Goal: Task Accomplishment & Management: Manage account settings

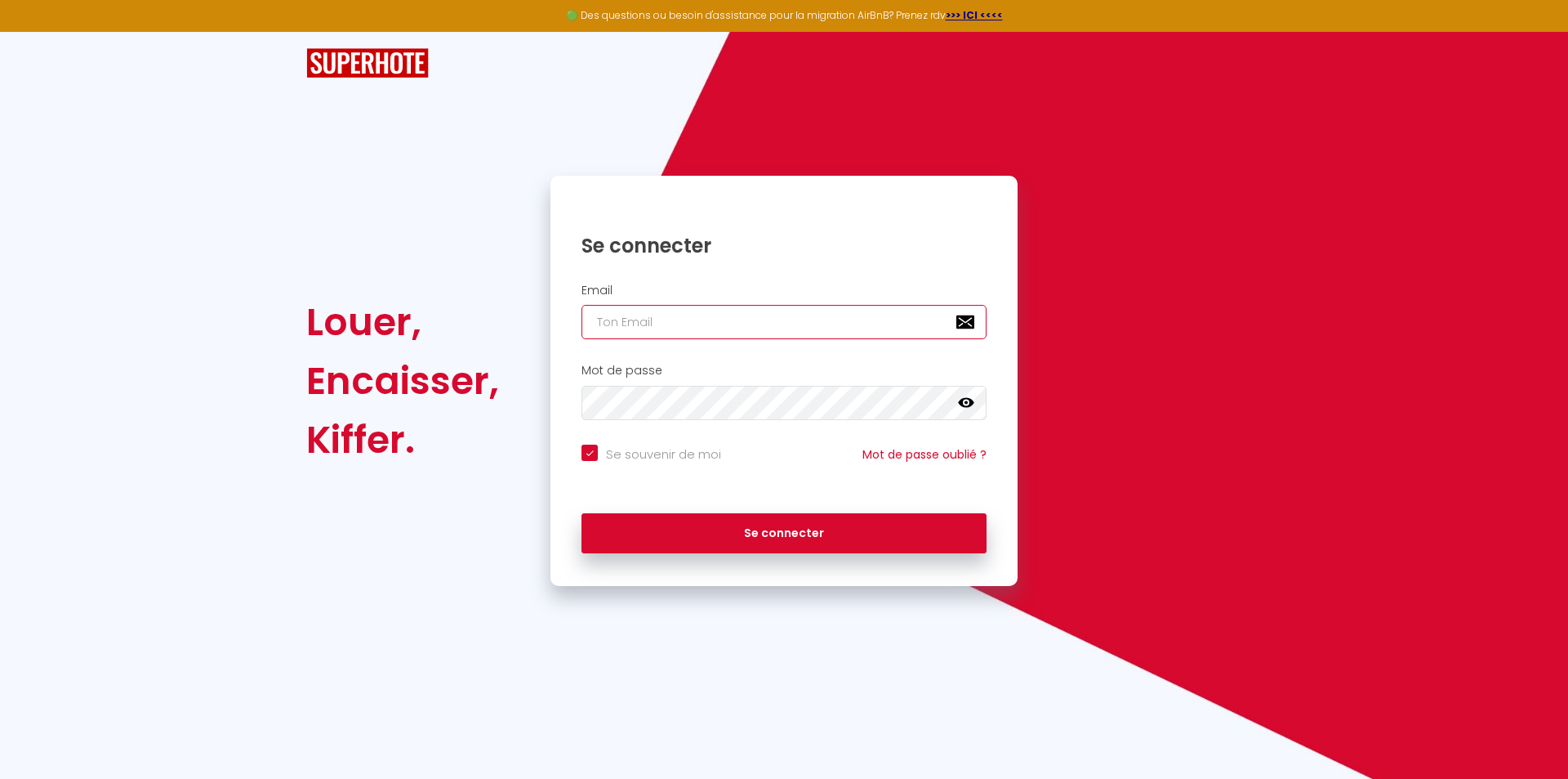
click at [799, 326] on input "email" at bounding box center [784, 322] width 405 height 34
type input "c"
checkbox input "true"
type input "co"
checkbox input "true"
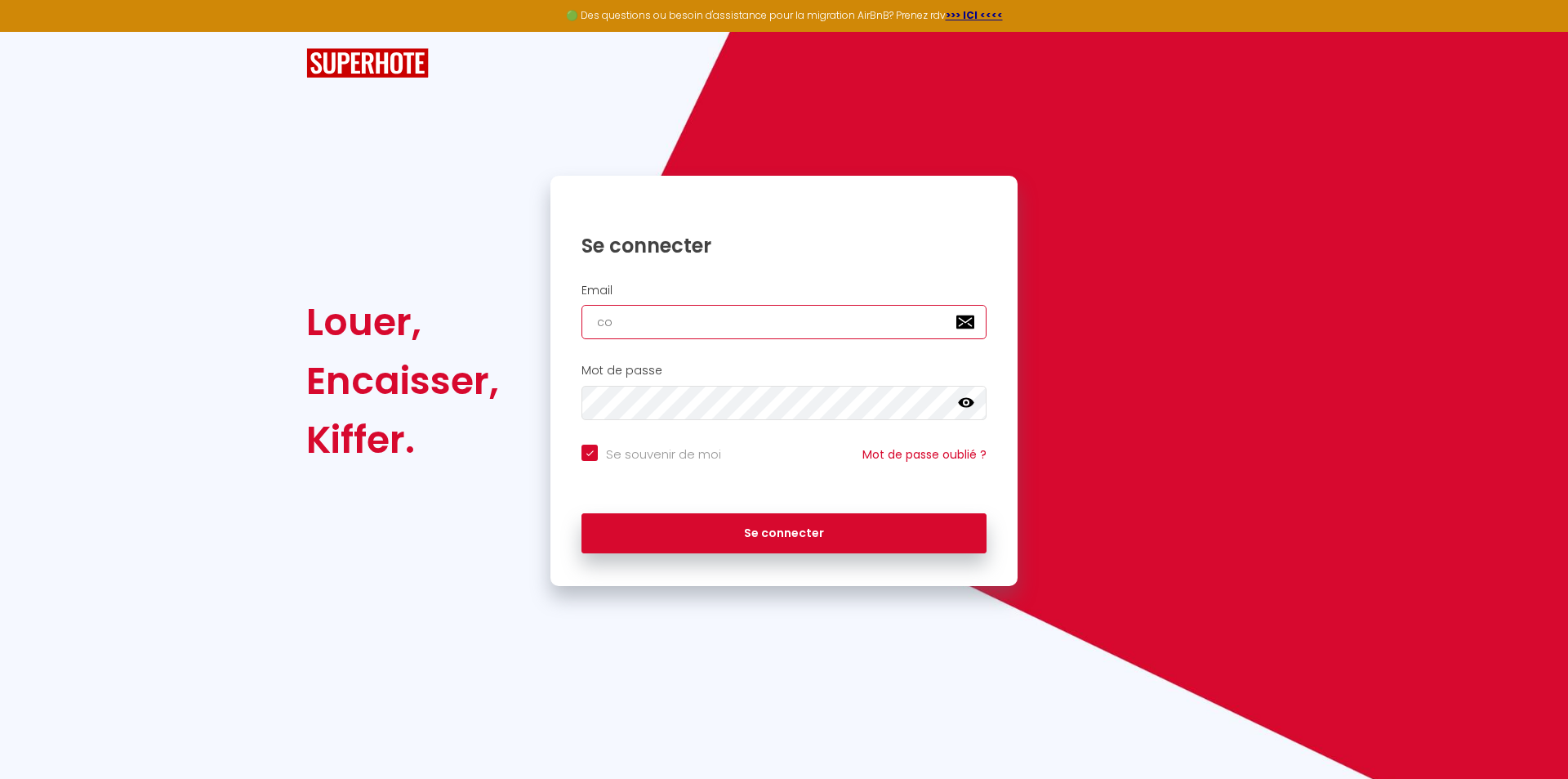
type input "con"
checkbox input "true"
type input "conc"
checkbox input "true"
type input "conci"
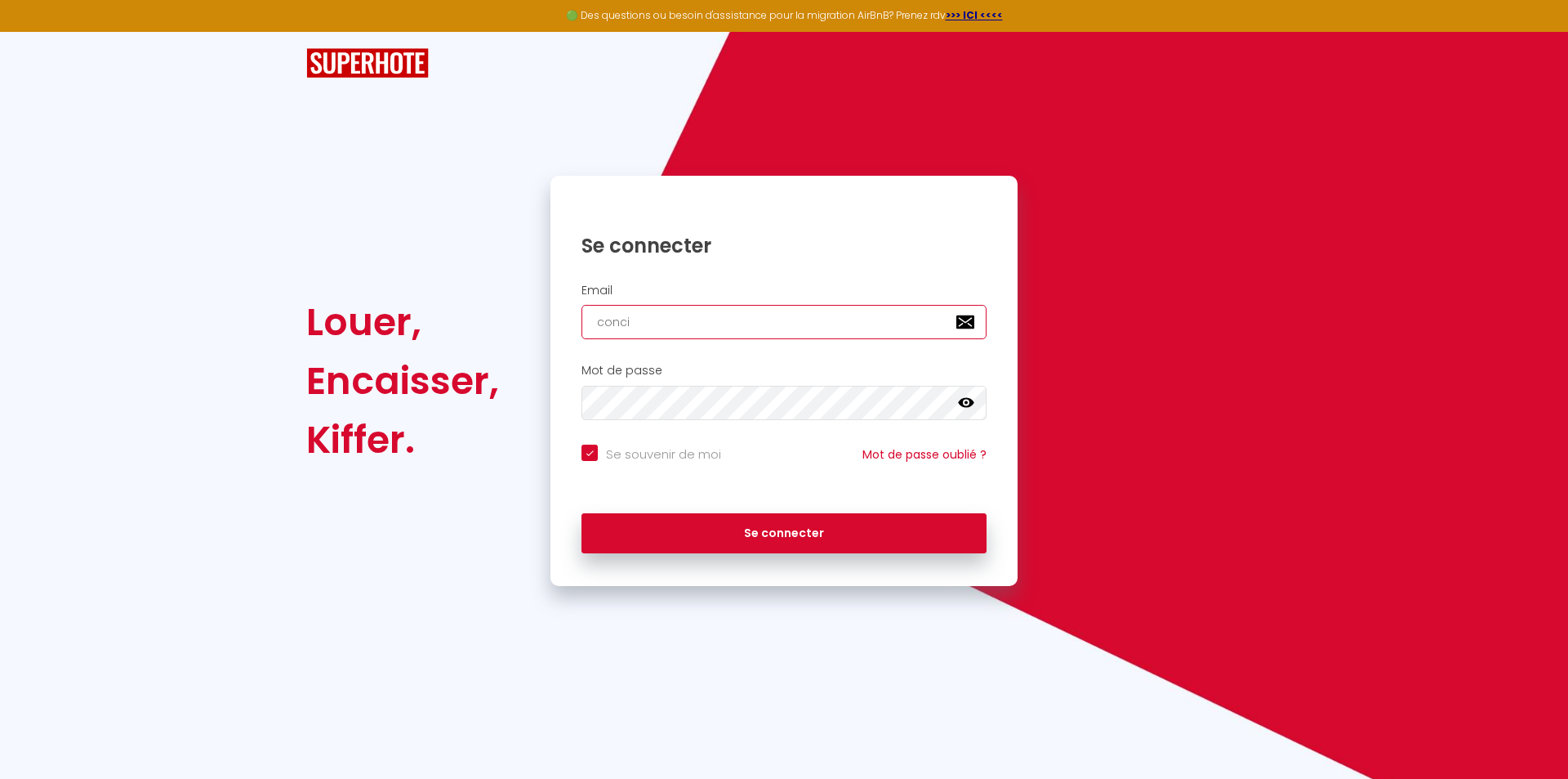
checkbox input "true"
type input "concie"
checkbox input "true"
type input "concier"
checkbox input "true"
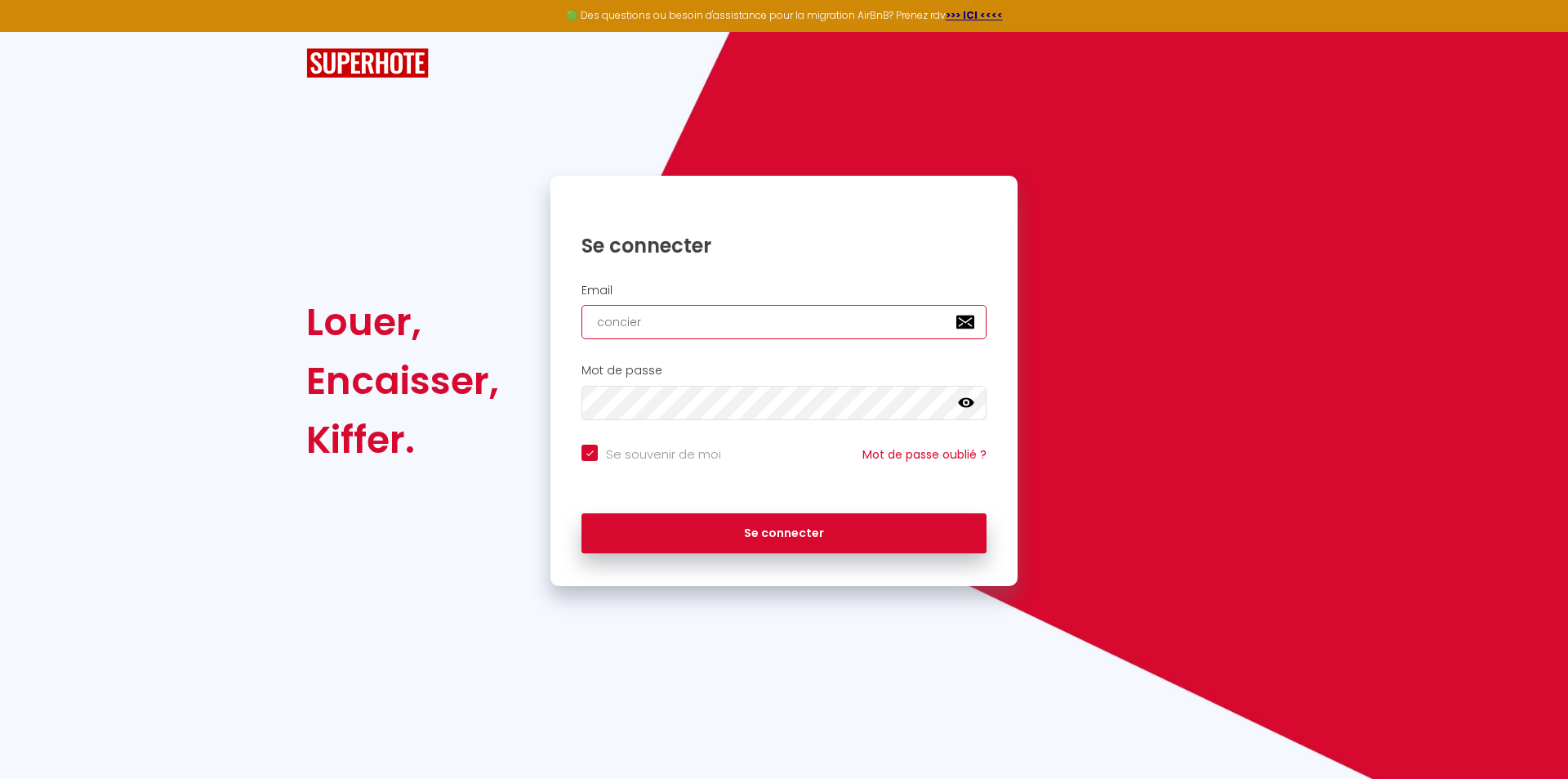
type input "concierg"
checkbox input "true"
type input "concierge"
checkbox input "true"
type input "concierger"
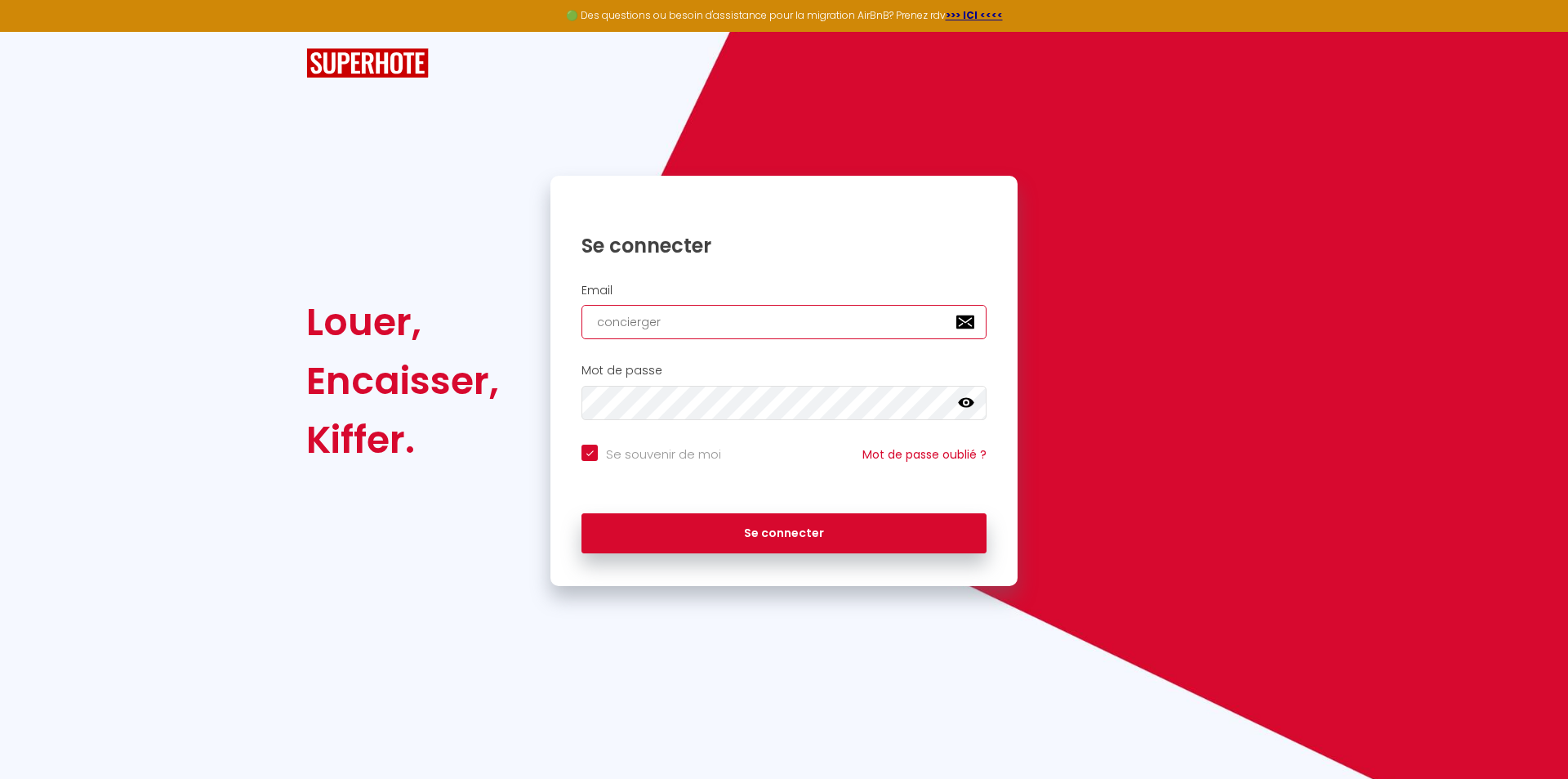
checkbox input "true"
type input "conciergeri"
checkbox input "true"
type input "conciergerie"
checkbox input "true"
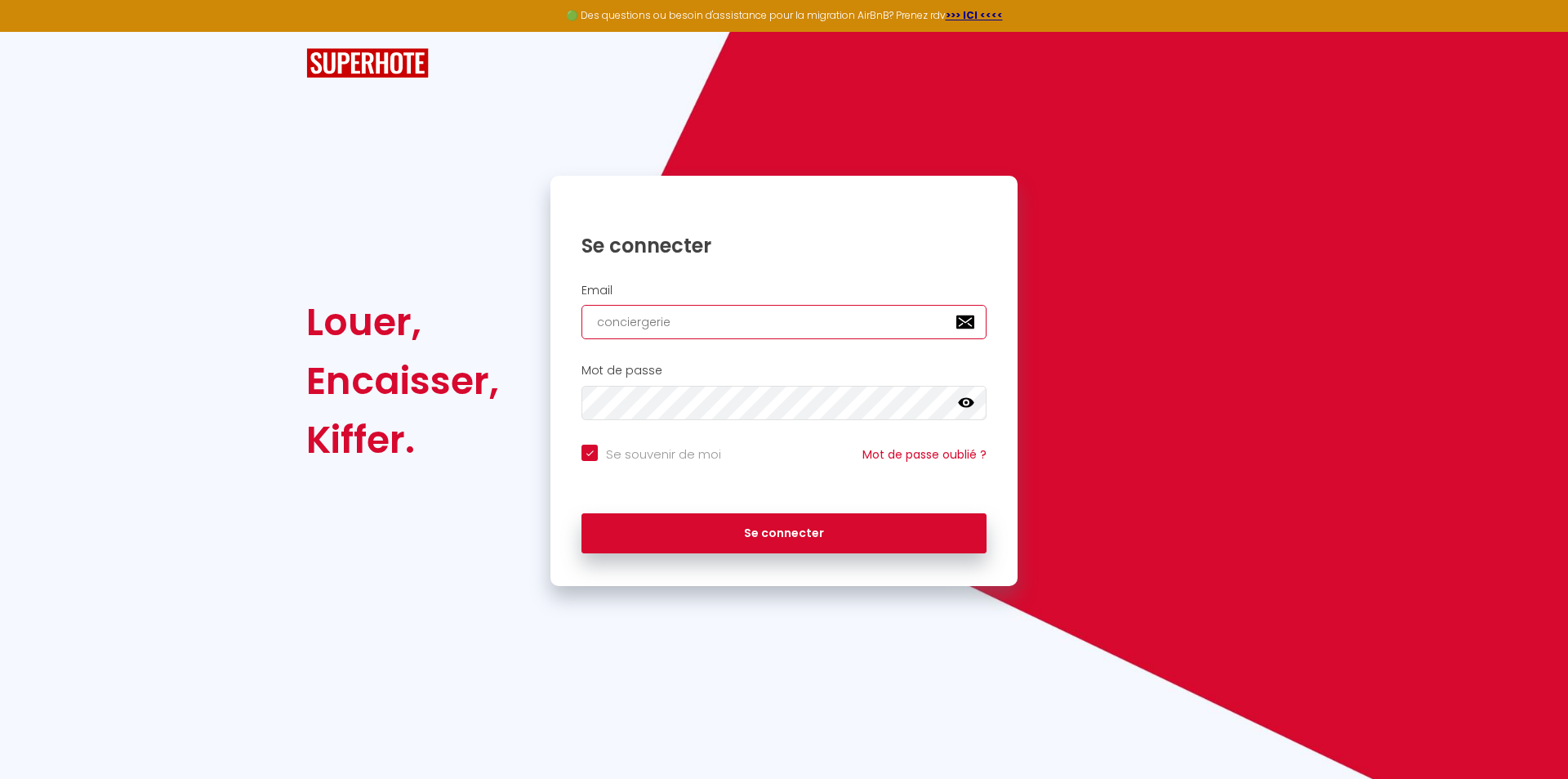
type input "conciergeriee"
checkbox input "true"
type input "conciergerieen"
checkbox input "true"
type input "conciergerieenp"
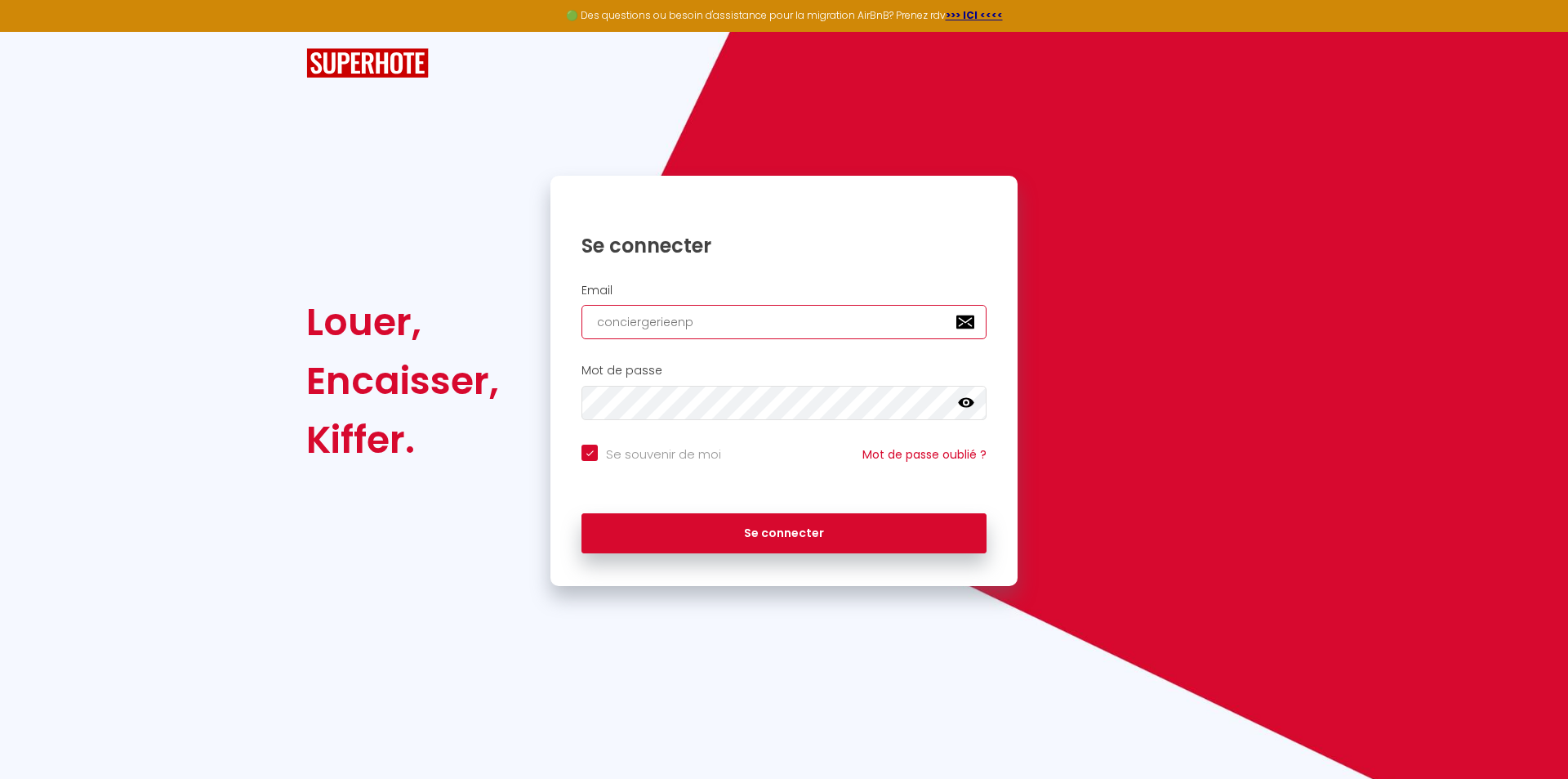
checkbox input "true"
type input "conciergerieenpr"
checkbox input "true"
type input "conciergerieenpro"
checkbox input "true"
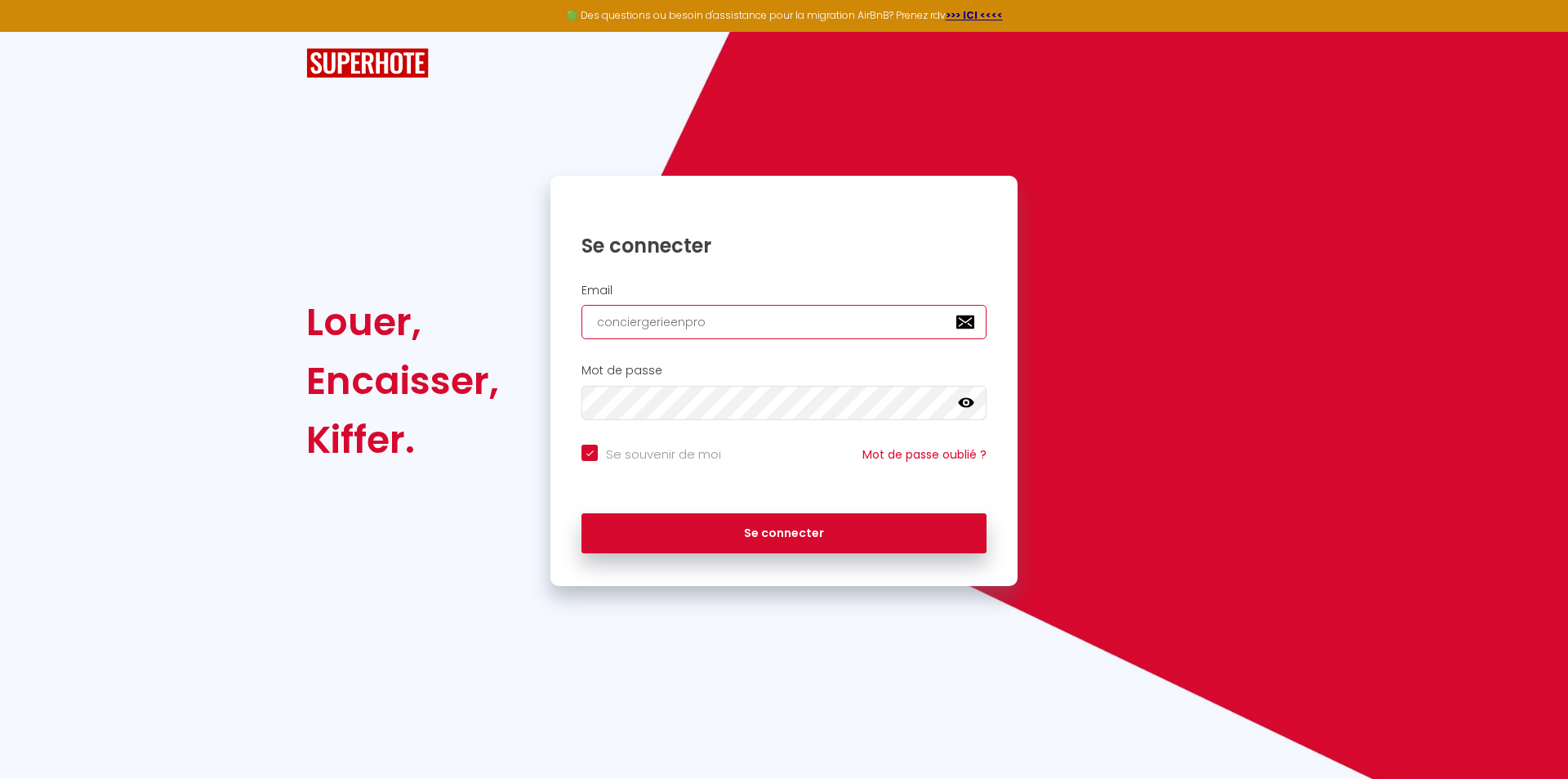
type input "conciergerieenprov"
checkbox input "true"
type input "conciergerieenprove"
checkbox input "true"
type input "conciergerieenproven"
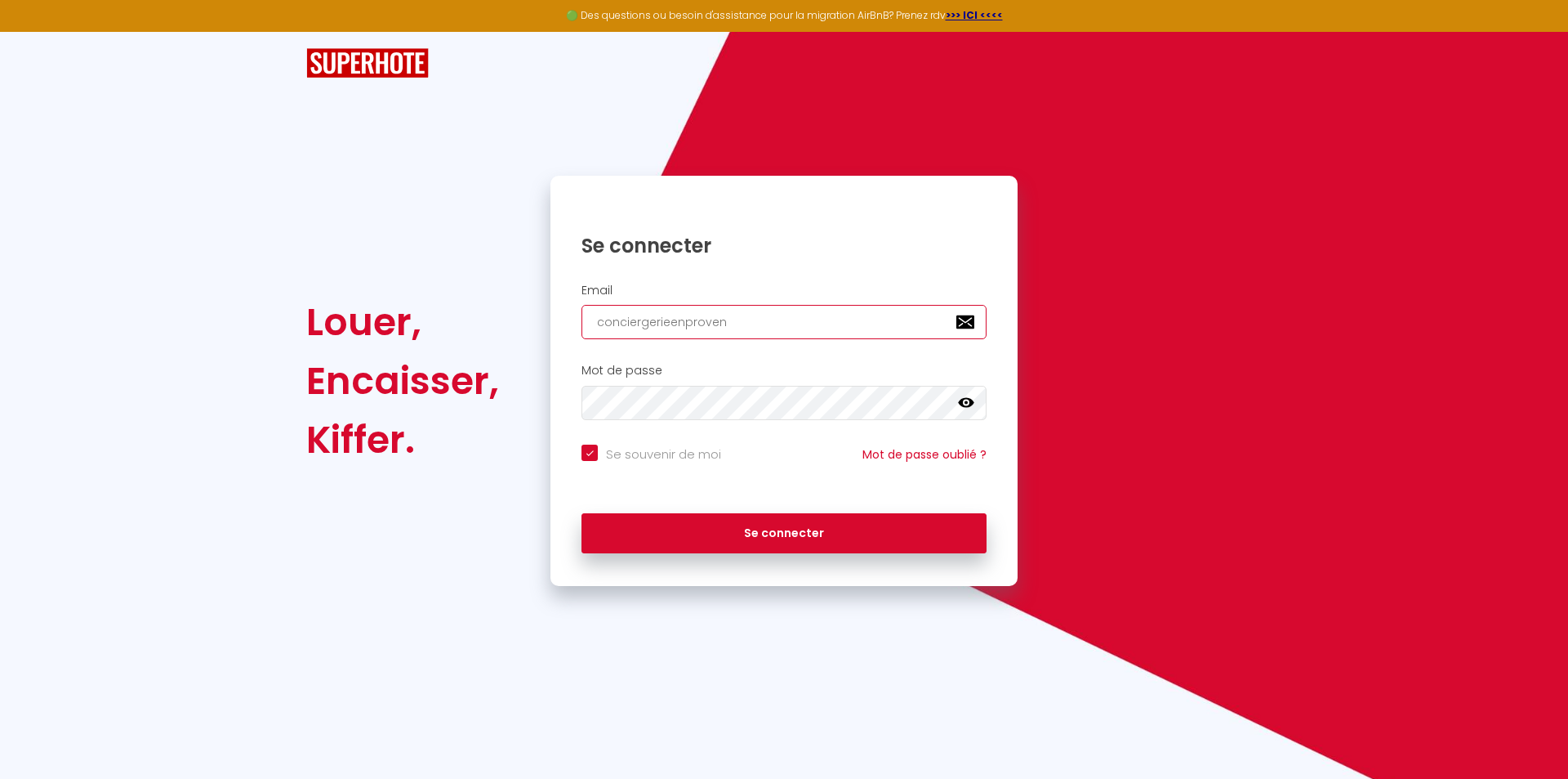
checkbox input "true"
type input "conciergerieenprovenc"
checkbox input "true"
type input "conciergerieenprovence"
checkbox input "true"
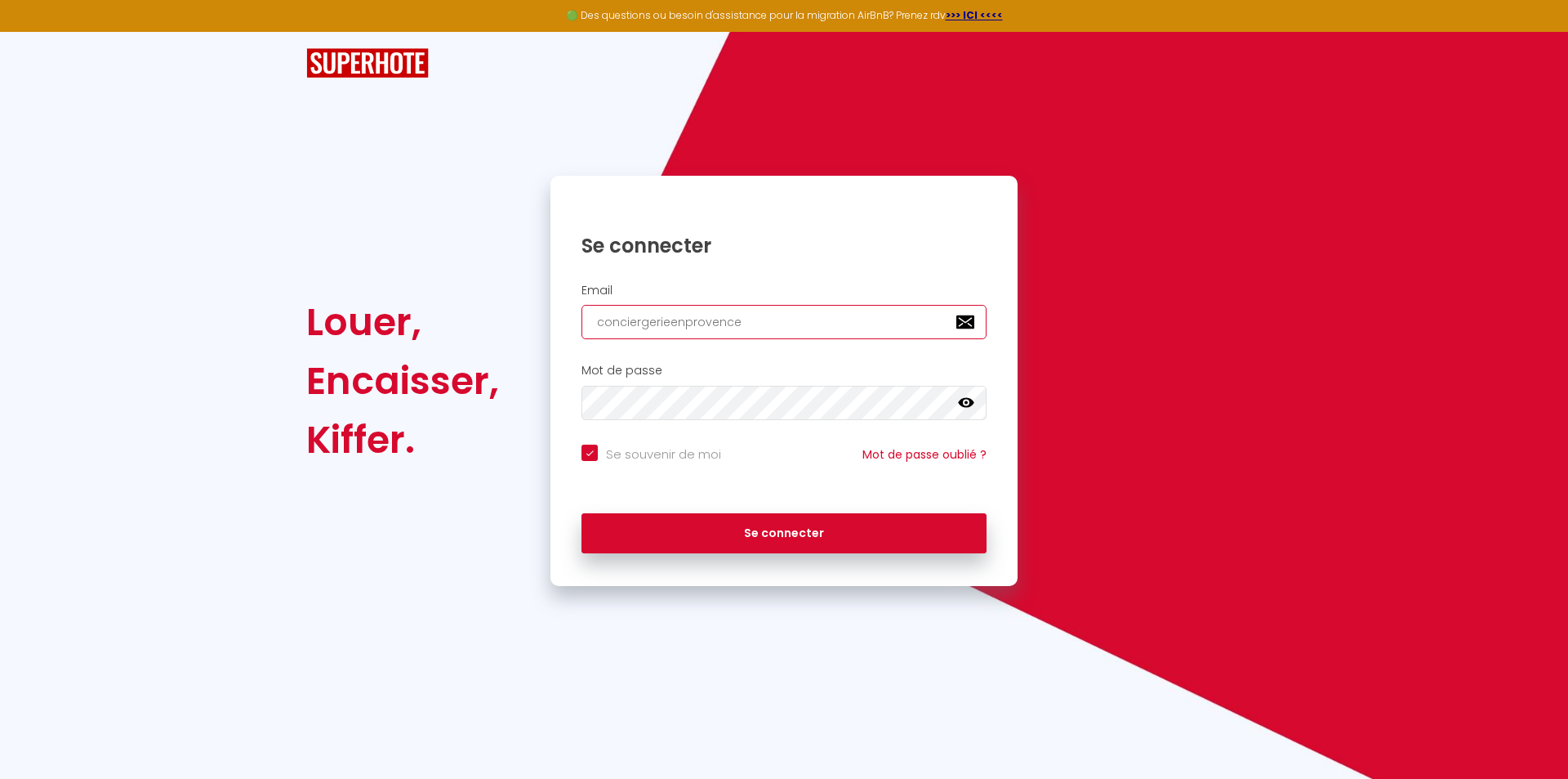
type input "conciergerieenprovence@"
checkbox input "true"
type input "conciergerieenprovence@o"
checkbox input "true"
type input "conciergerieenprovence@ou"
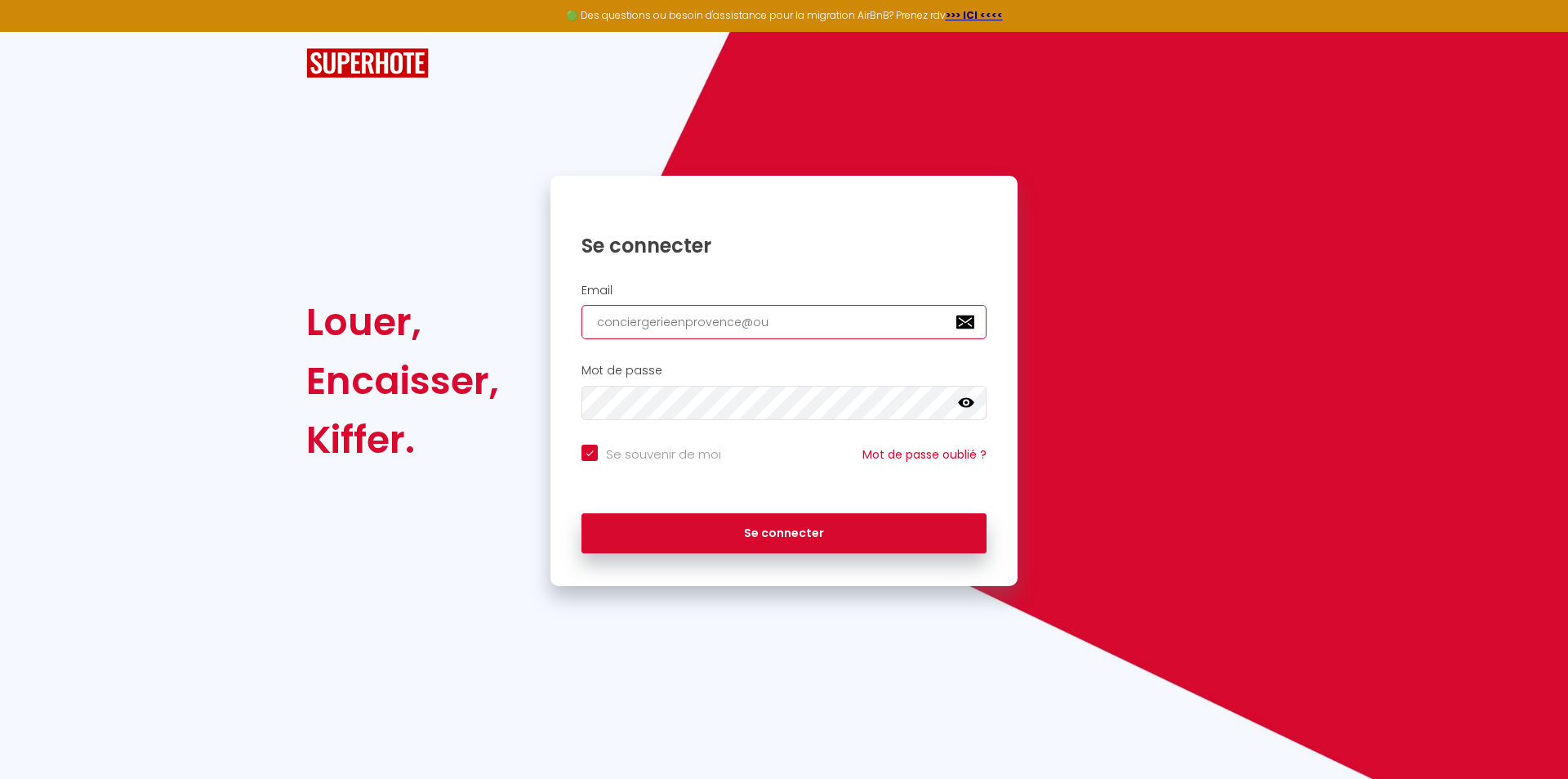
checkbox input "true"
type input "conciergerieenprovence@out"
checkbox input "true"
type input "conciergerieenprovence@outl"
checkbox input "true"
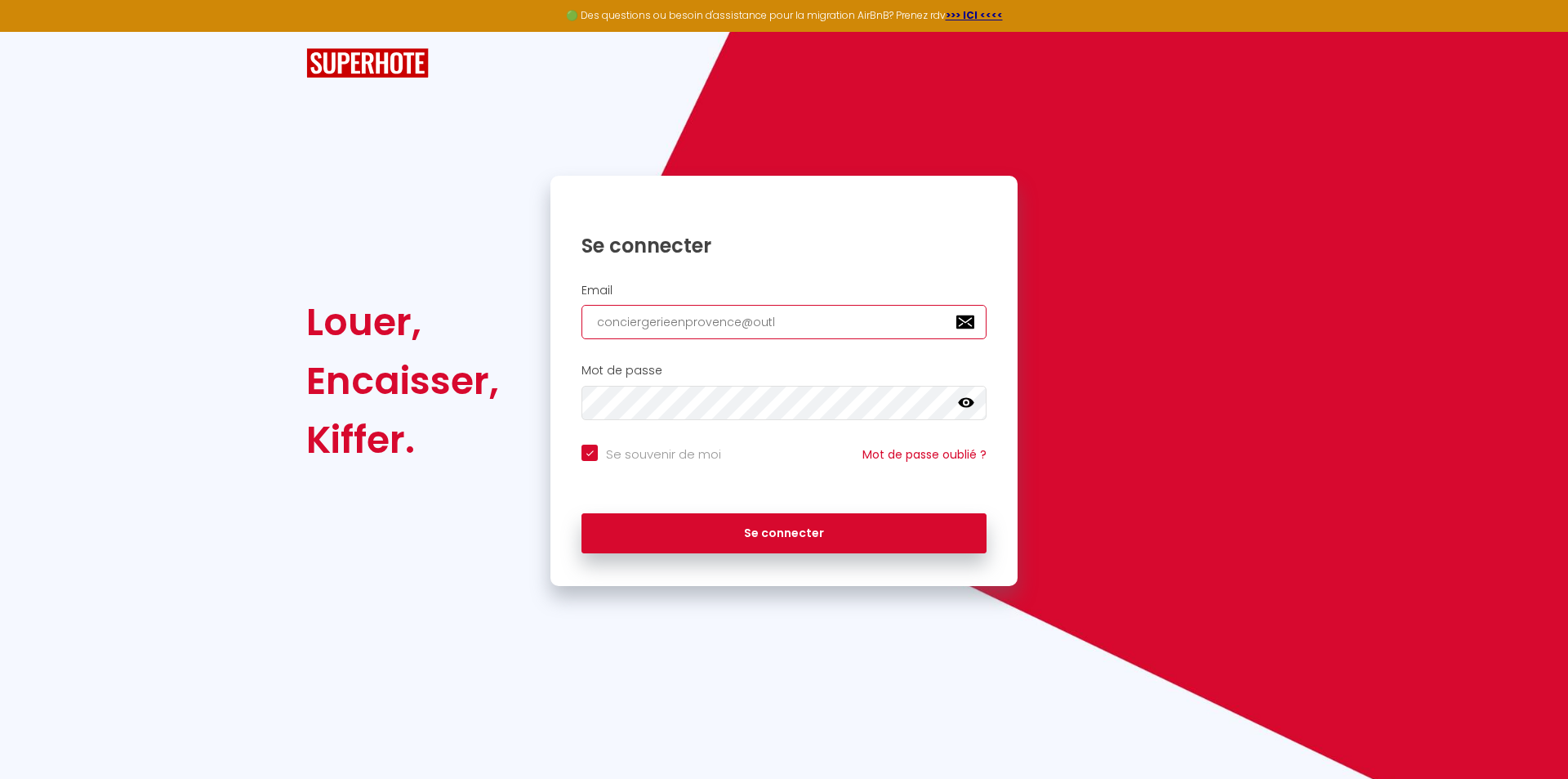
type input "conciergerieenprovence@outlo"
checkbox input "true"
type input "conciergerieenprovence@outloo"
checkbox input "true"
type input "[EMAIL_ADDRESS]"
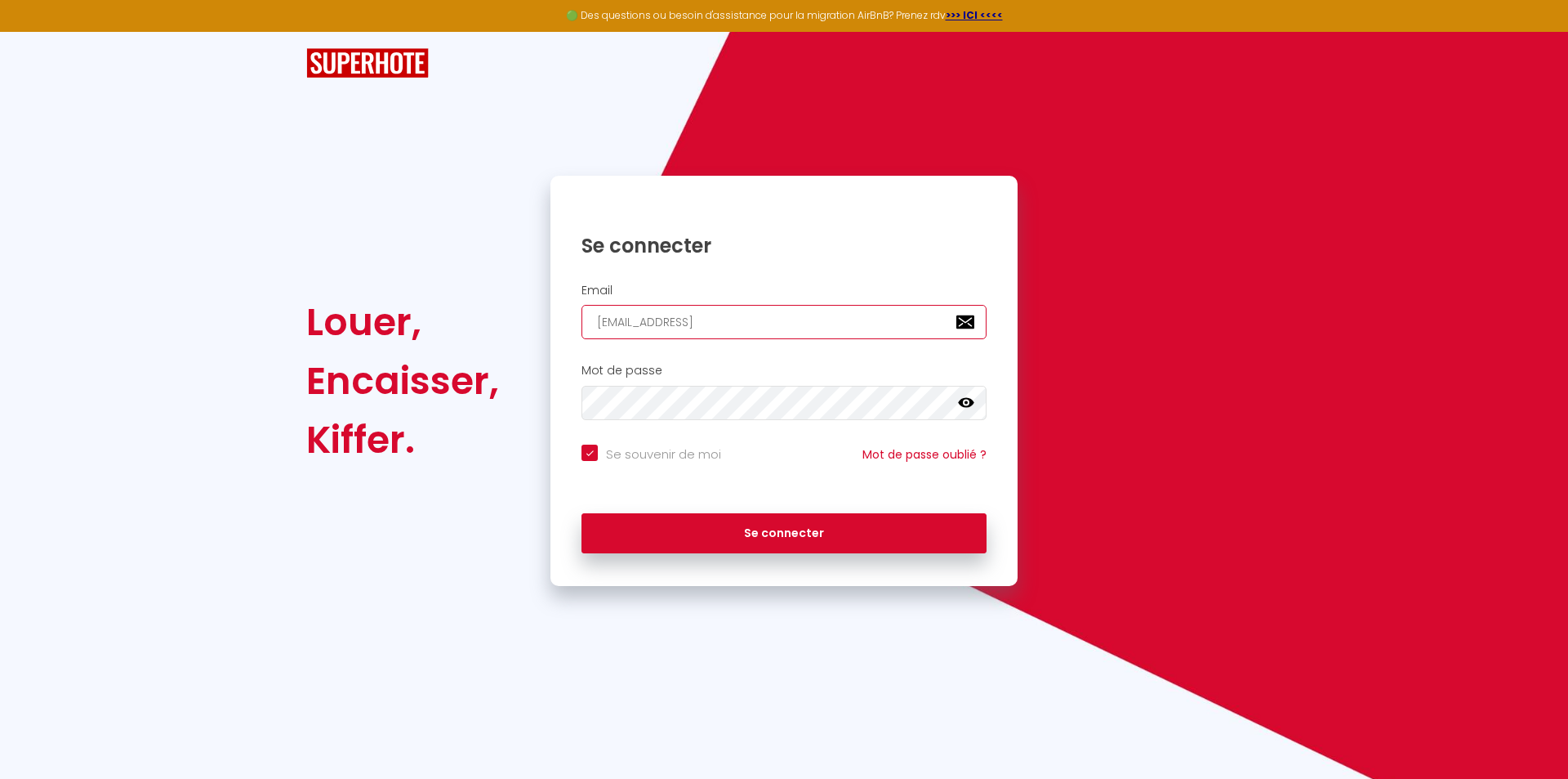
checkbox input "true"
type input "[EMAIL_ADDRESS]."
checkbox input "true"
type input "conciergerieenprovence@outlook.f"
checkbox input "true"
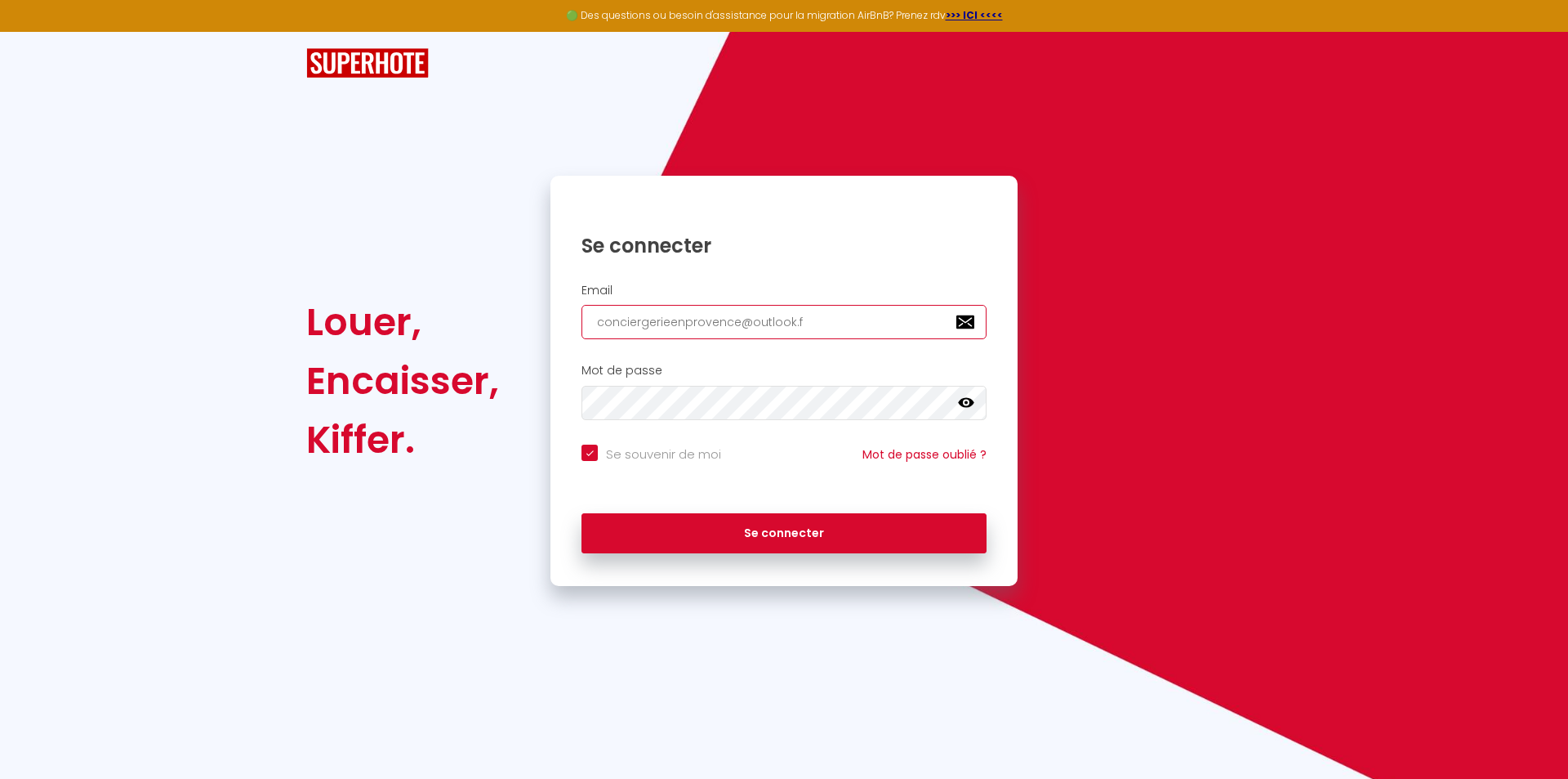
type input "[EMAIL_ADDRESS][DOMAIN_NAME]"
checkbox input "true"
type input "[EMAIL_ADDRESS][DOMAIN_NAME]"
click at [582, 513] on button "Se connecter" at bounding box center [784, 534] width 405 height 41
checkbox input "true"
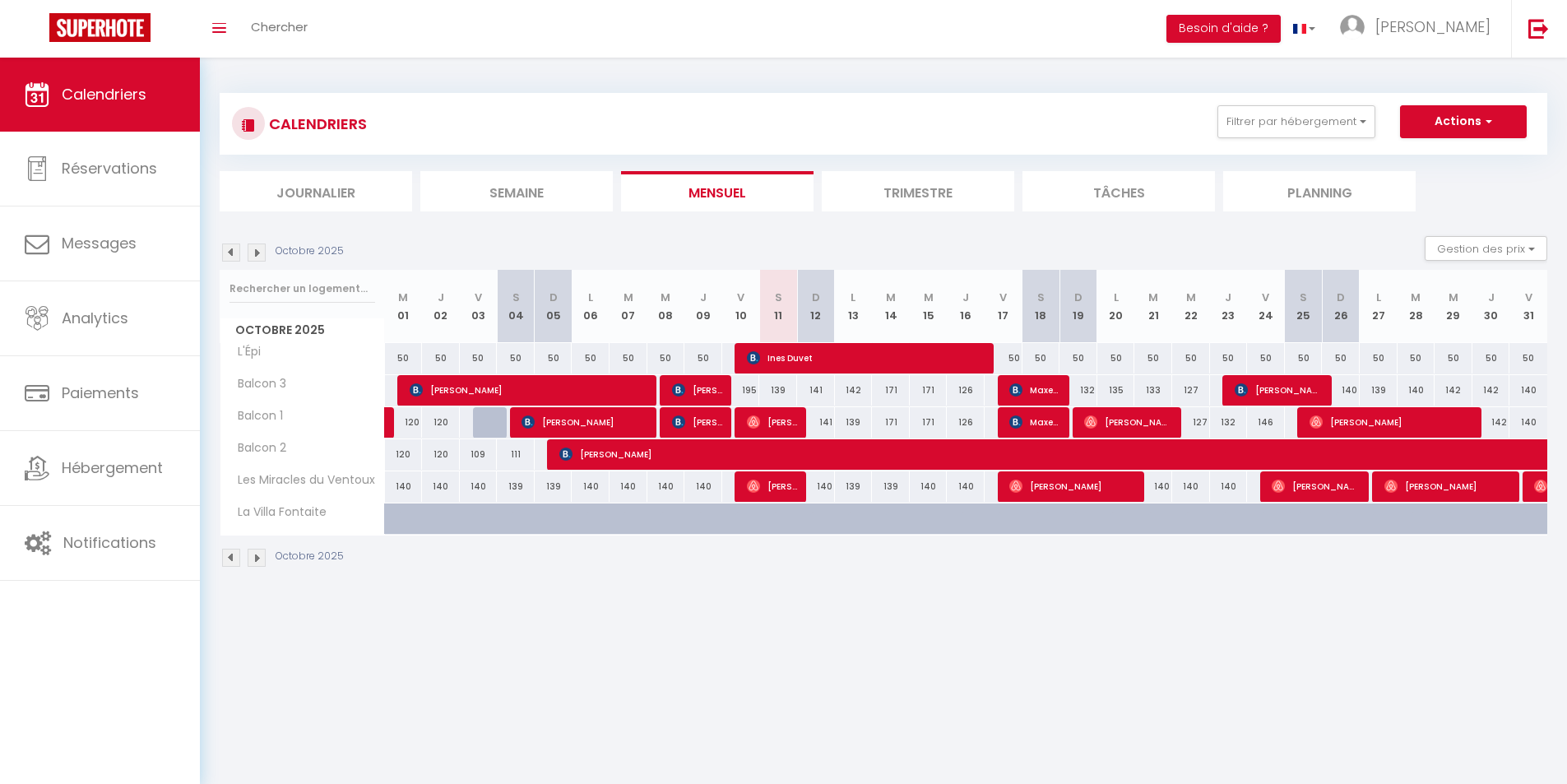
click at [813, 386] on div "141" at bounding box center [816, 390] width 38 height 30
type input "141"
type input "Dim 12 Octobre 2025"
type input "Lun 13 Octobre 2025"
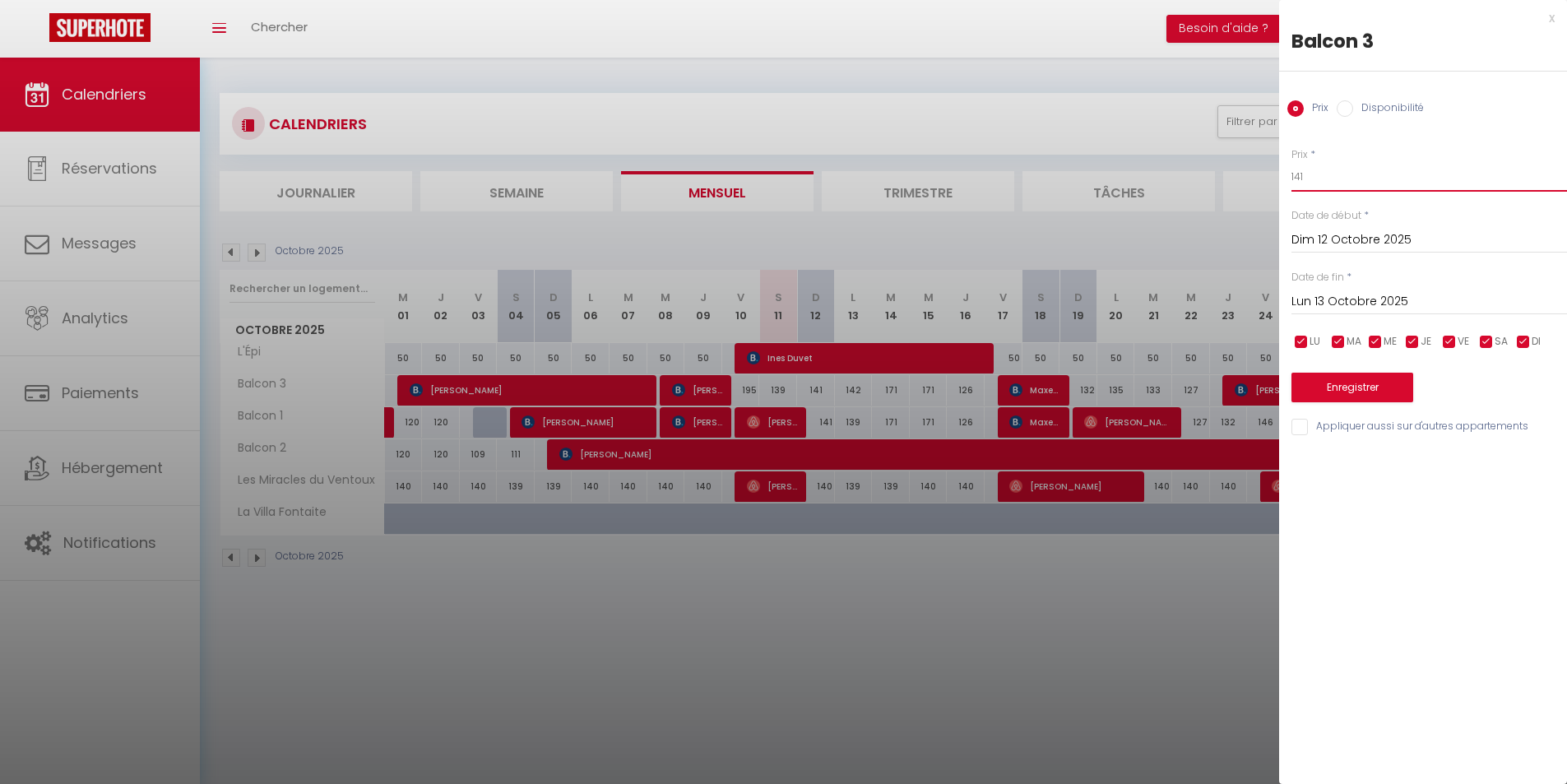
click at [1362, 179] on input "141" at bounding box center [1429, 177] width 275 height 29
type input "119"
click at [1378, 372] on div "Enregistrer" at bounding box center [1429, 377] width 275 height 50
click at [1378, 379] on button "Enregistrer" at bounding box center [1352, 387] width 122 height 29
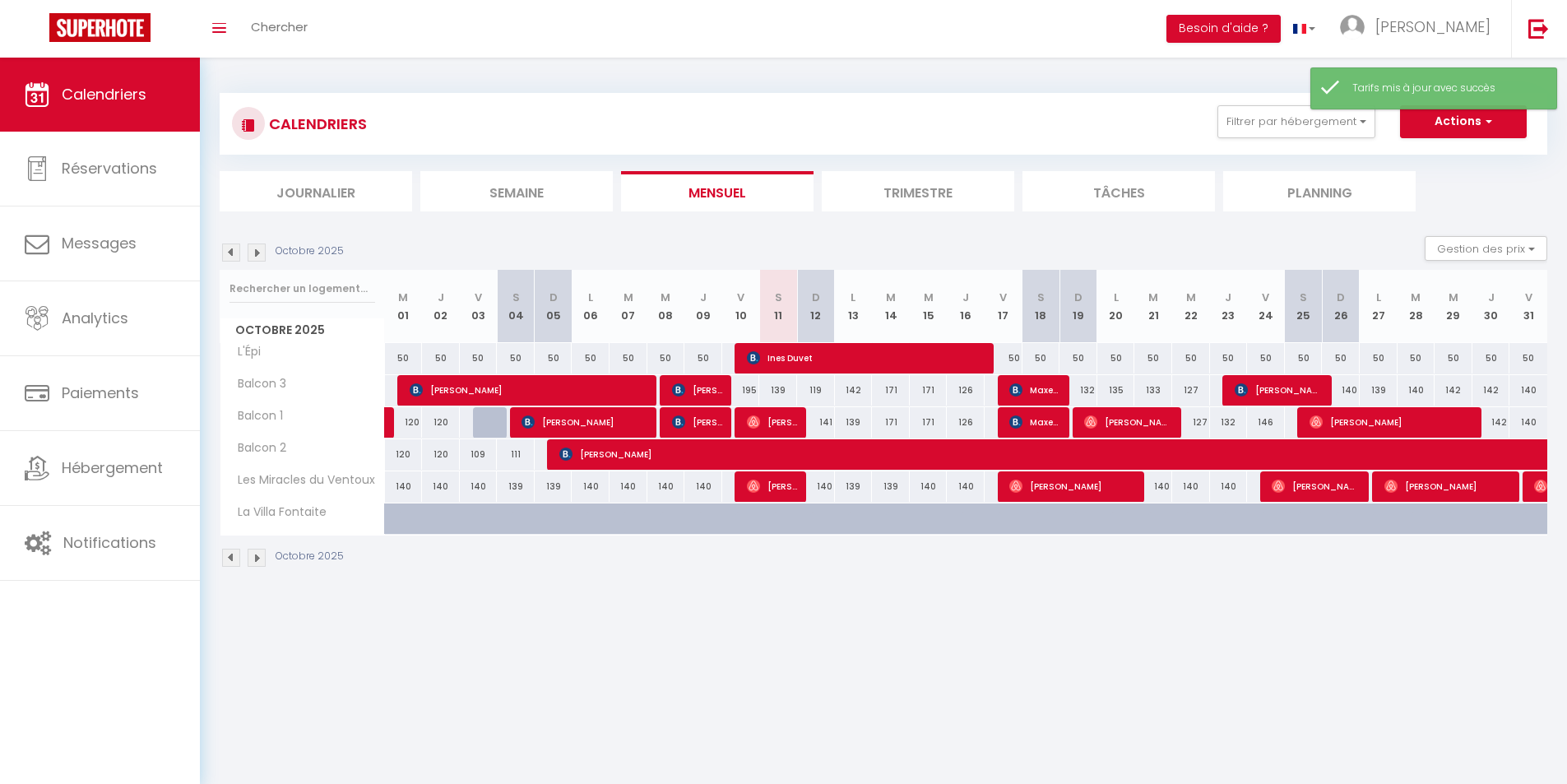
click at [854, 391] on div "142" at bounding box center [854, 390] width 38 height 30
type input "142"
type input "Lun 13 Octobre 2025"
type input "[DATE]"
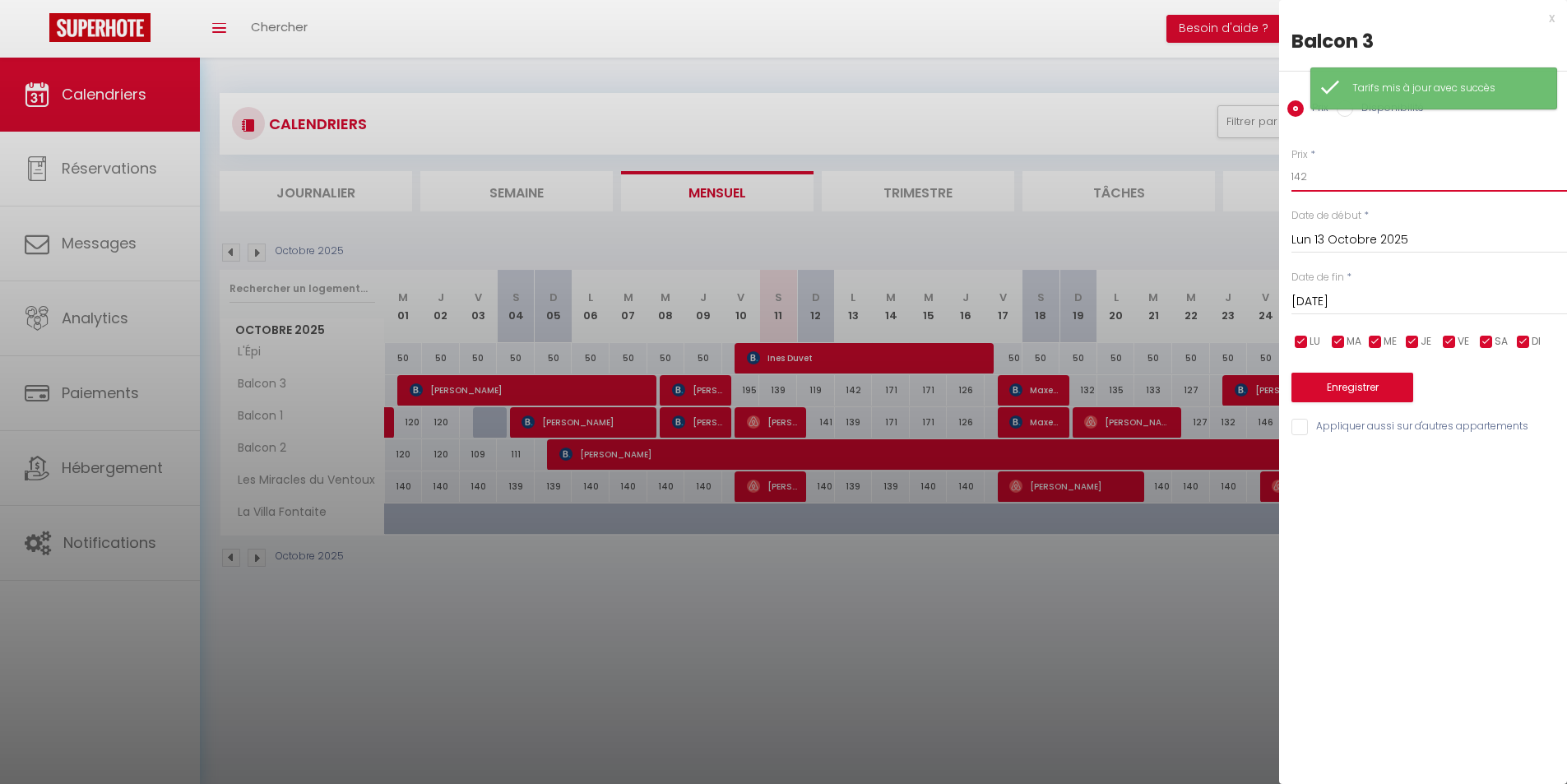
click at [1376, 181] on input "142" at bounding box center [1429, 177] width 275 height 29
type input "121"
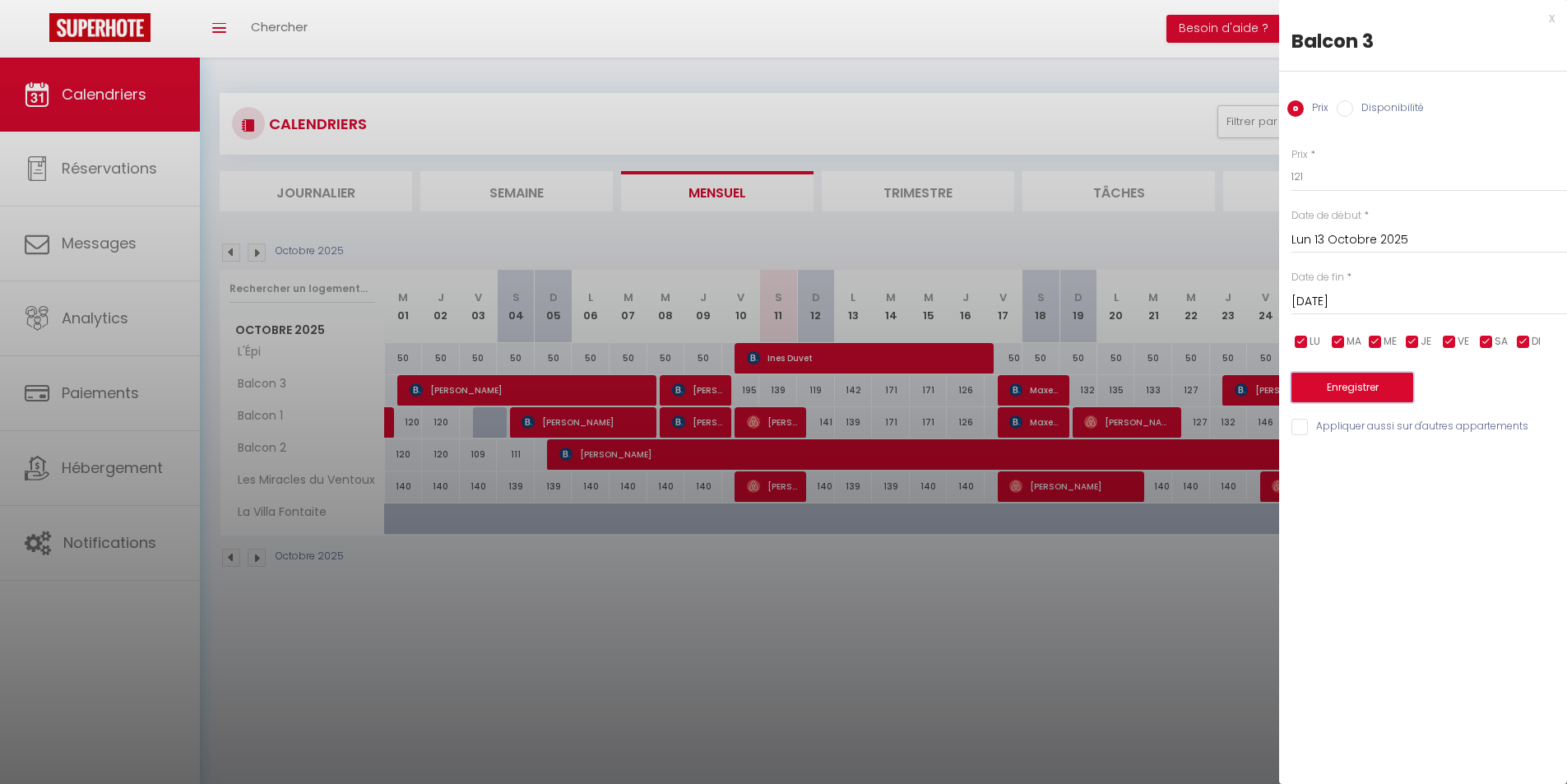
click at [1366, 397] on button "Enregistrer" at bounding box center [1352, 387] width 122 height 29
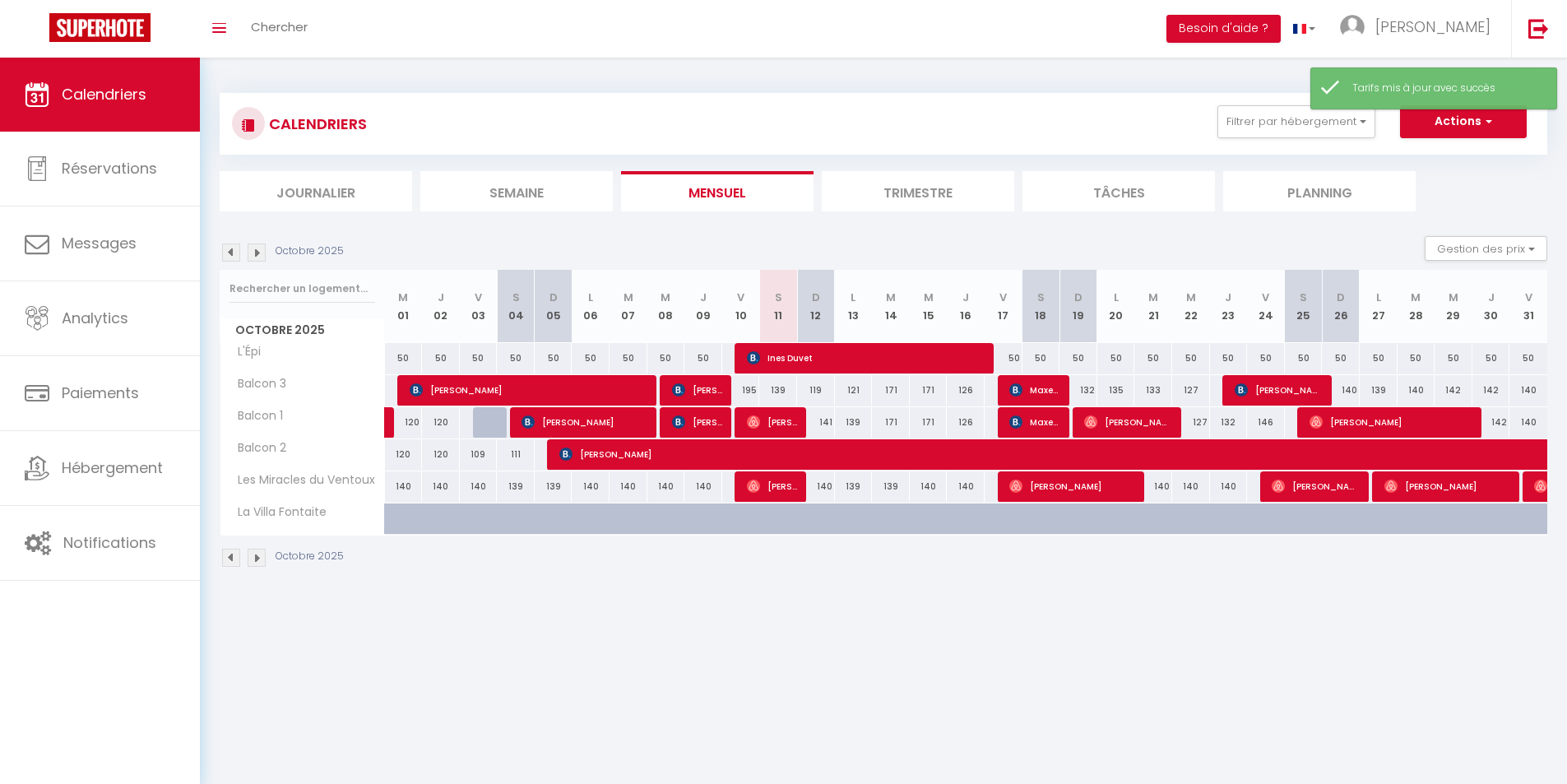
click at [885, 382] on div "171" at bounding box center [891, 390] width 38 height 30
type input "171"
type input "[DATE]"
type input "Mer 15 Octobre 2025"
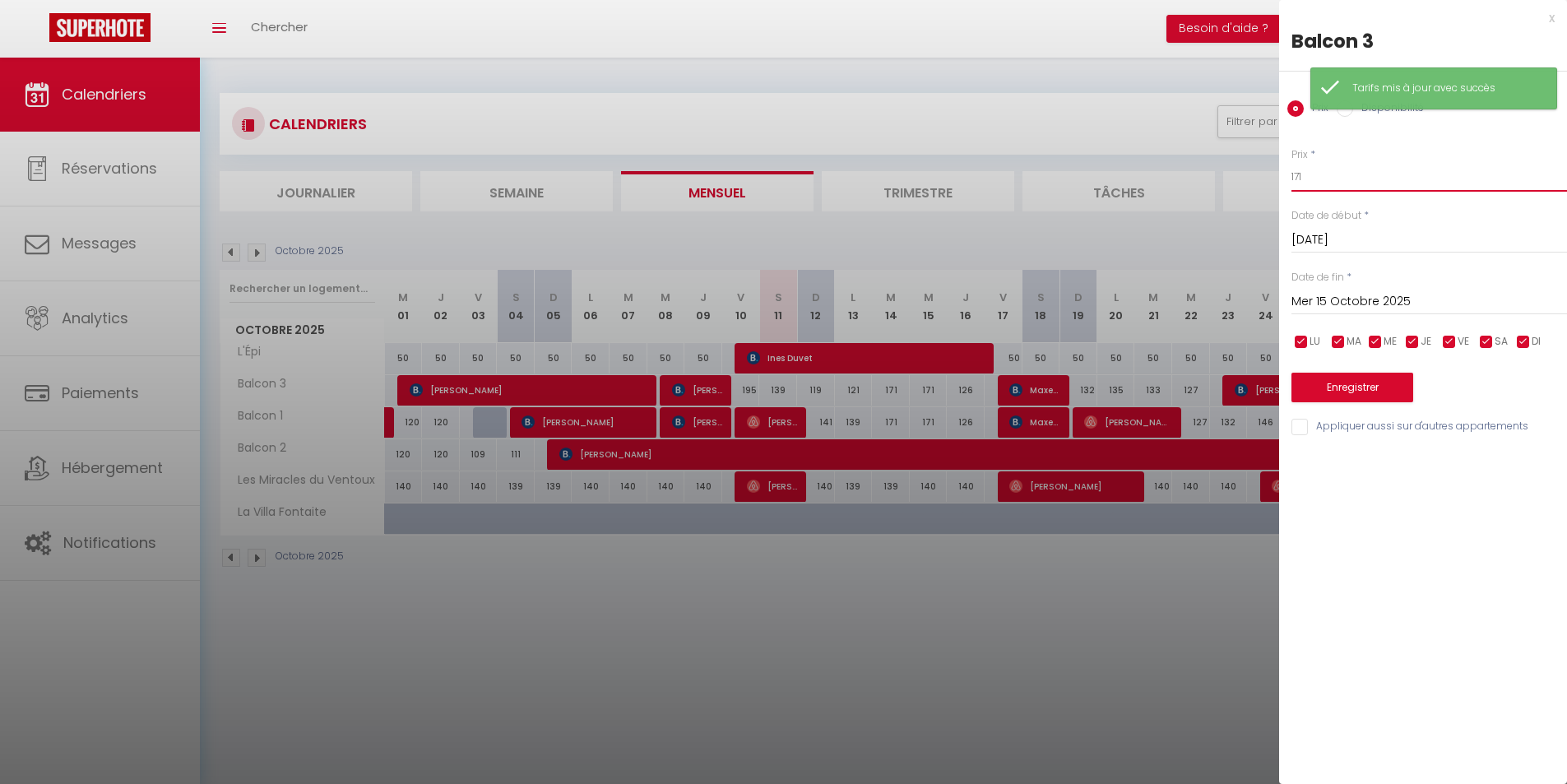
click at [1426, 183] on input "171" at bounding box center [1429, 177] width 275 height 29
type input "139"
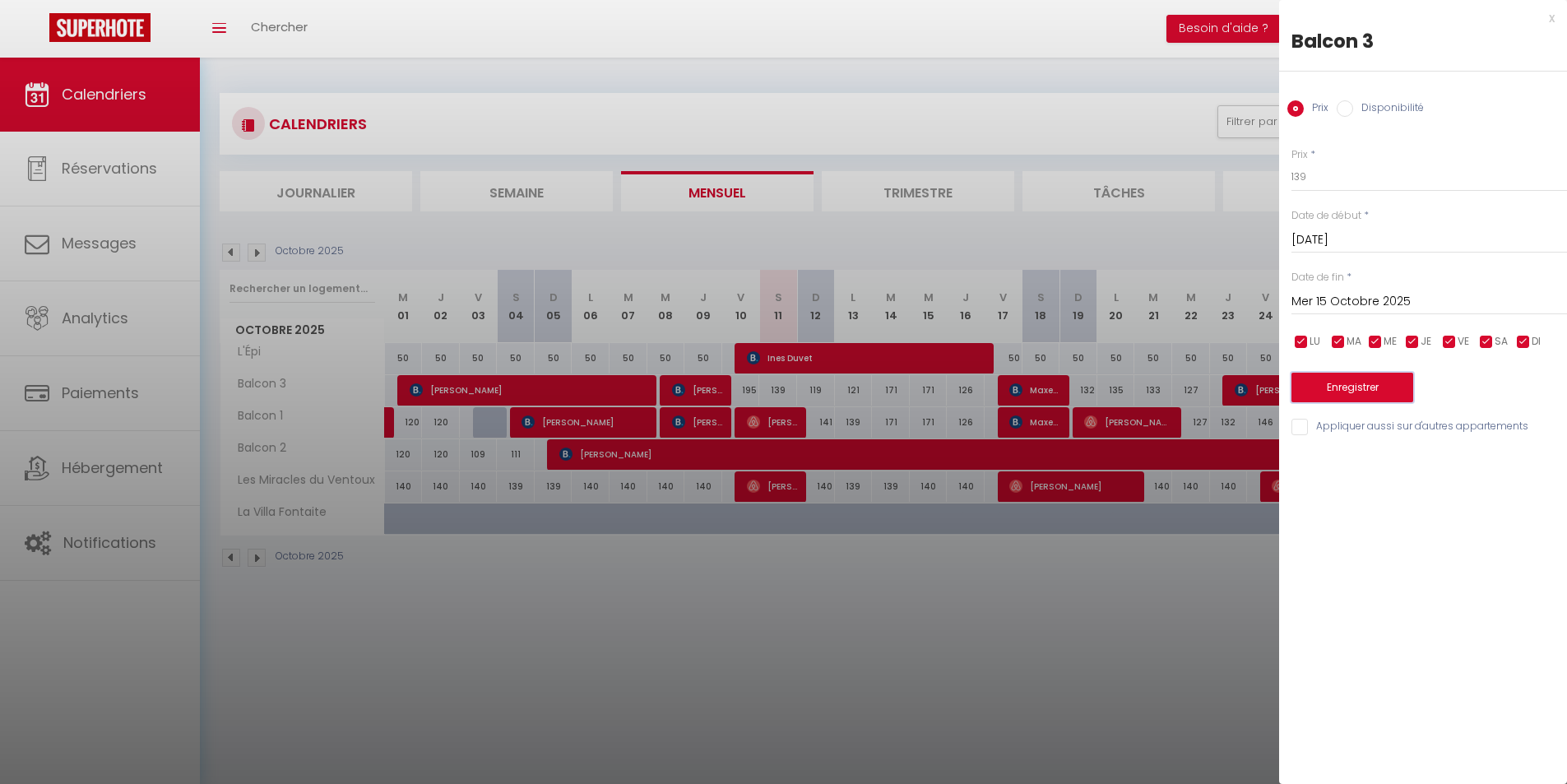
click at [1376, 396] on button "Enregistrer" at bounding box center [1352, 387] width 122 height 29
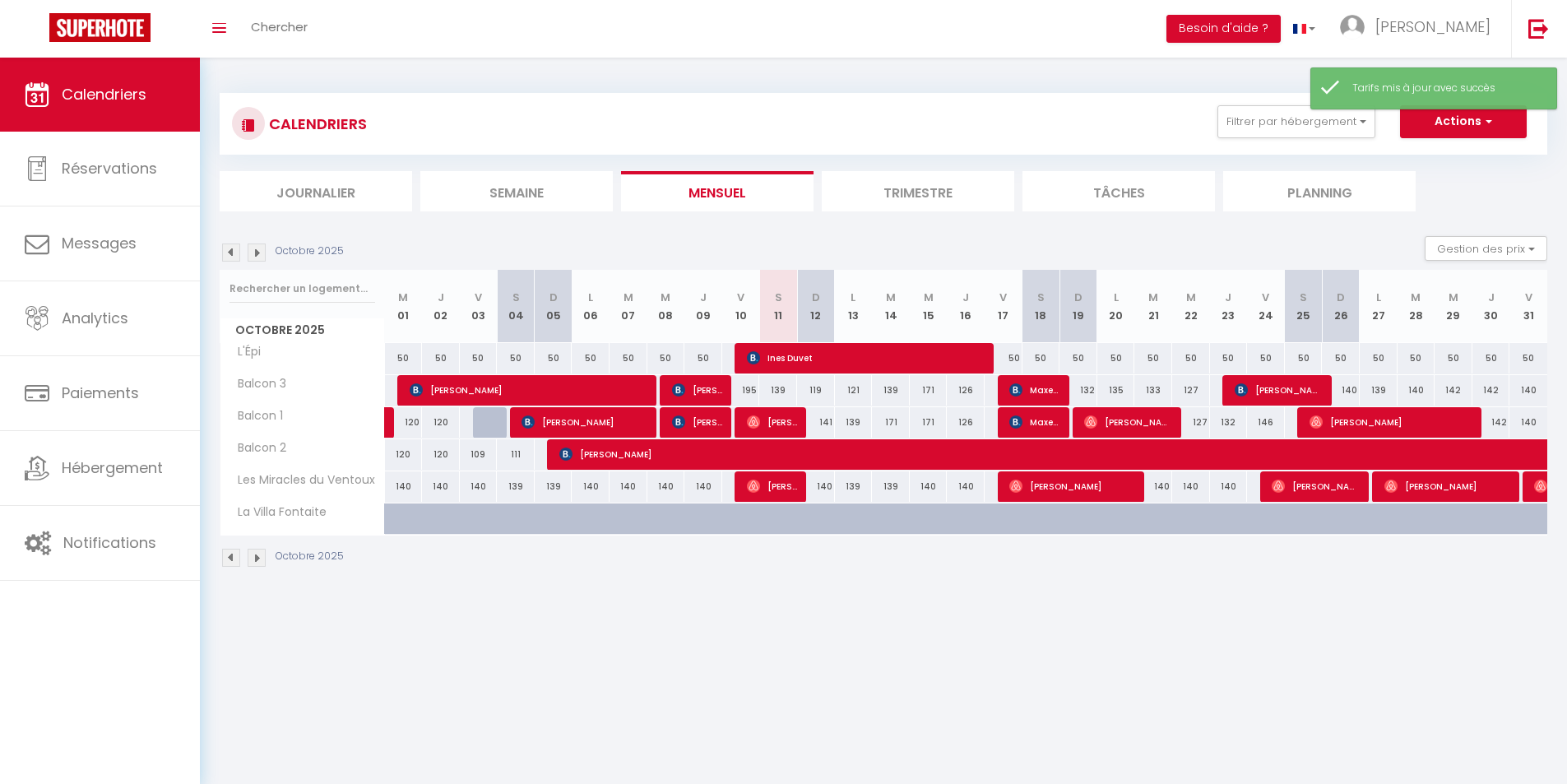
click at [929, 385] on div "171" at bounding box center [928, 390] width 38 height 30
type input "171"
type input "Mer 15 Octobre 2025"
type input "Jeu 16 Octobre 2025"
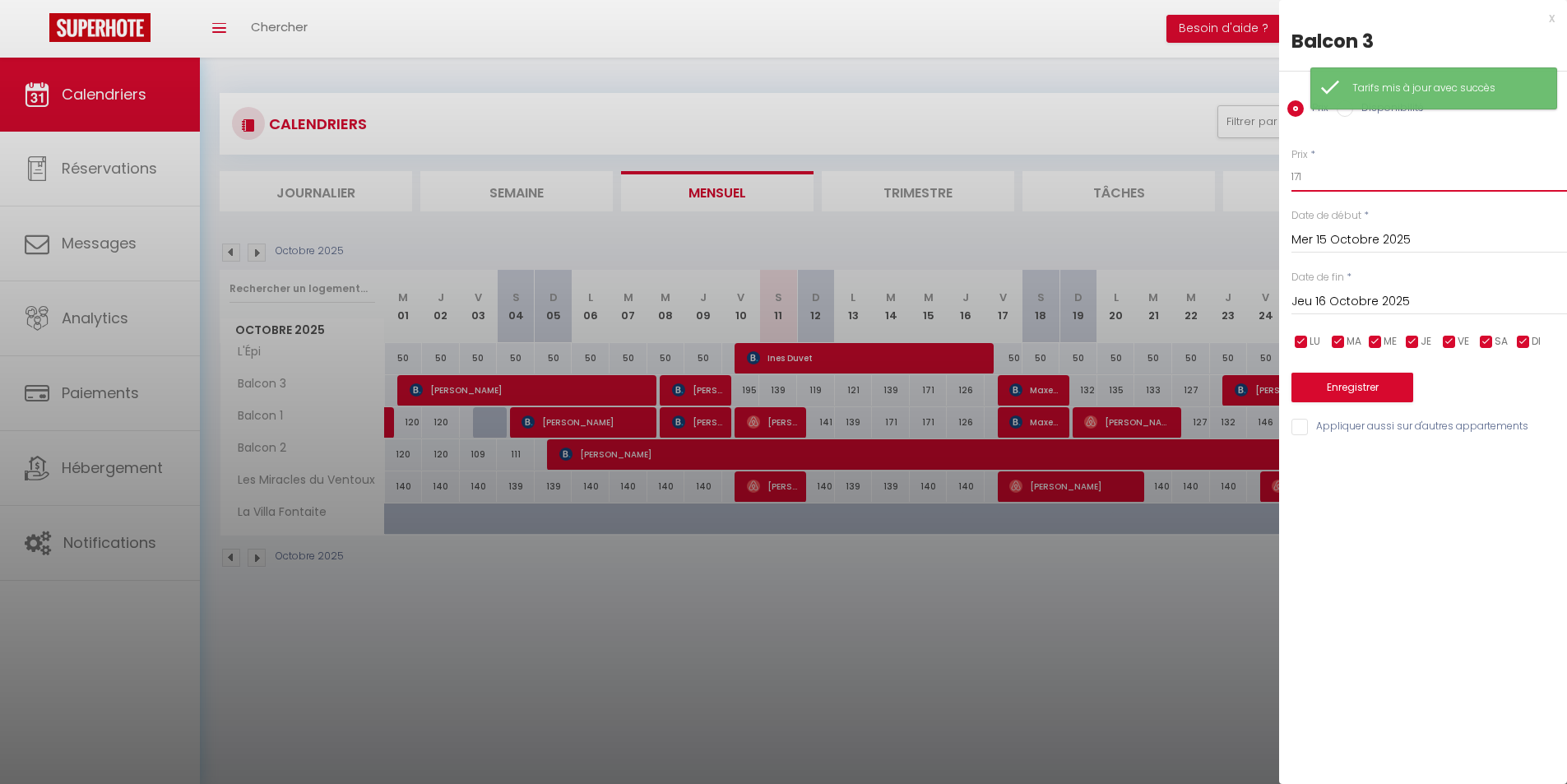
click at [1362, 172] on input "171" at bounding box center [1429, 177] width 275 height 29
type input "141"
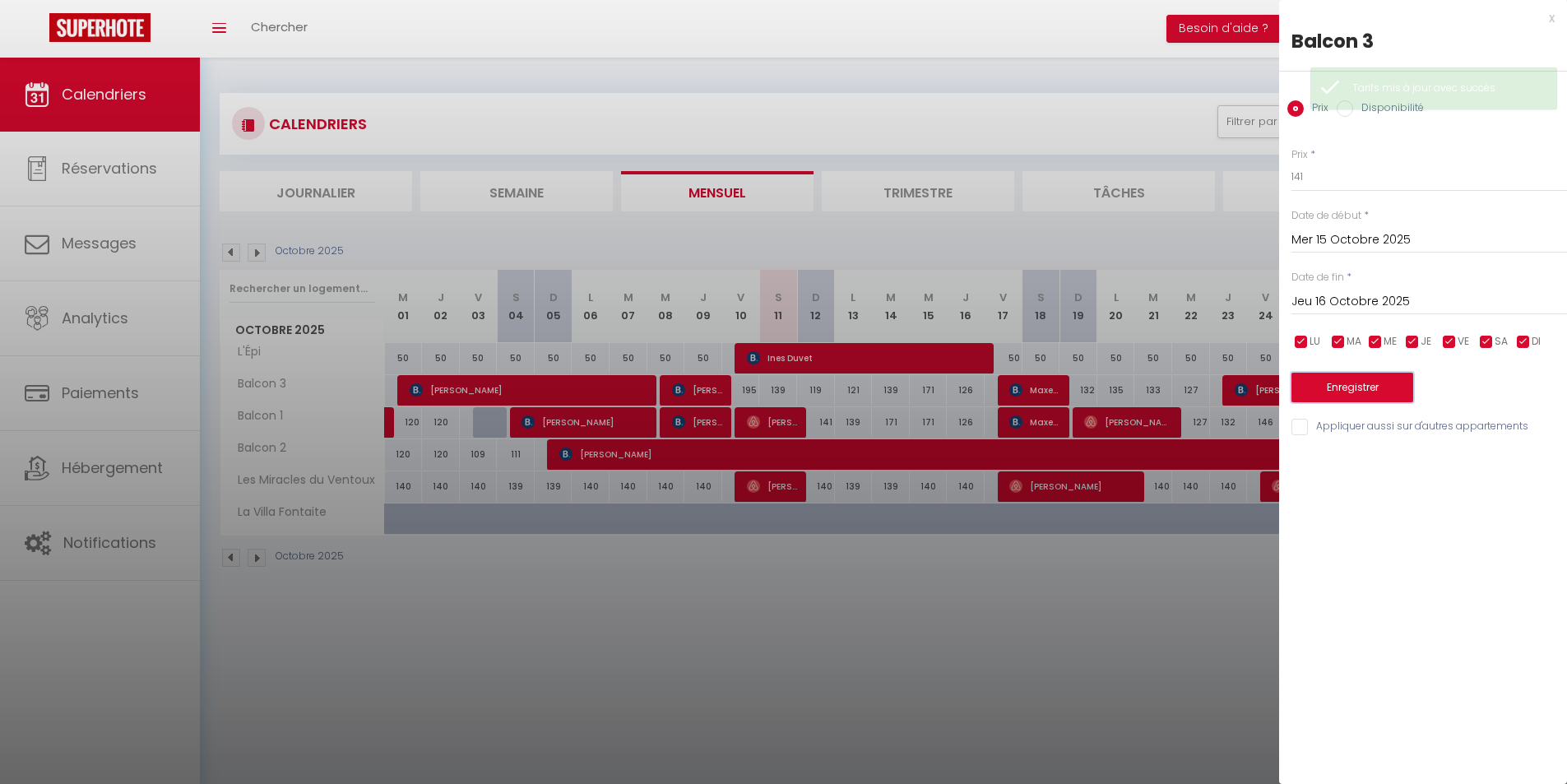
click at [1331, 388] on button "Enregistrer" at bounding box center [1352, 387] width 122 height 29
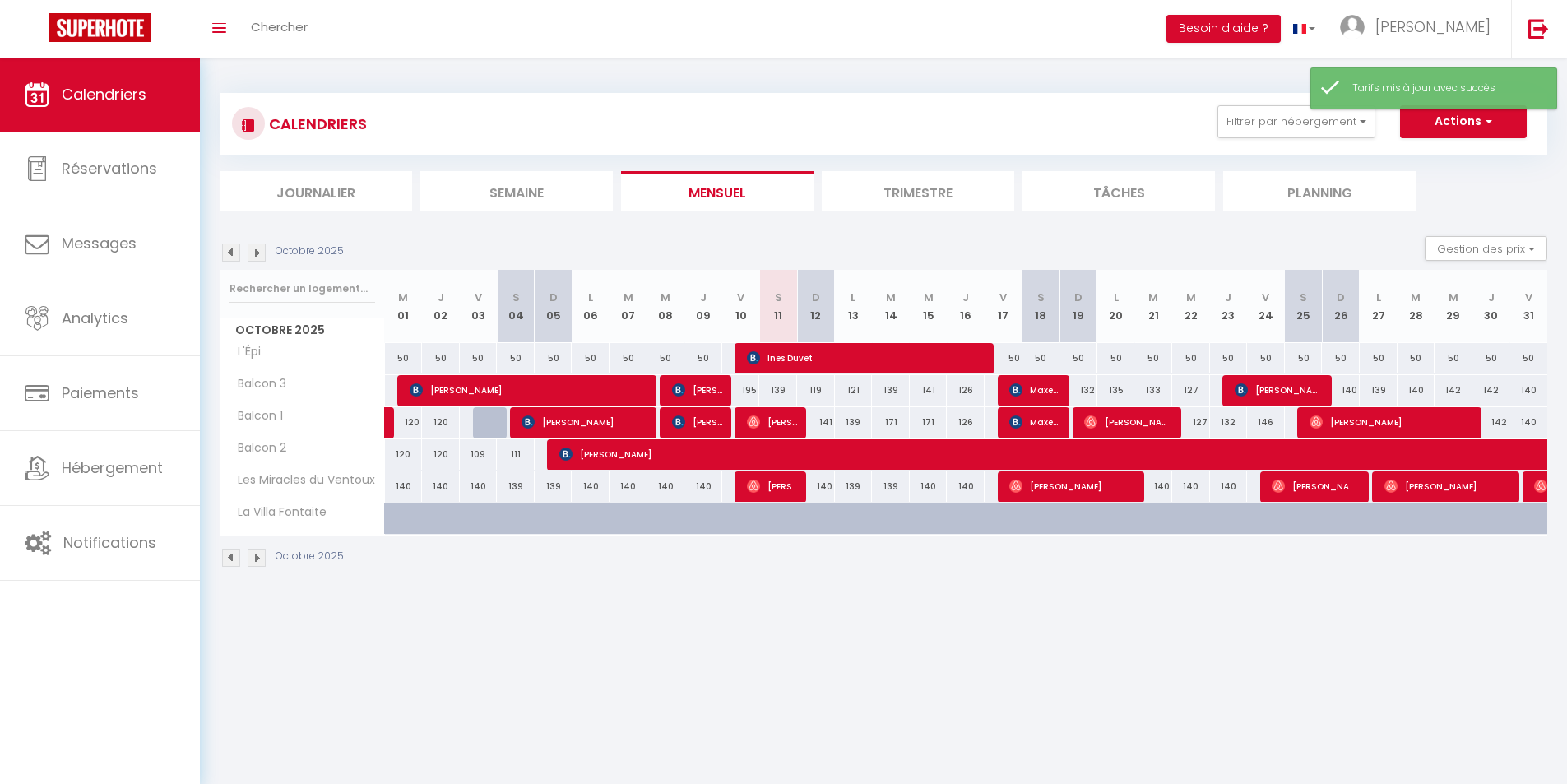
click at [838, 418] on div "139" at bounding box center [854, 422] width 38 height 30
type input "139"
type input "Lun 13 Octobre 2025"
type input "[DATE]"
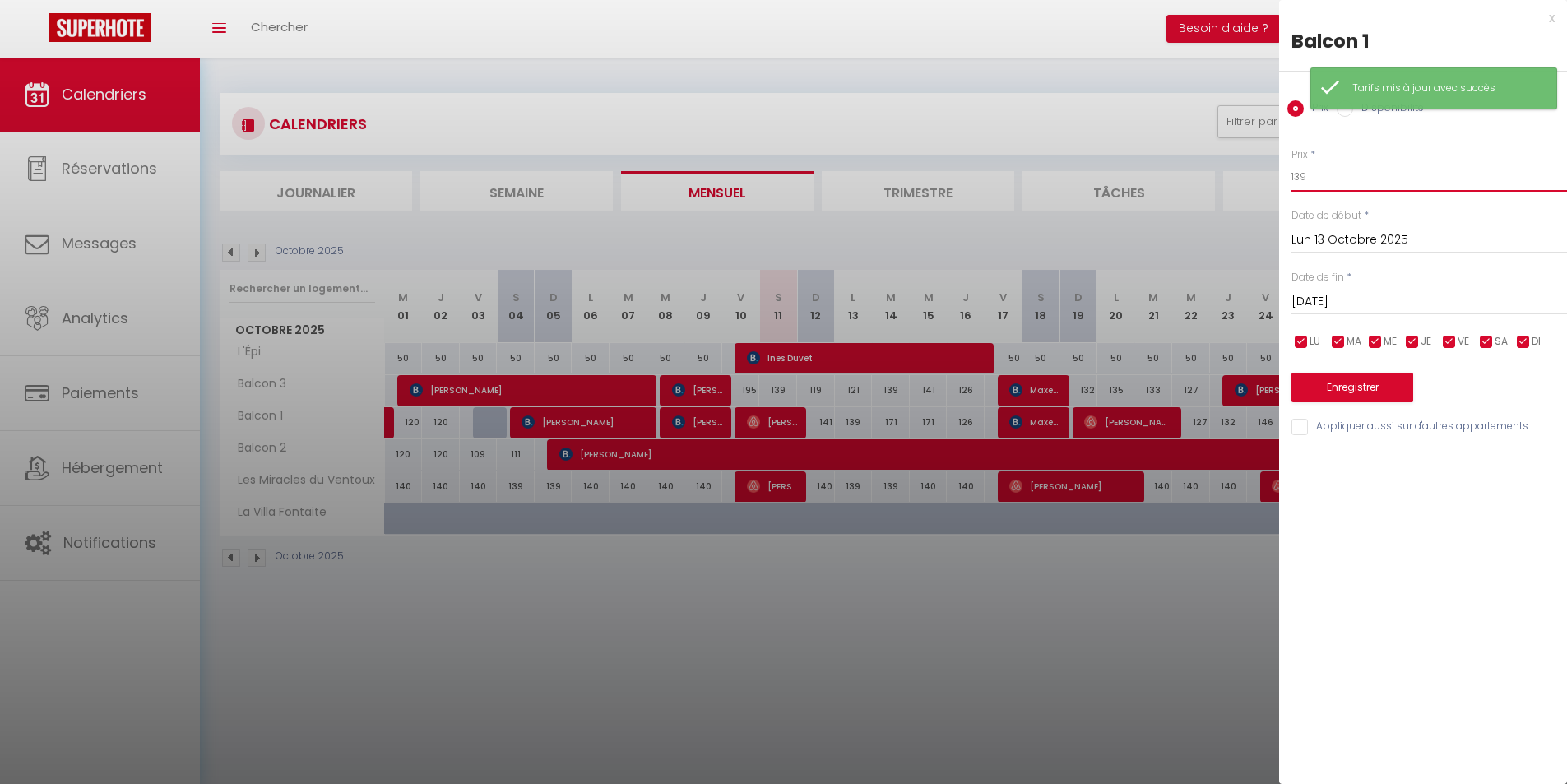
click at [1350, 172] on input "139" at bounding box center [1429, 177] width 275 height 29
type input "119"
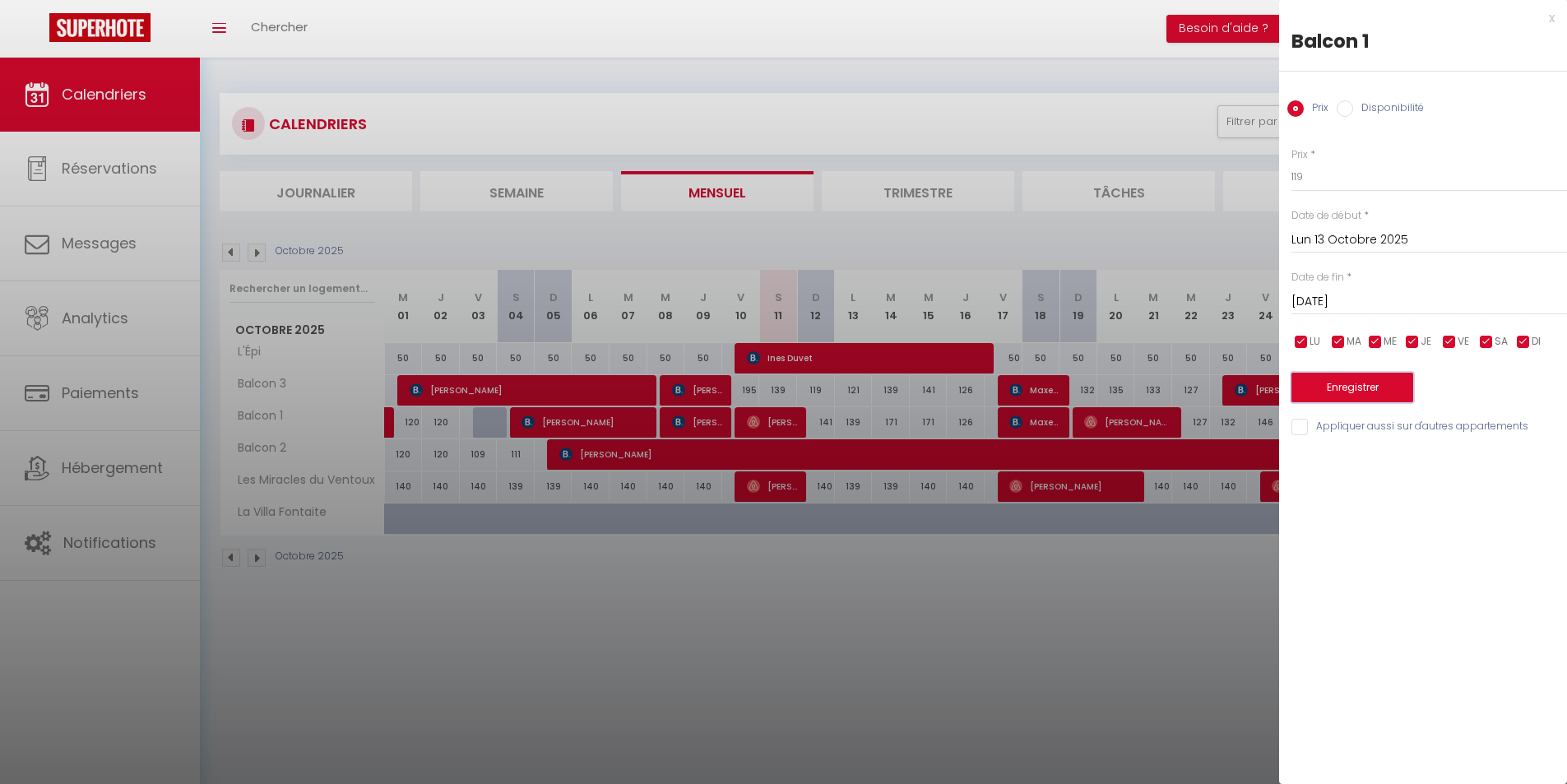
click at [1333, 379] on button "Enregistrer" at bounding box center [1352, 387] width 122 height 29
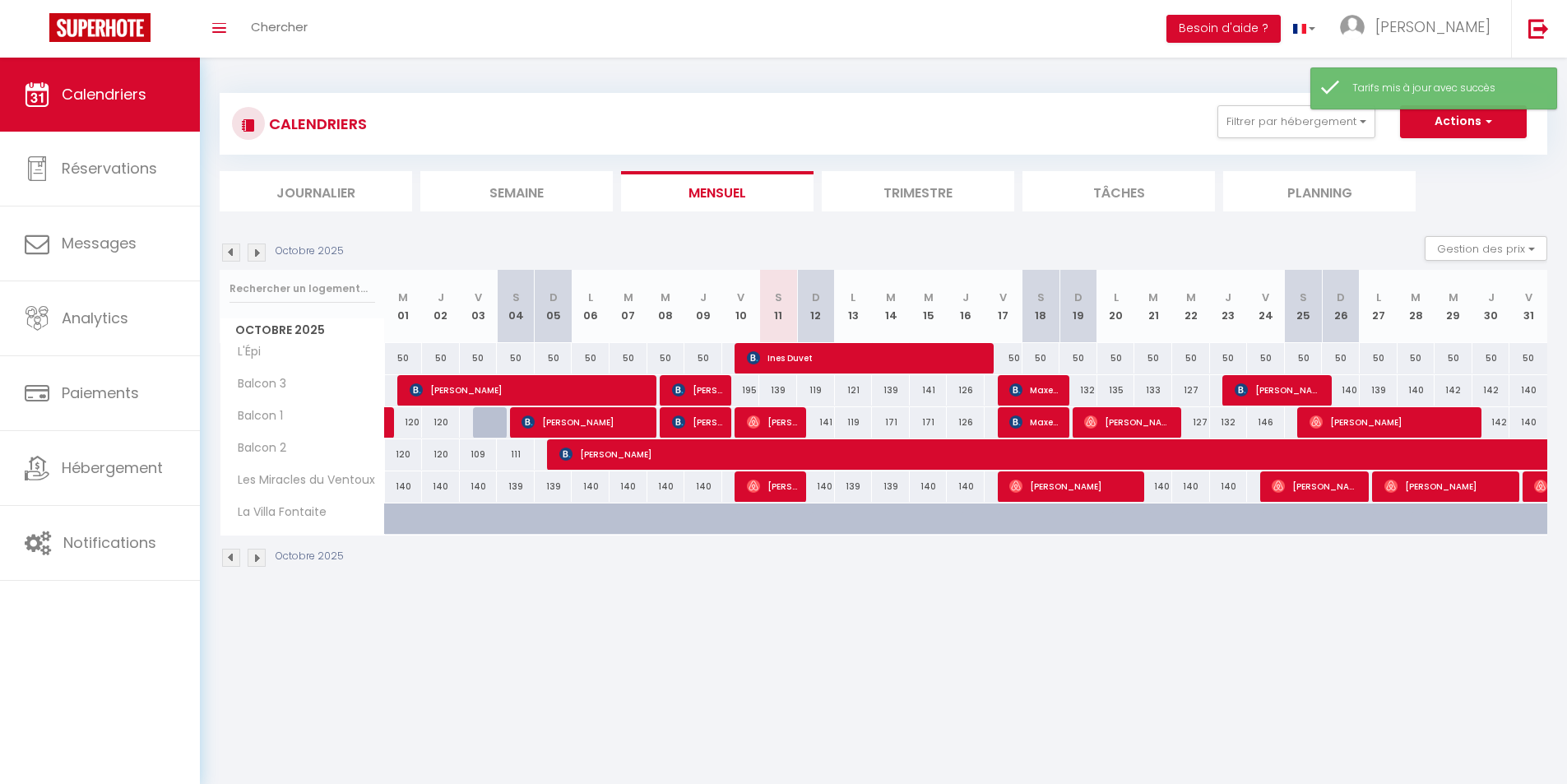
click at [850, 418] on div "119" at bounding box center [854, 422] width 38 height 30
type input "119"
type input "Lun 13 Octobre 2025"
type input "[DATE]"
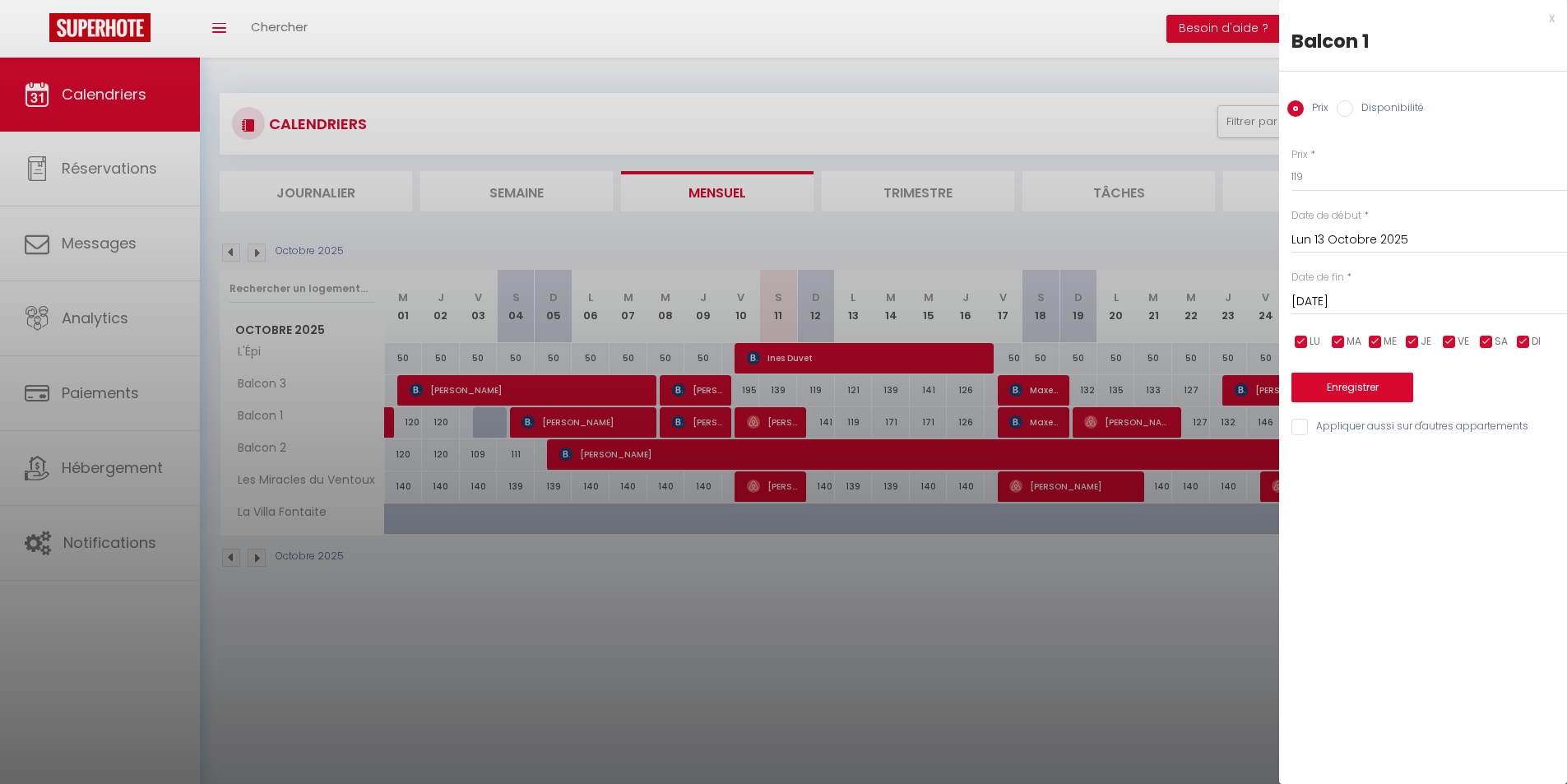
click at [820, 415] on div at bounding box center [784, 392] width 1567 height 784
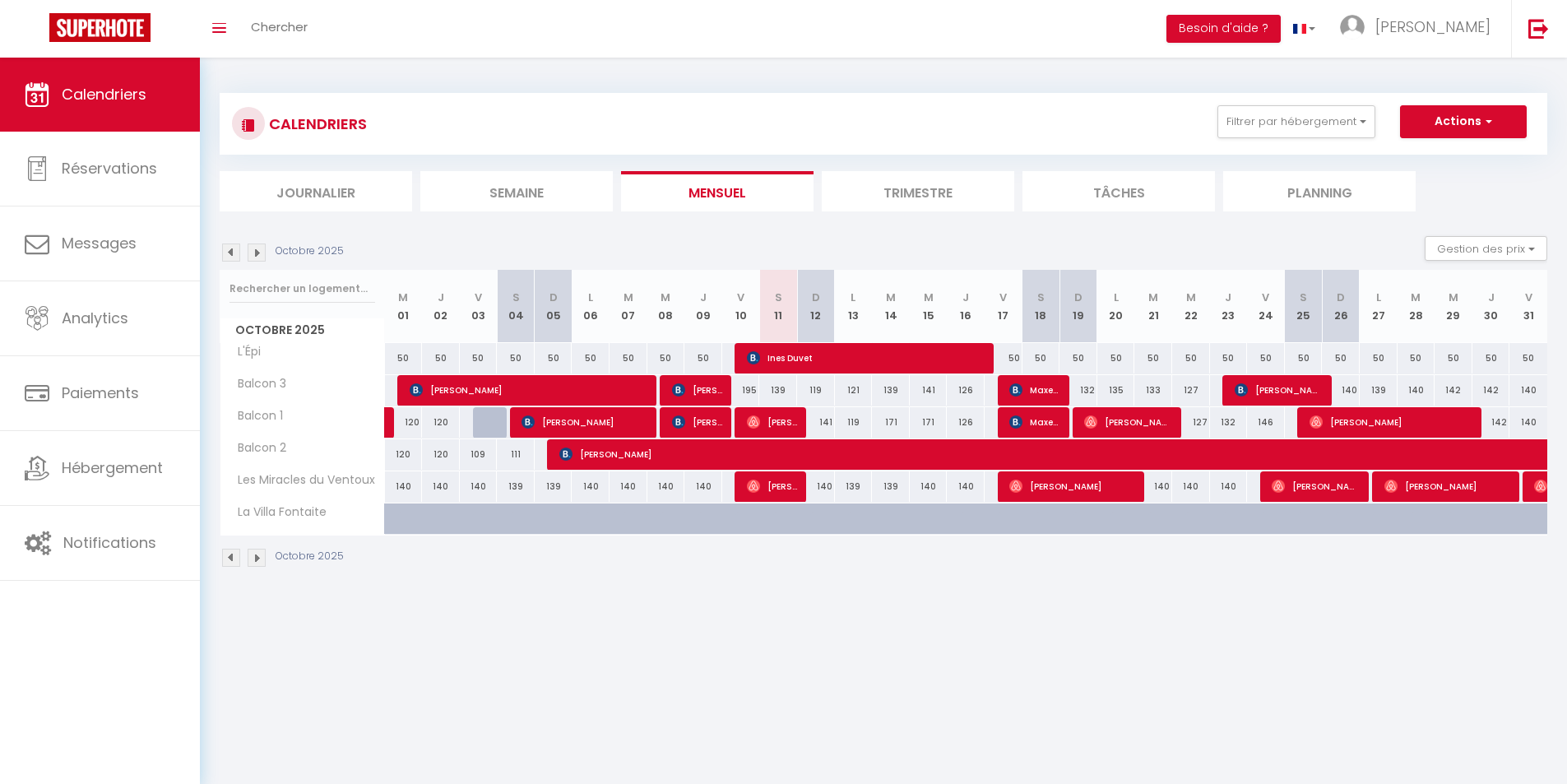
click at [828, 423] on div "141" at bounding box center [816, 422] width 38 height 30
type input "141"
type input "Dim 12 Octobre 2025"
type input "Lun 13 Octobre 2025"
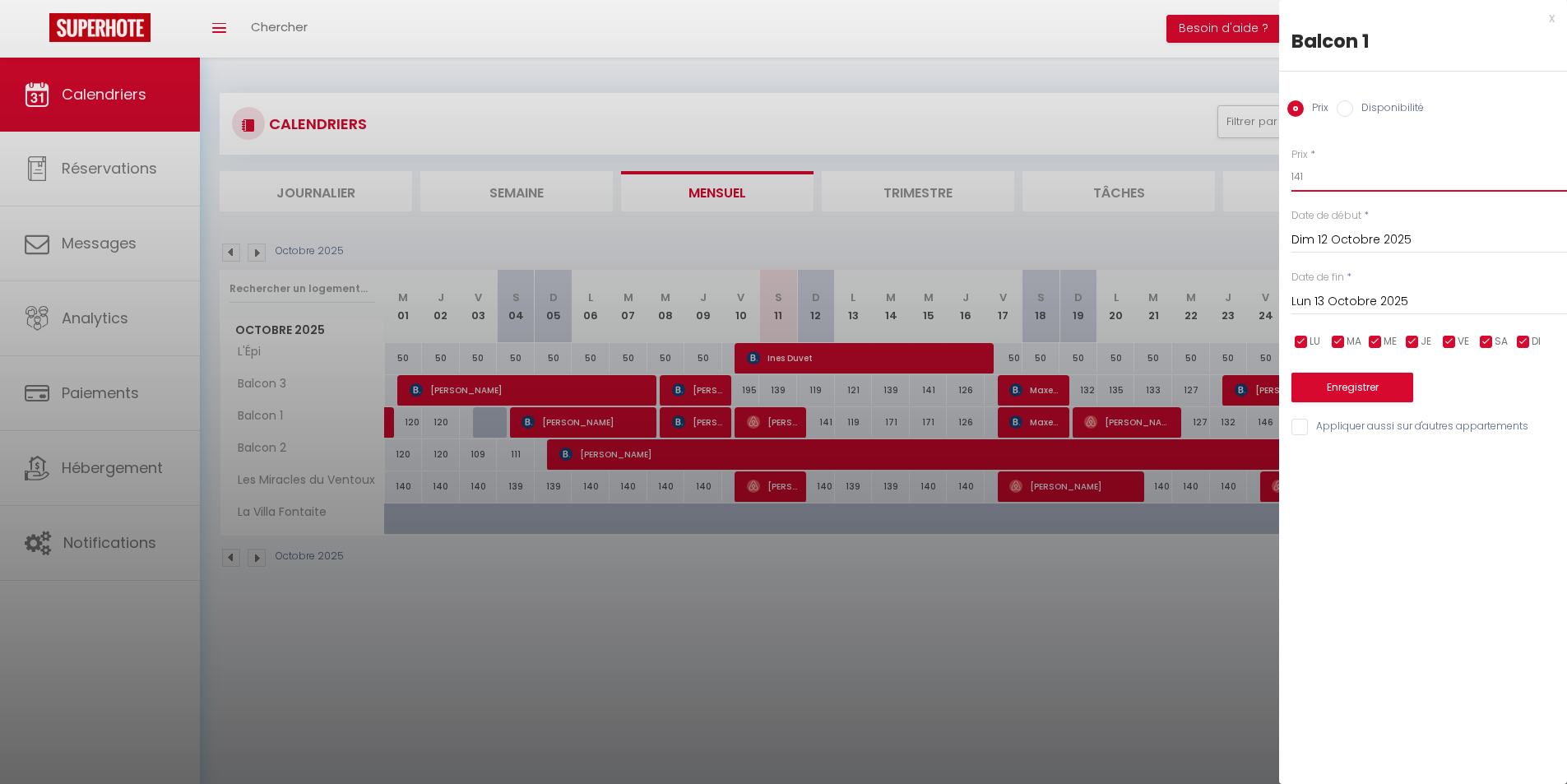
click at [1305, 174] on input "141" at bounding box center [1429, 177] width 275 height 29
type input "111"
click at [1379, 376] on button "Enregistrer" at bounding box center [1352, 387] width 122 height 29
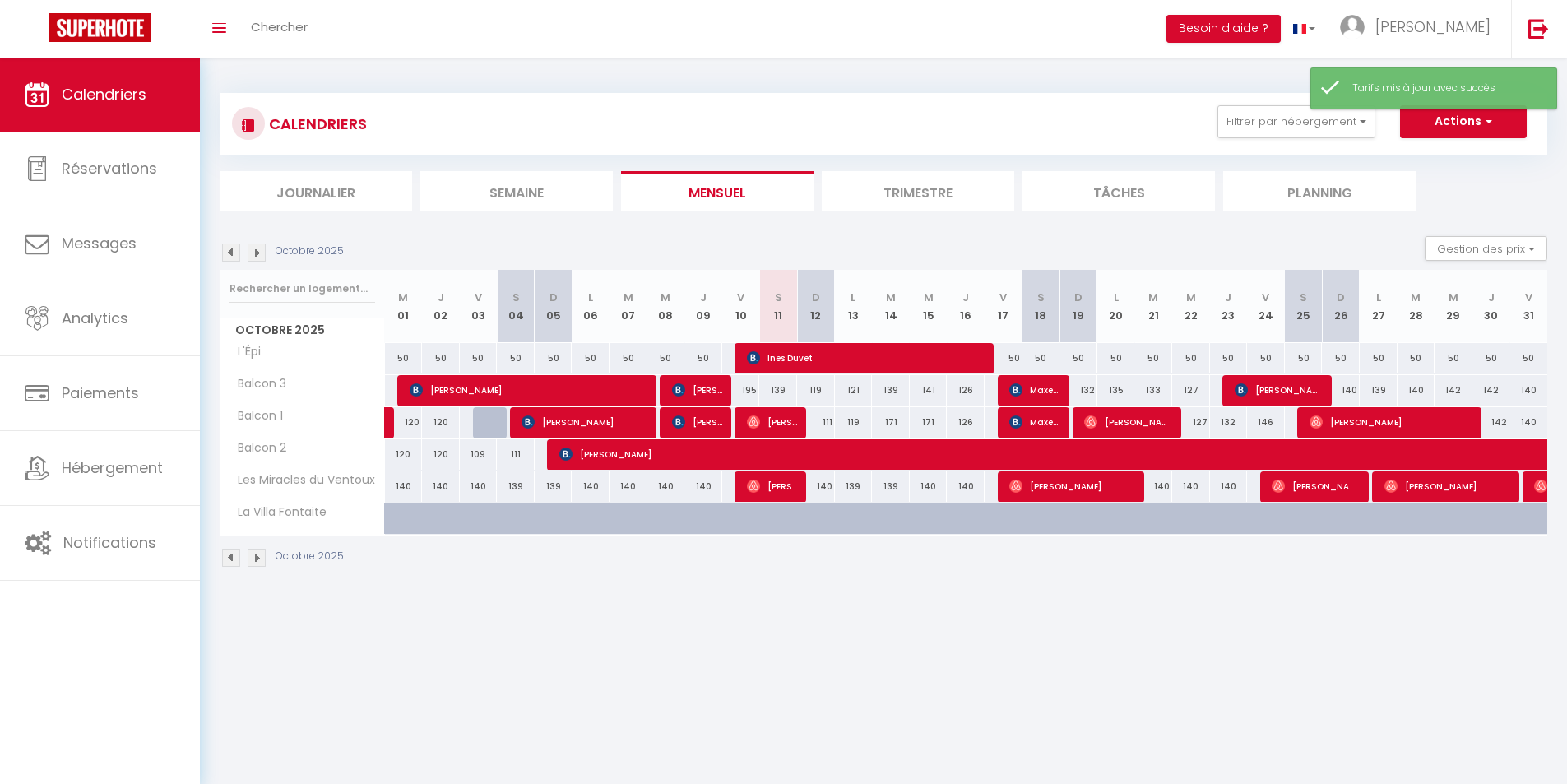
click at [892, 425] on div "171" at bounding box center [891, 422] width 38 height 30
type input "171"
type input "[DATE]"
type input "Mer 15 Octobre 2025"
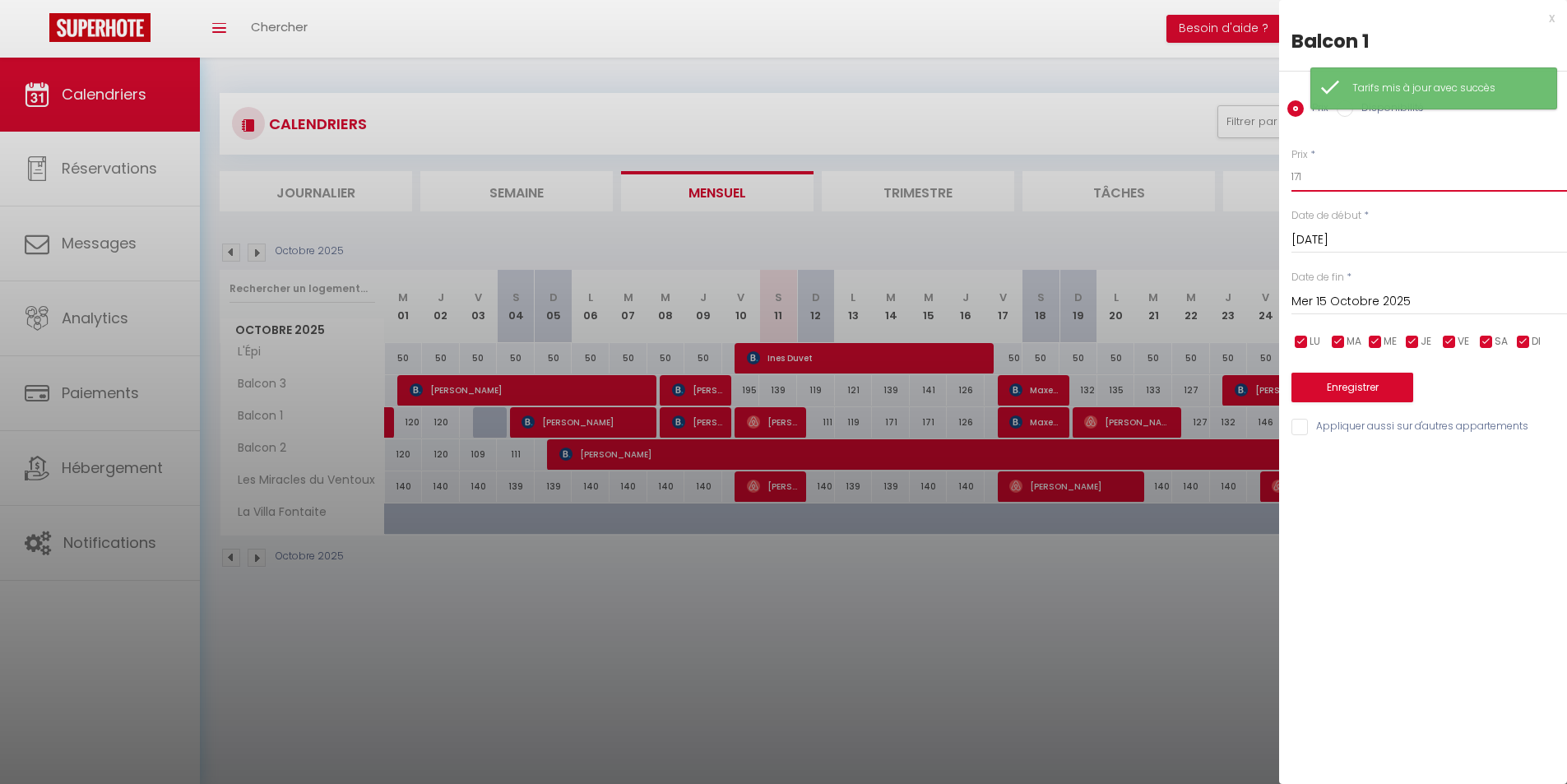
click at [1399, 171] on input "171" at bounding box center [1429, 177] width 275 height 29
type input "139"
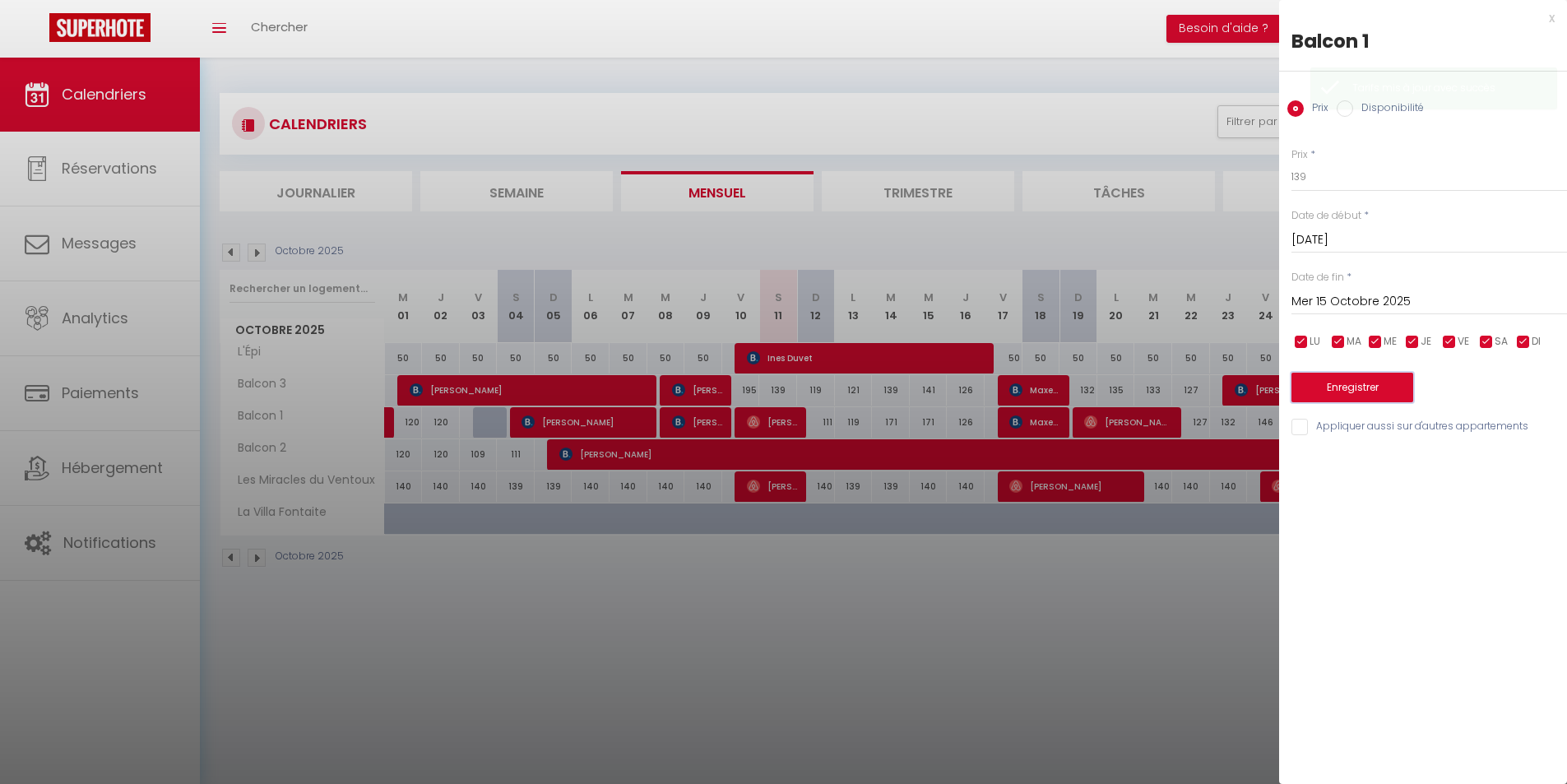
click at [1342, 395] on button "Enregistrer" at bounding box center [1352, 387] width 122 height 29
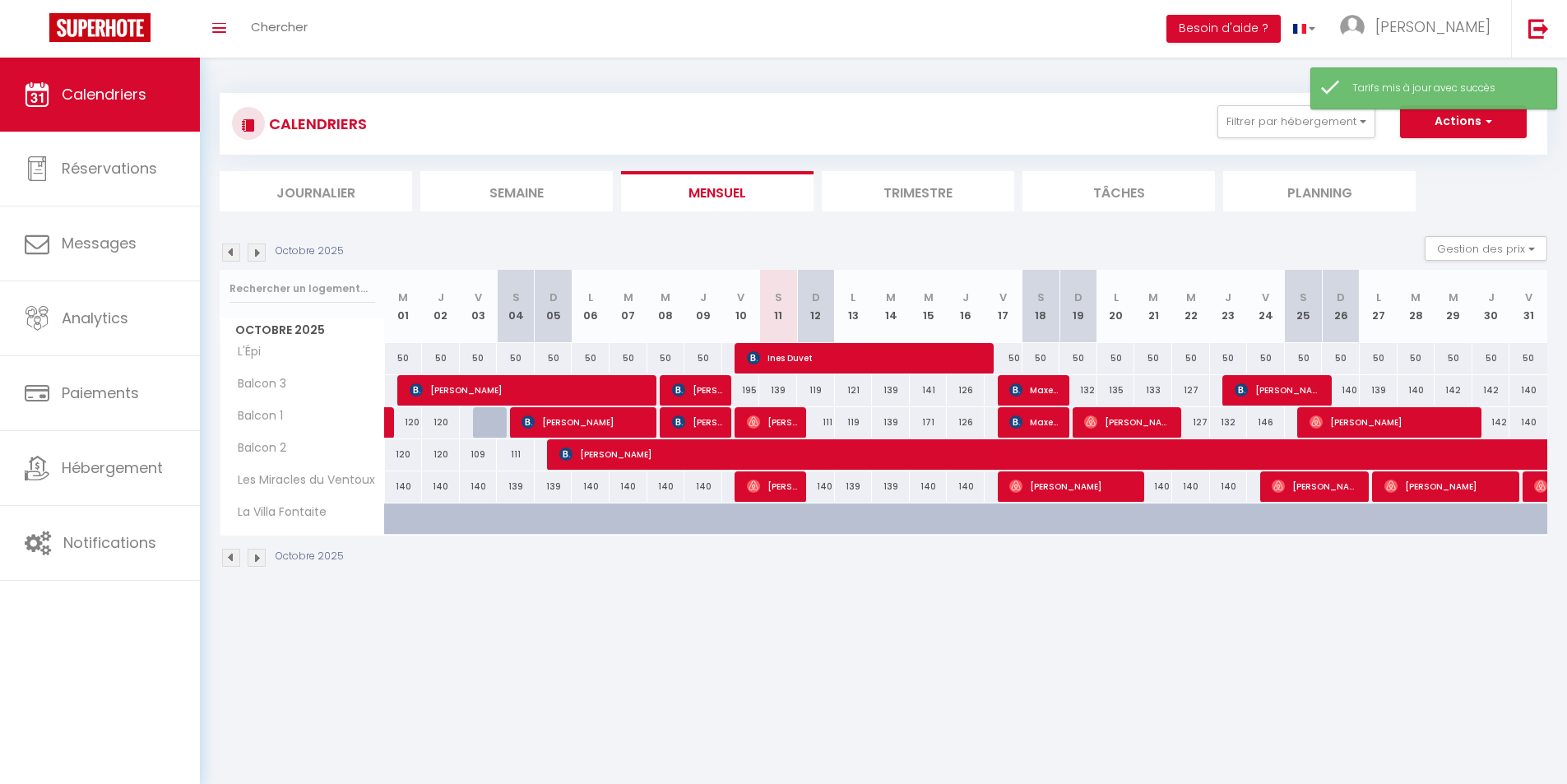
click at [923, 422] on div "171" at bounding box center [928, 422] width 38 height 30
type input "171"
type input "Mer 15 Octobre 2025"
type input "Jeu 16 Octobre 2025"
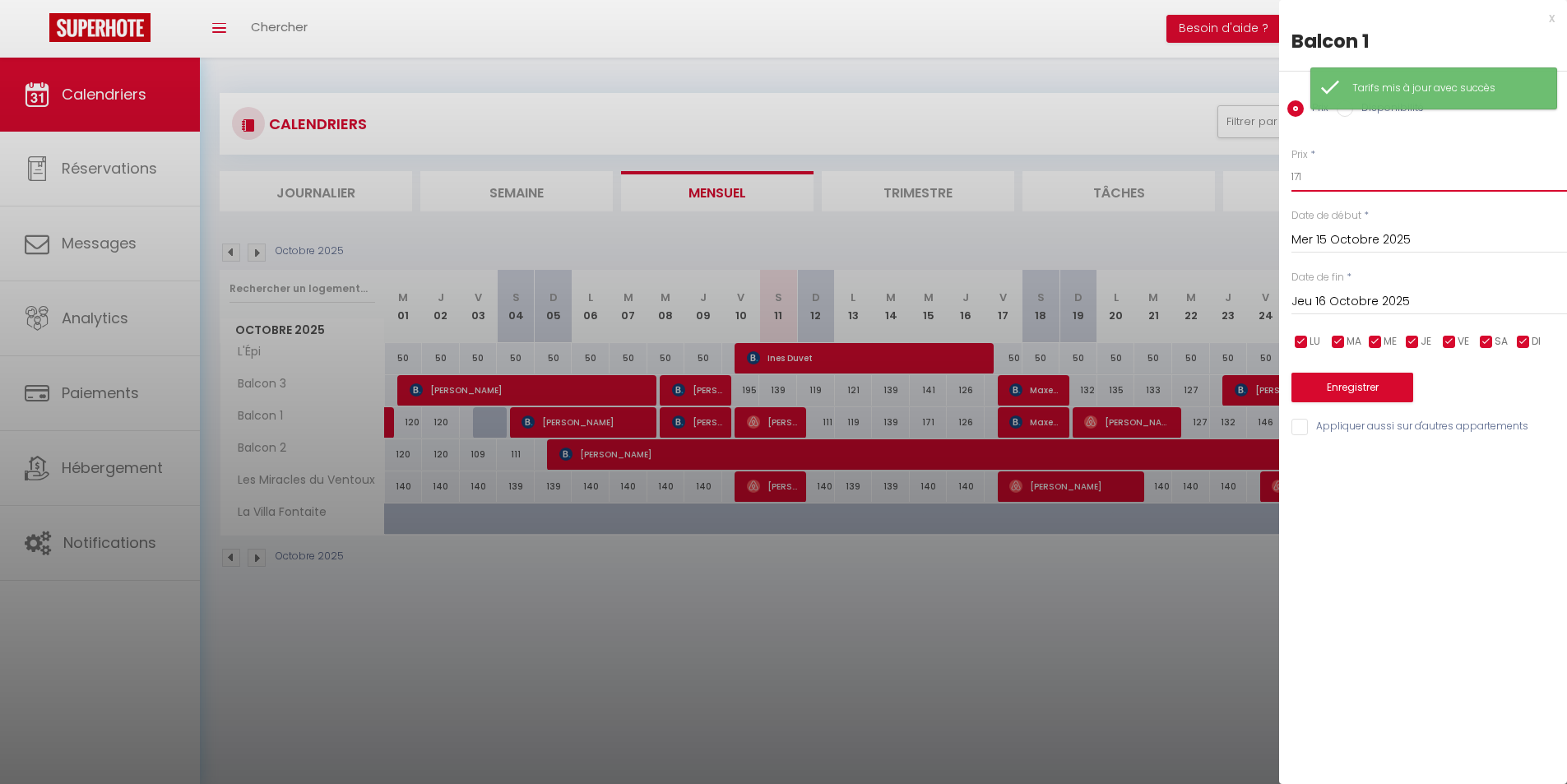
click at [1347, 162] on input "171" at bounding box center [1429, 177] width 275 height 29
type input "143"
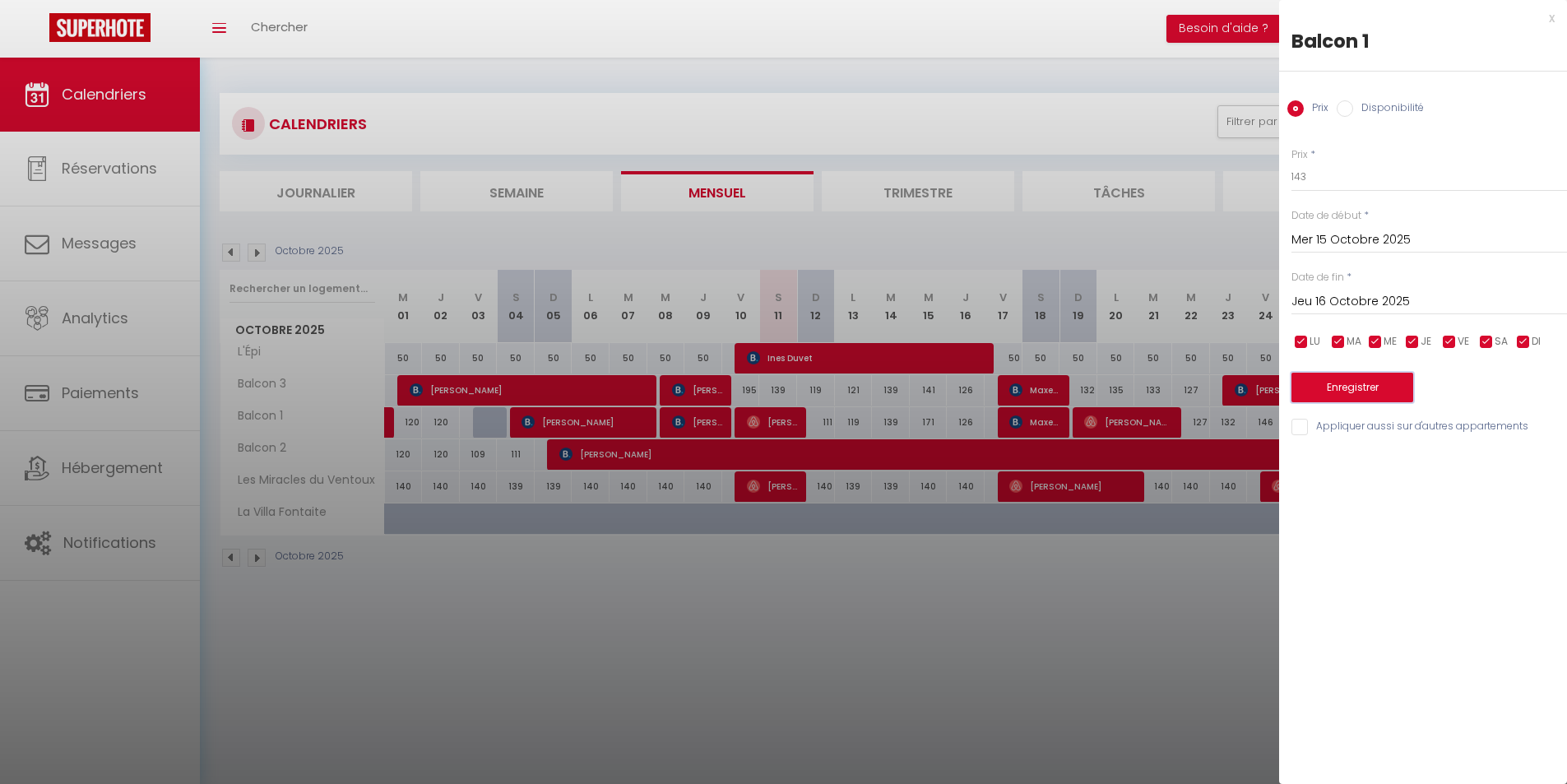
click at [1384, 387] on button "Enregistrer" at bounding box center [1352, 387] width 122 height 29
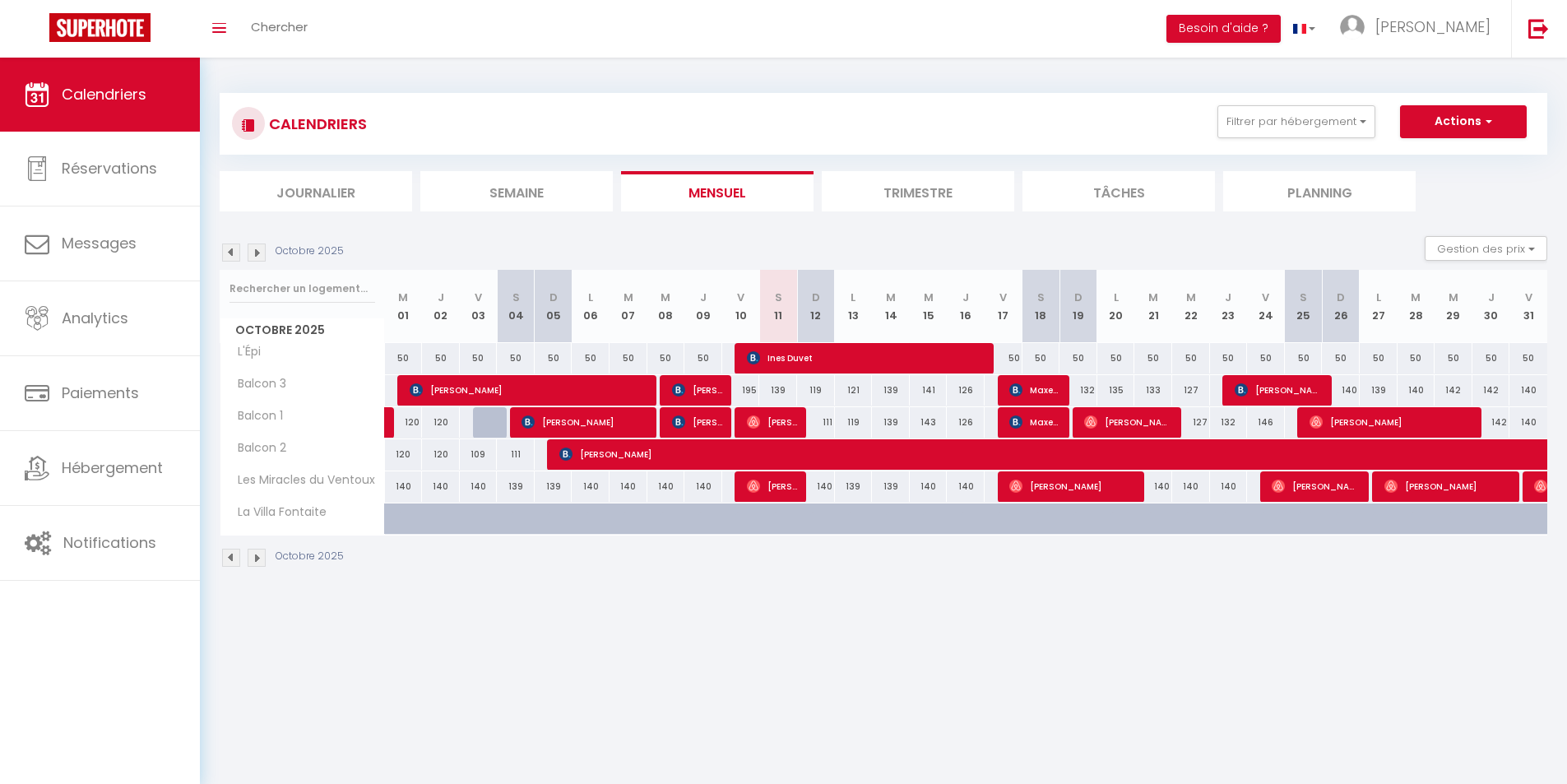
click at [849, 489] on div "139" at bounding box center [854, 486] width 38 height 30
type input "139"
type input "Lun 13 Octobre 2025"
type input "[DATE]"
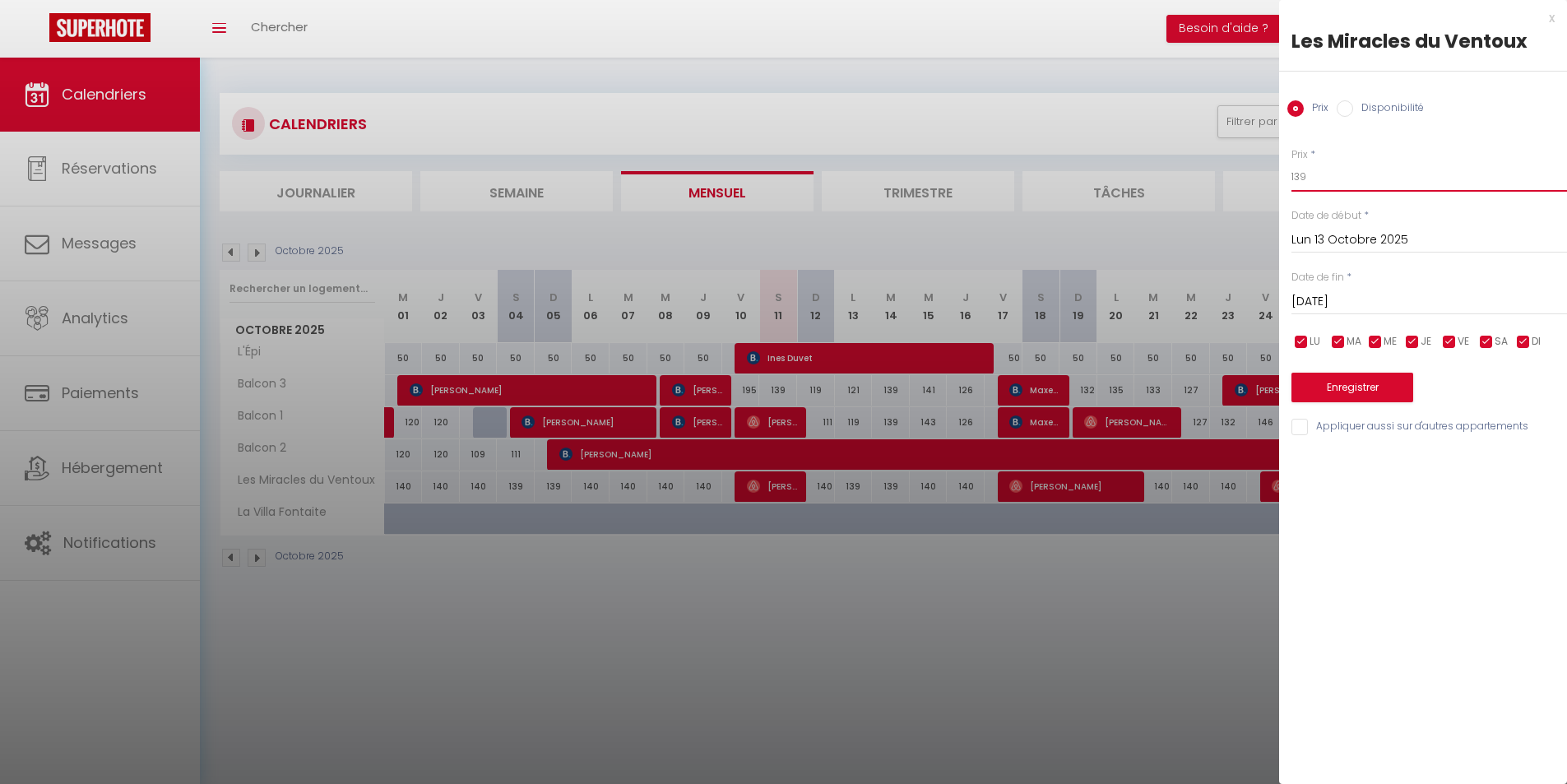
click at [1384, 168] on input "139" at bounding box center [1429, 177] width 275 height 29
type input "138"
click at [1382, 392] on button "Enregistrer" at bounding box center [1352, 387] width 122 height 29
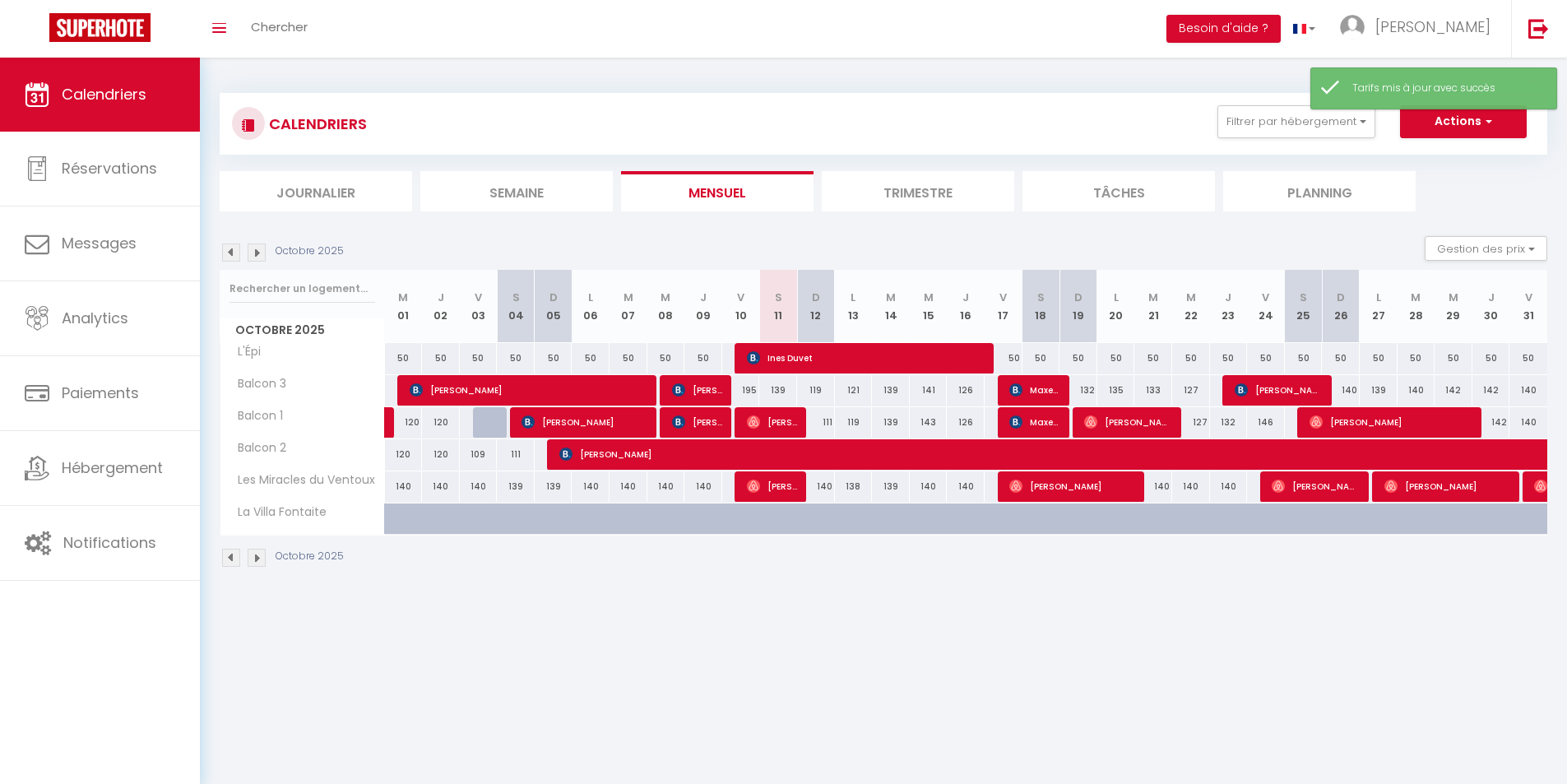
click at [899, 485] on div "139" at bounding box center [891, 486] width 38 height 30
type input "139"
type input "[DATE]"
type input "Mer 15 Octobre 2025"
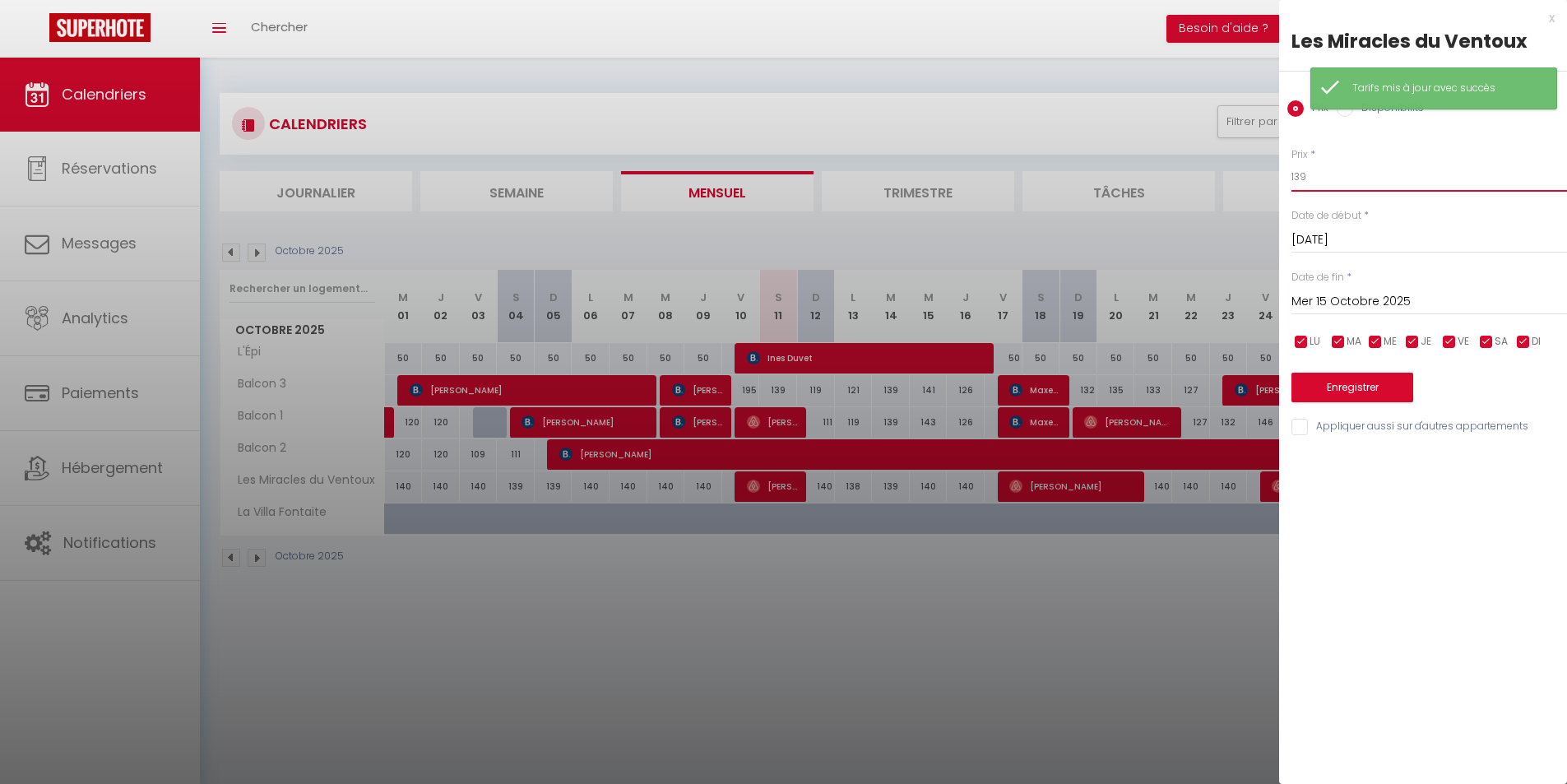
click at [1362, 178] on input "139" at bounding box center [1429, 177] width 275 height 29
type input "137"
click at [1371, 392] on button "Enregistrer" at bounding box center [1352, 387] width 122 height 29
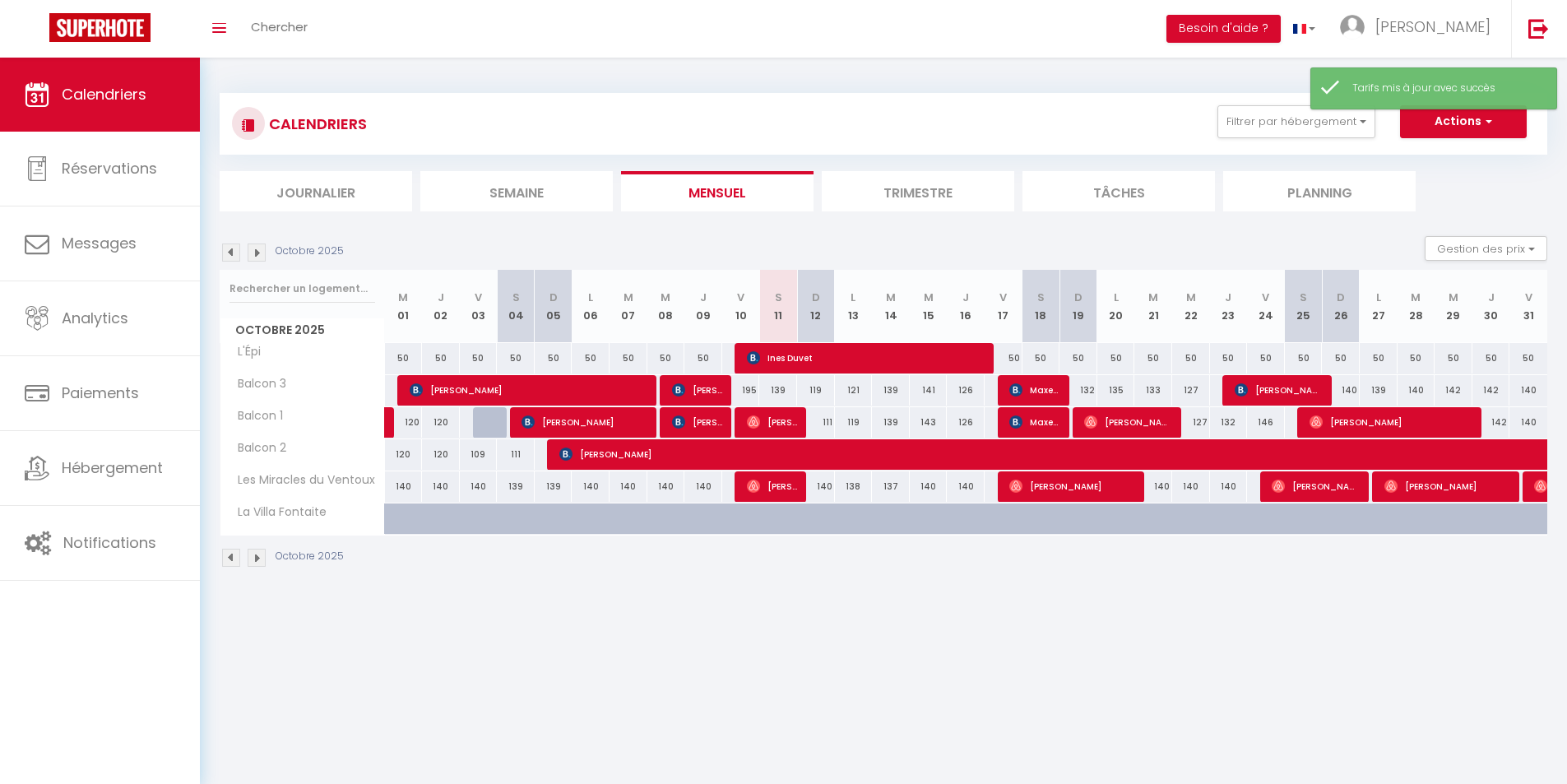
click at [930, 488] on div "140" at bounding box center [928, 486] width 38 height 30
type input "140"
type input "Mer 15 Octobre 2025"
type input "Jeu 16 Octobre 2025"
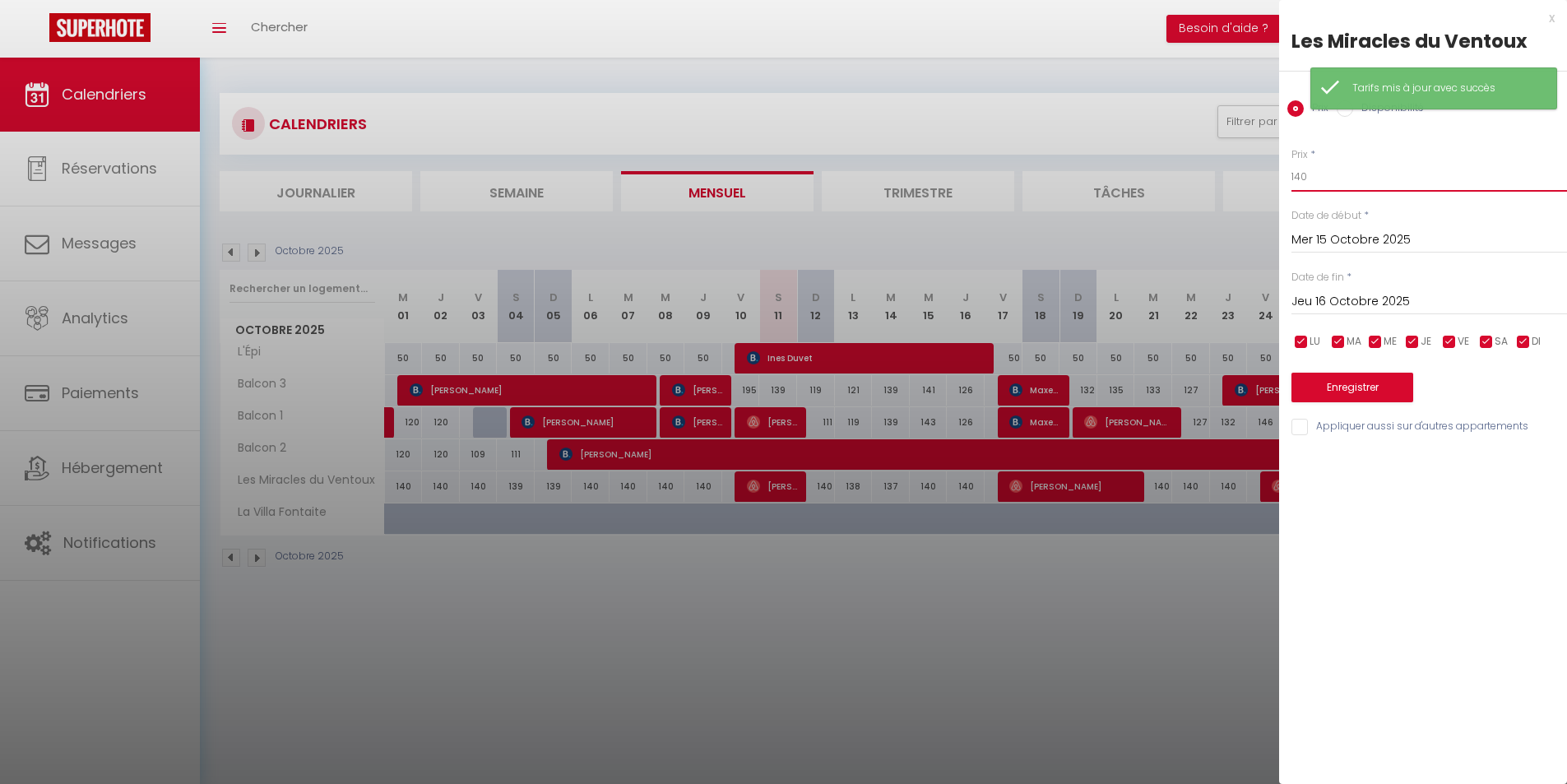
click at [1393, 168] on input "140" at bounding box center [1429, 177] width 275 height 29
type input "139"
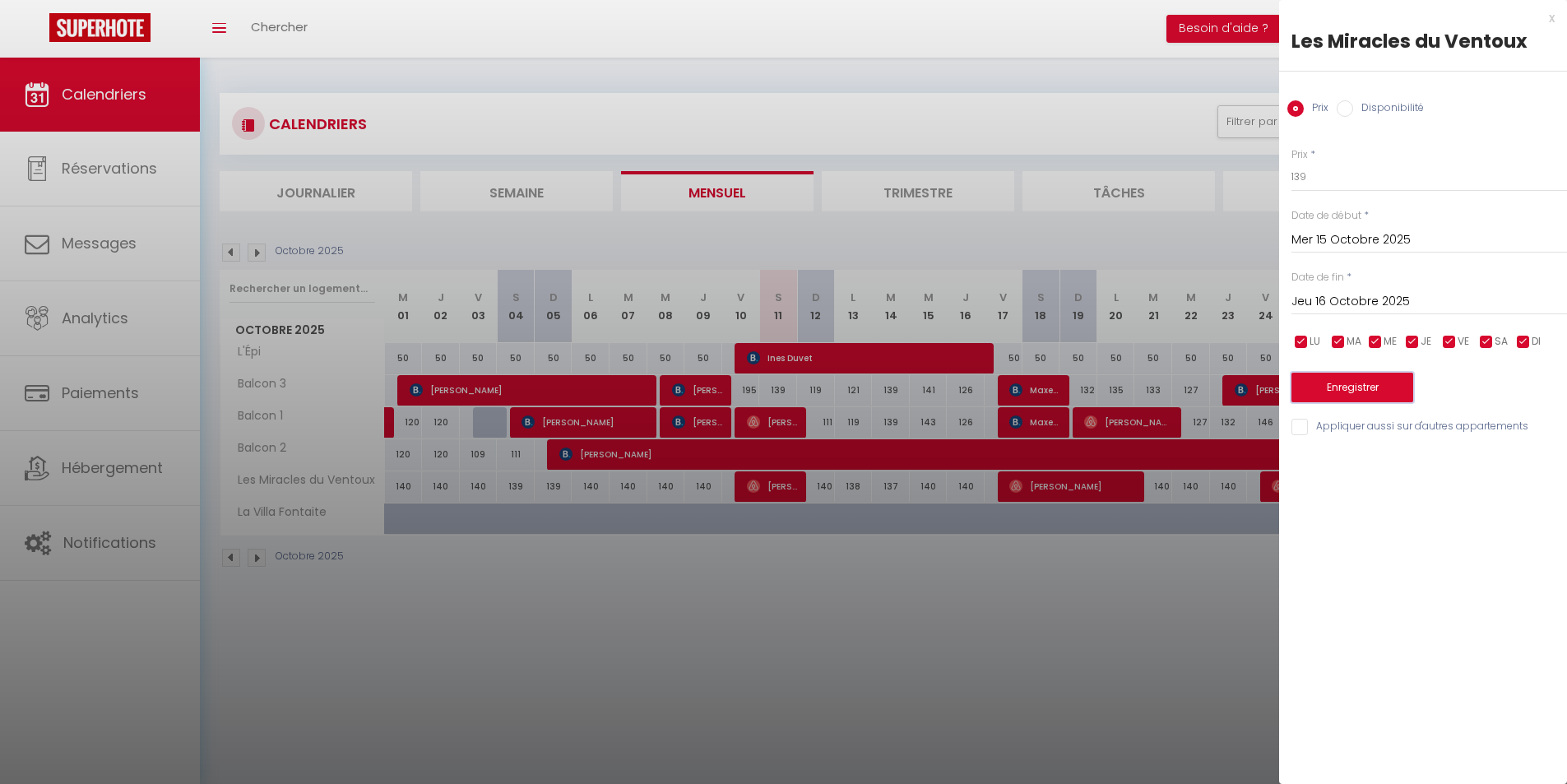
click at [1370, 379] on button "Enregistrer" at bounding box center [1352, 387] width 122 height 29
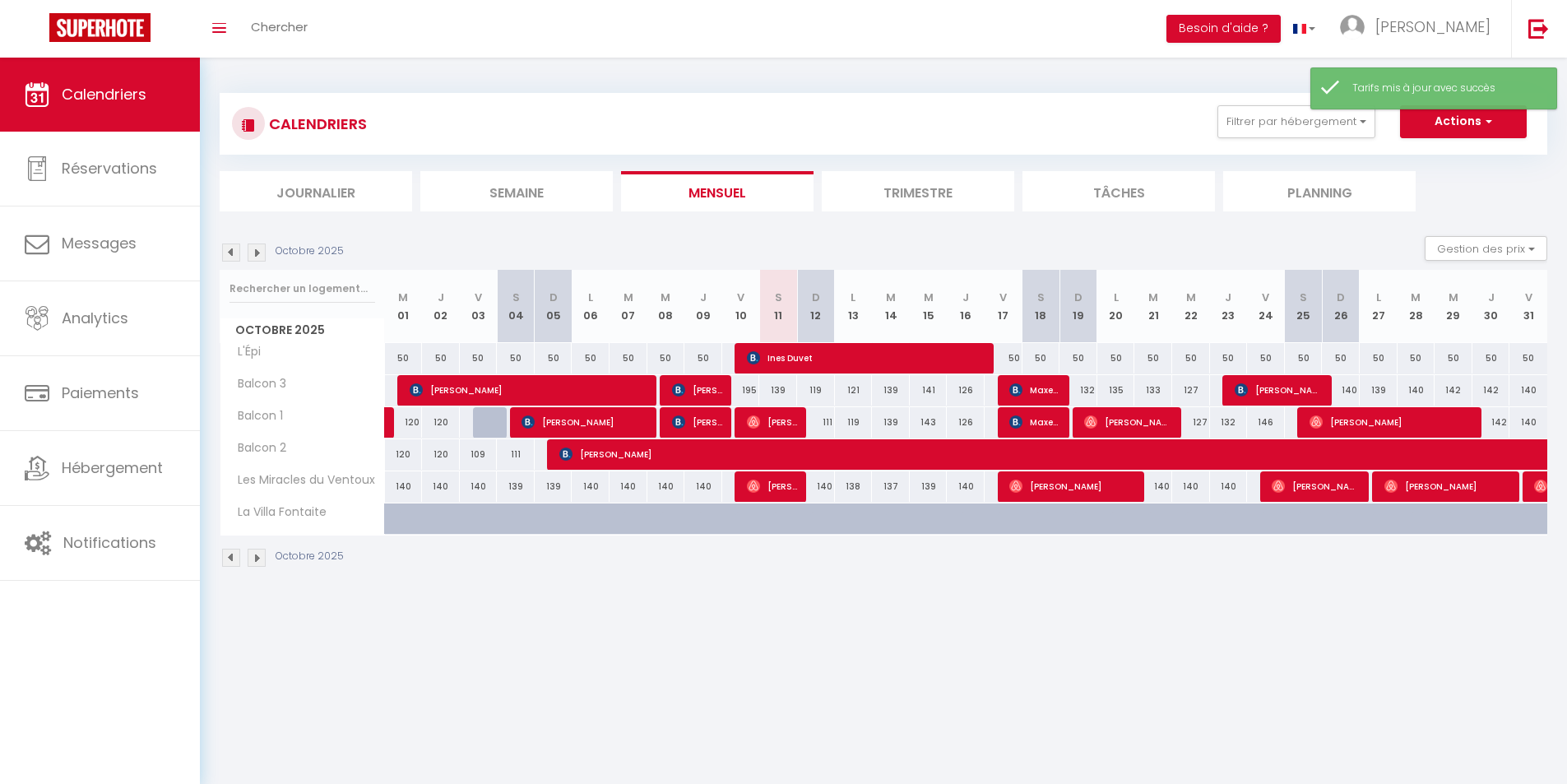
click at [964, 484] on div "140" at bounding box center [966, 486] width 38 height 30
type input "140"
type input "Jeu 16 Octobre 2025"
type input "Ven 17 Octobre 2025"
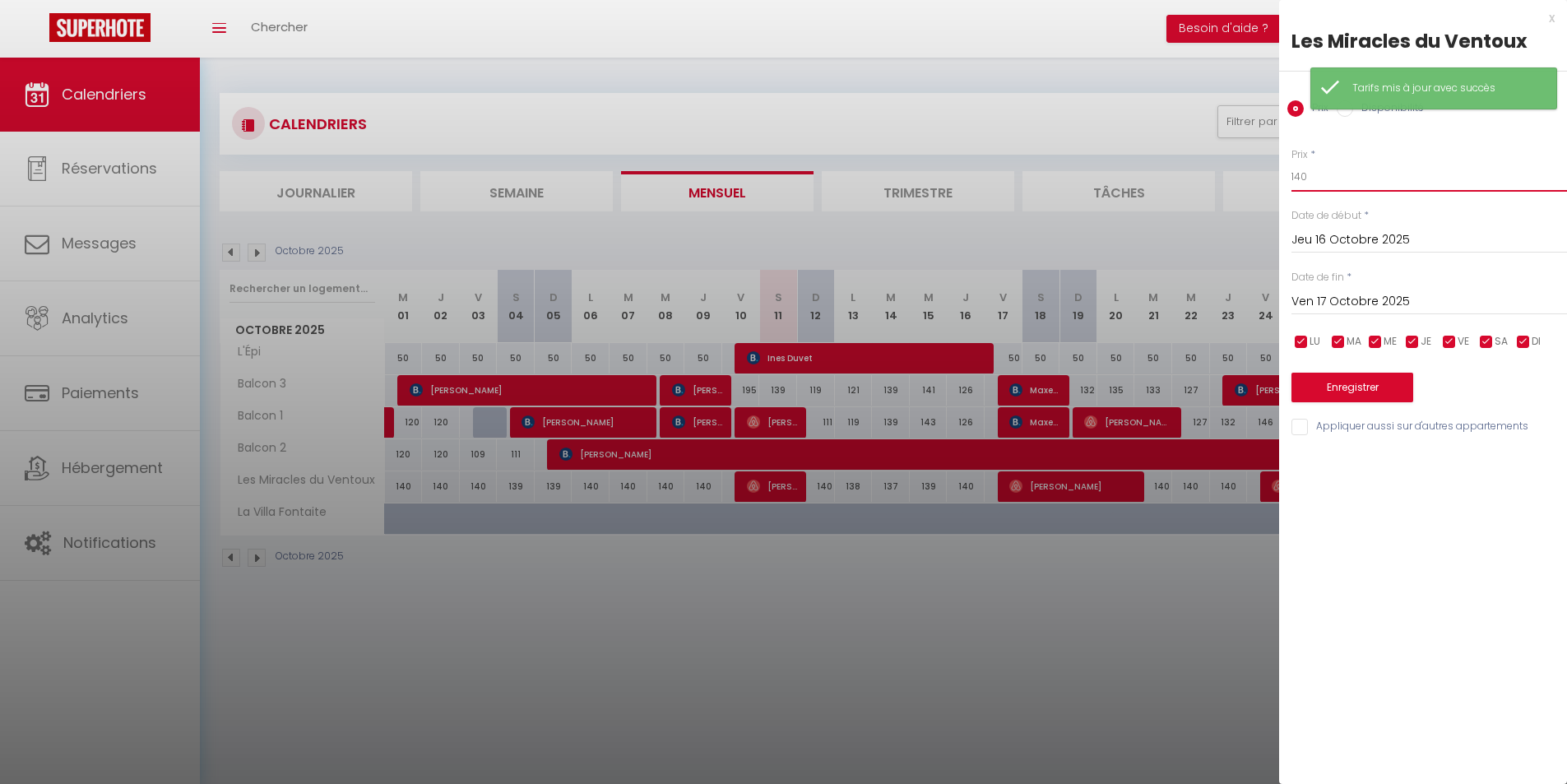
click at [1363, 179] on input "140" at bounding box center [1429, 177] width 275 height 29
type input "139"
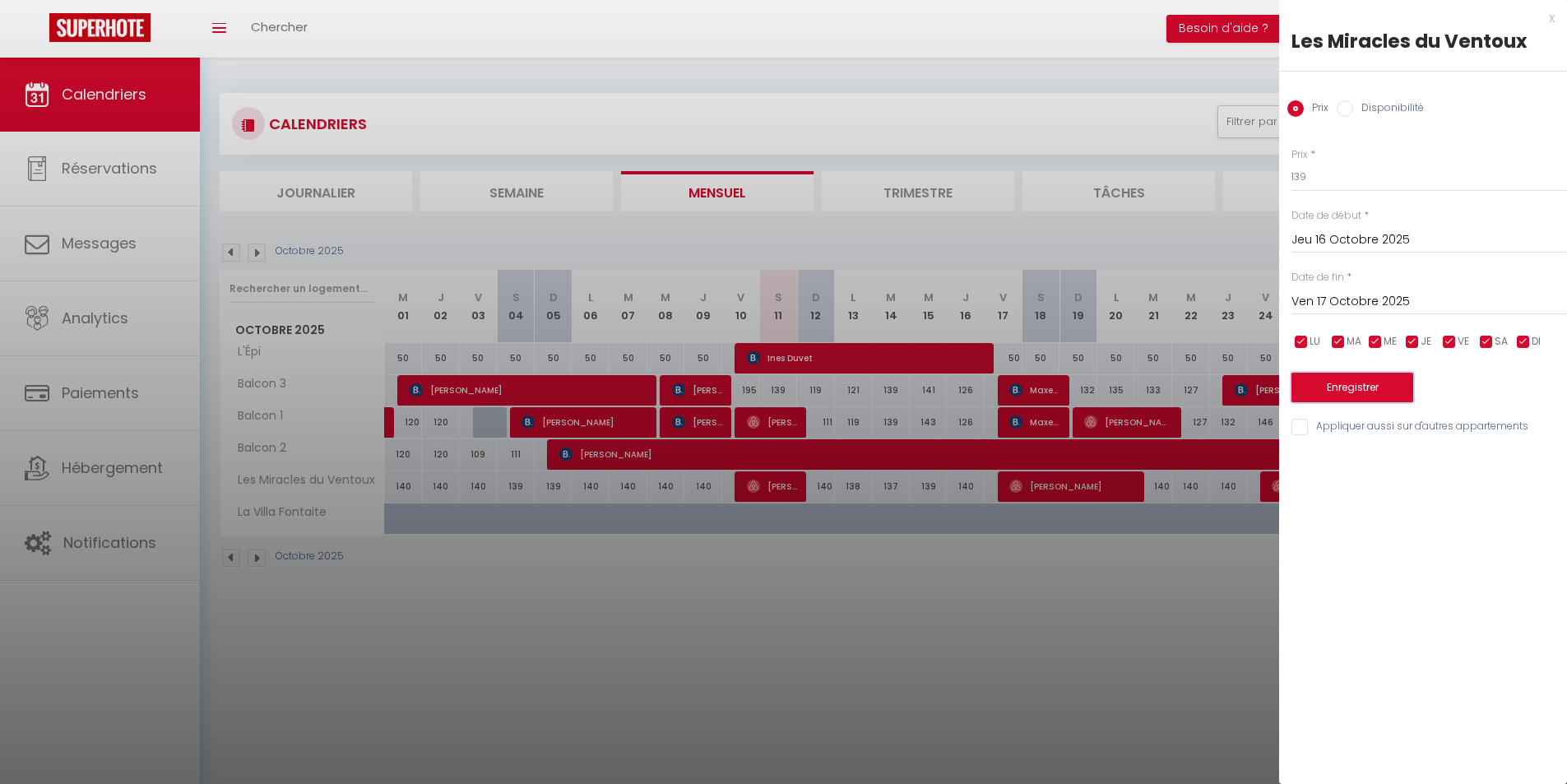
click at [1342, 381] on button "Enregistrer" at bounding box center [1352, 387] width 122 height 29
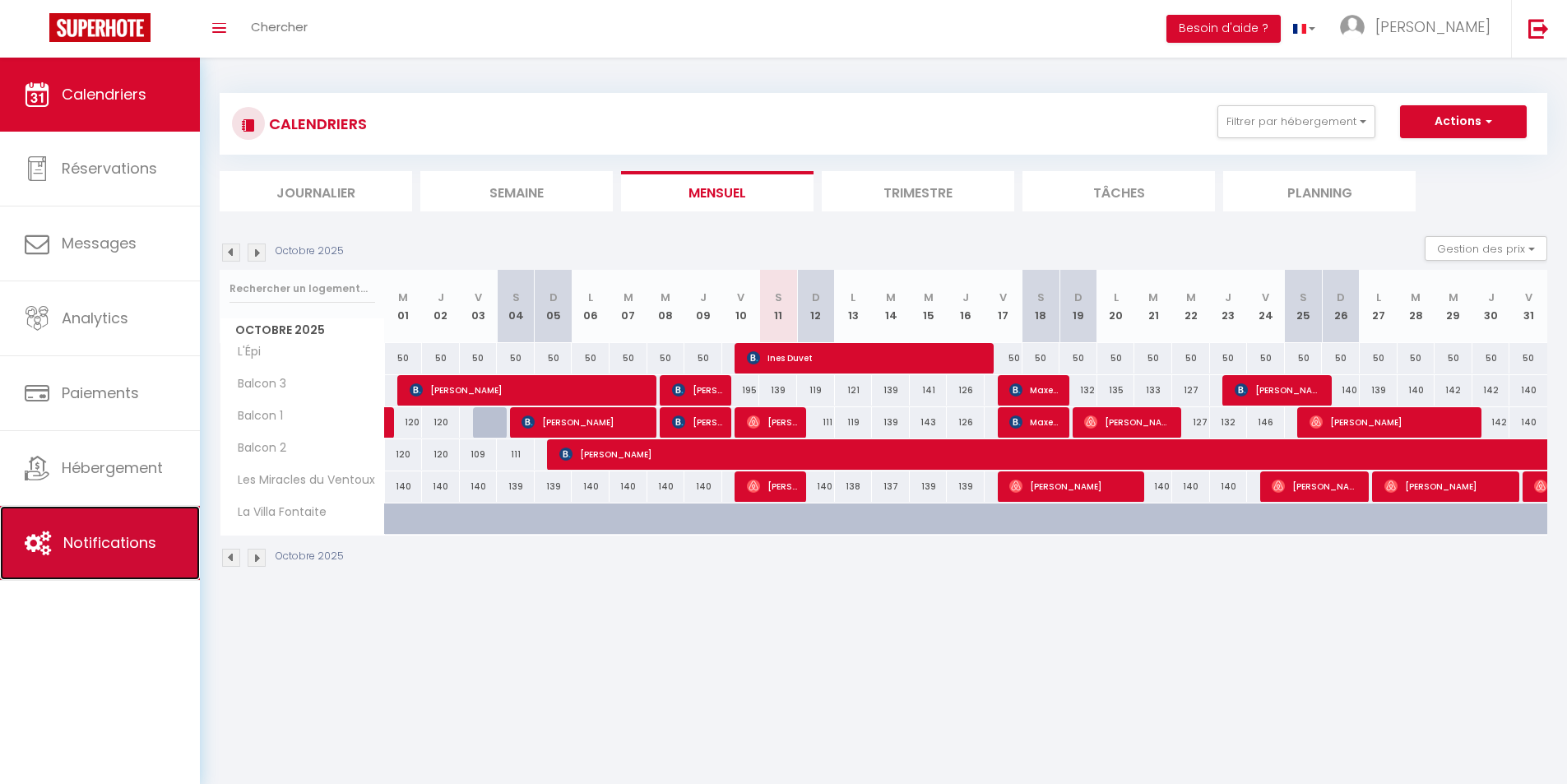
click at [115, 550] on span "Notifications" at bounding box center [110, 543] width 93 height 21
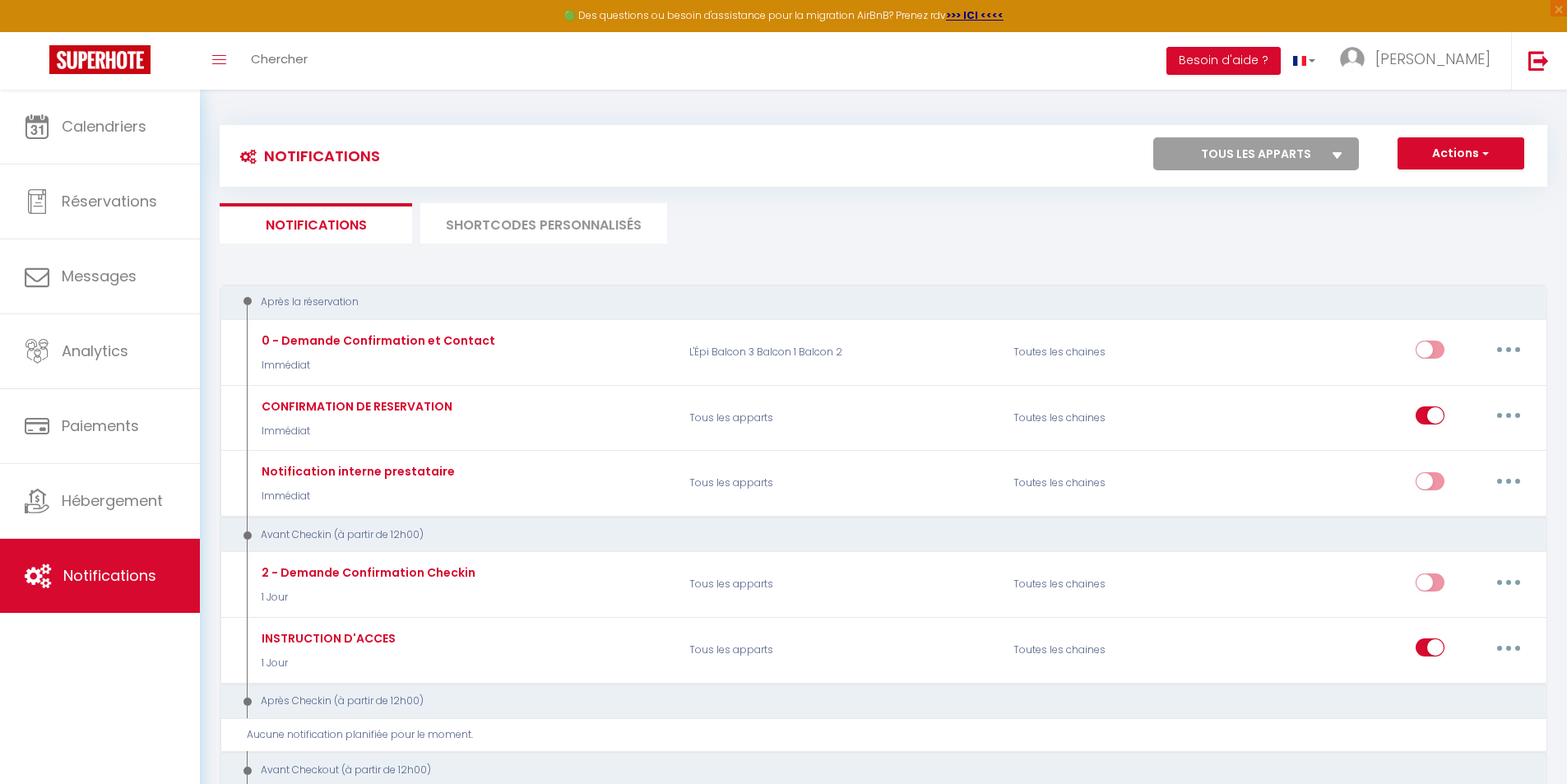
click at [556, 223] on li "SHORTCODES PERSONNALISÉS" at bounding box center [544, 223] width 247 height 41
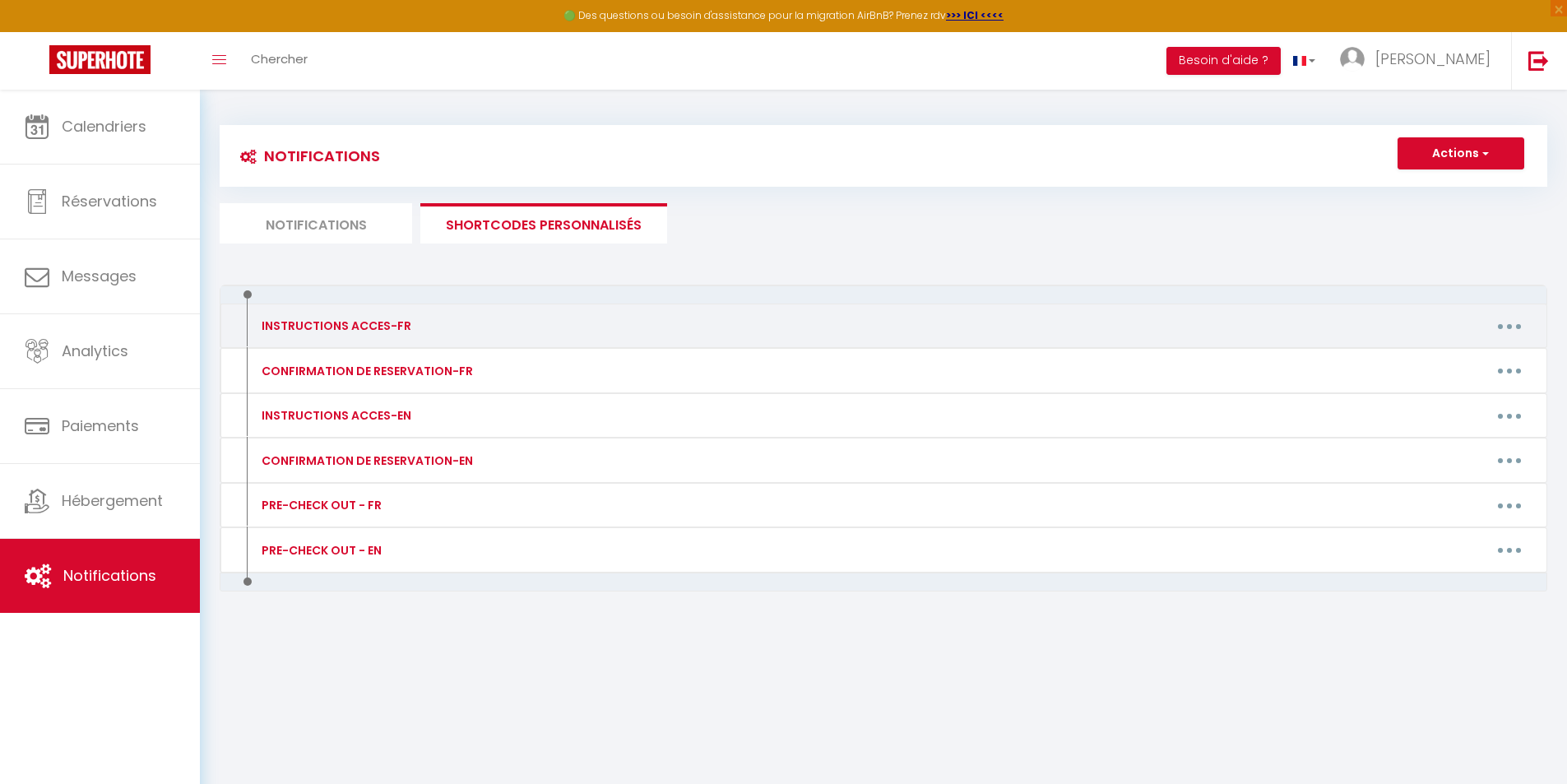
click at [449, 328] on div "INSTRUCTIONS ACCES-FR" at bounding box center [409, 325] width 324 height 27
click at [1514, 318] on button "button" at bounding box center [1509, 325] width 46 height 27
click at [1448, 357] on link "Editer" at bounding box center [1466, 363] width 122 height 28
type input "INSTRUCTIONS ACCES-FR"
type textarea "INSTRUCTIONS ACCES-FR"
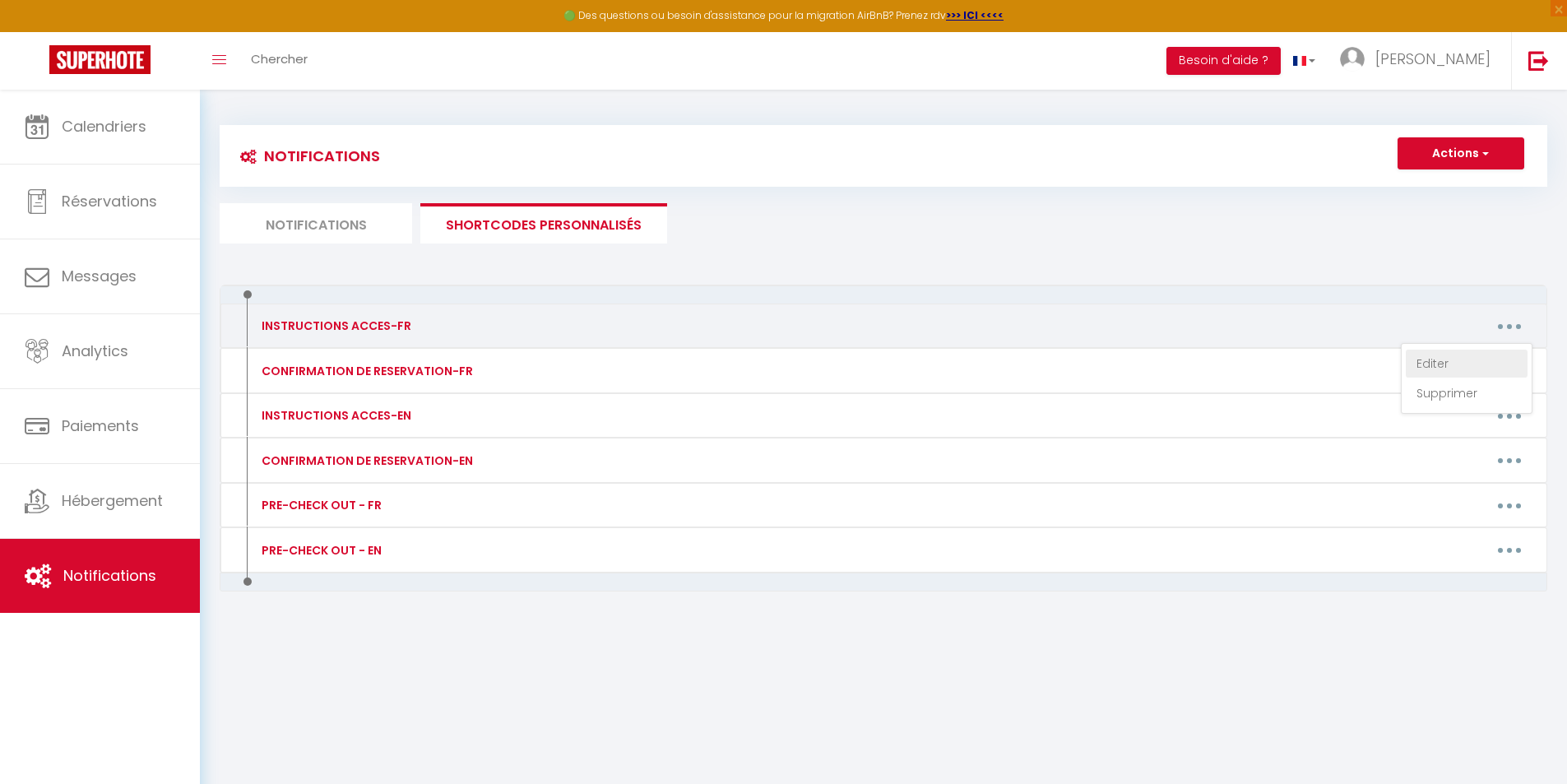
type textarea "Loremip [DOLOR:SITAM_CONS], Adipi elitse doeiusmo te inci utlabo etdol ma aliq …"
type textarea "Bonjour [GUEST:FIRST_NAME], Votre séjour approche et nous sommes ravis de vous …"
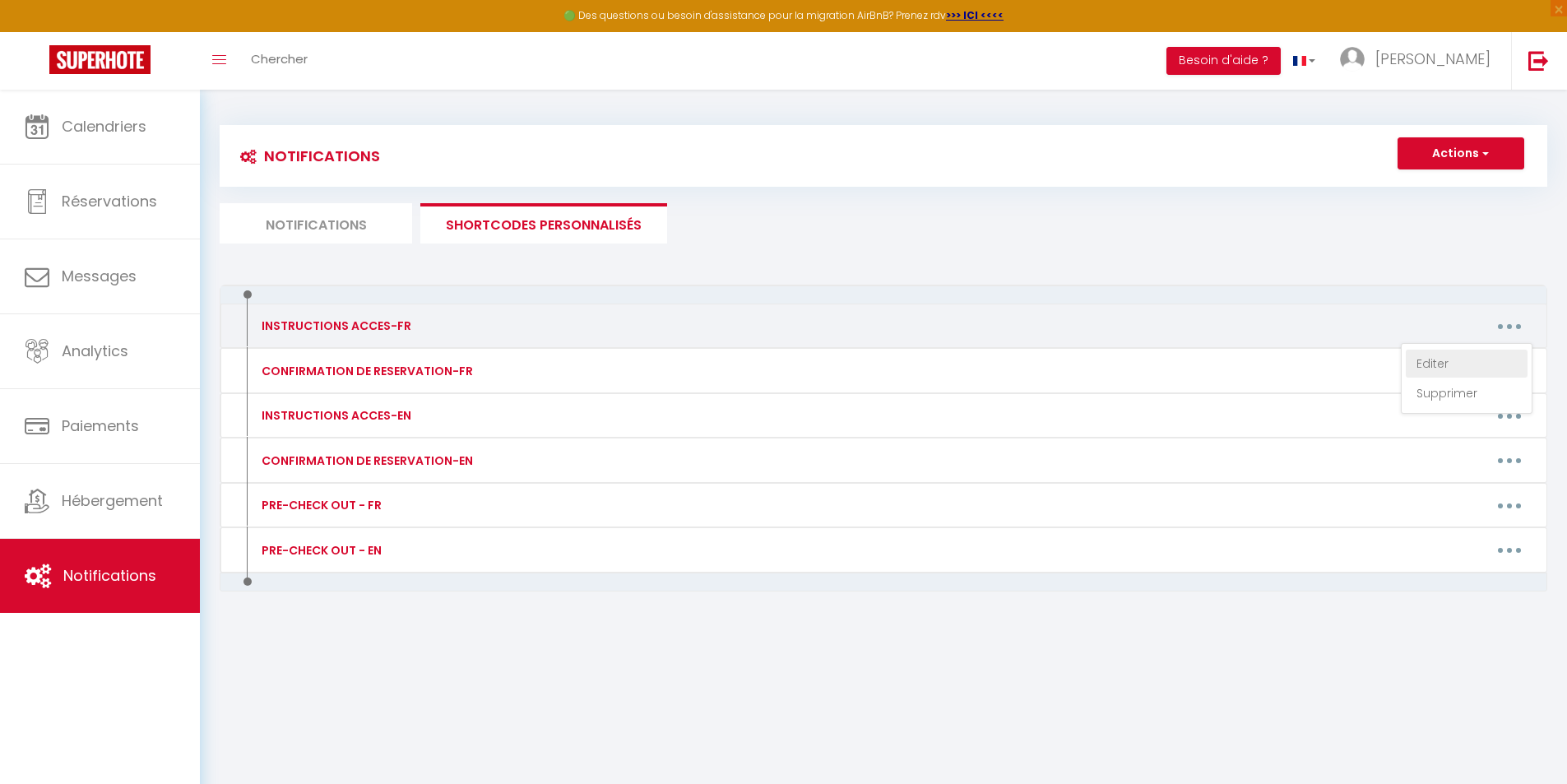
type textarea "Bonjour [GUEST:FIRST_NAME], Votre séjour approche et nous sommes ravis de vous …"
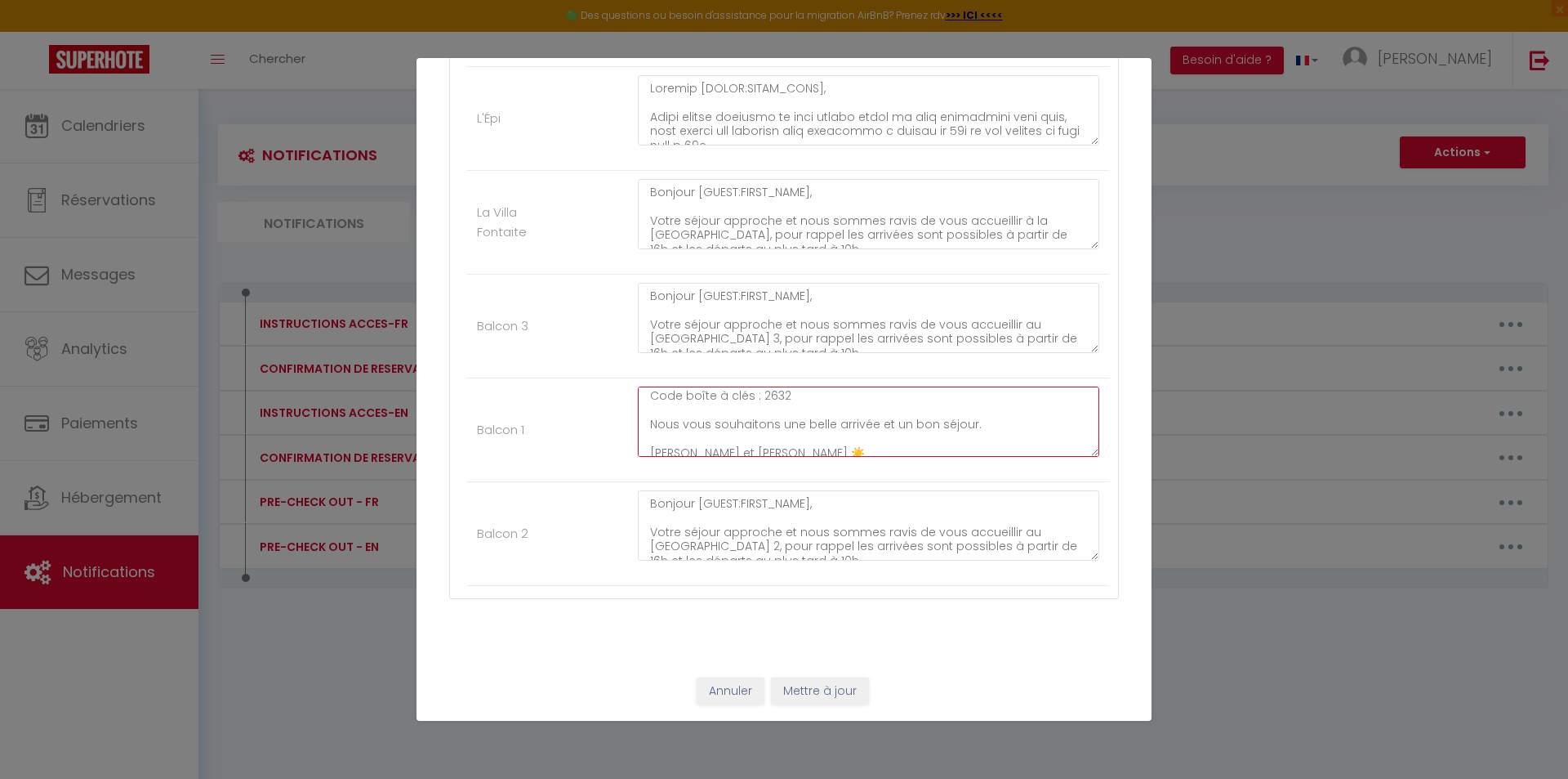
scroll to position [294, 0]
click at [801, 411] on textarea "Bonjour [GUEST:FIRST_NAME], Votre séjour approche et nous sommes ravis de vous …" at bounding box center [869, 422] width 462 height 70
type textarea "Bonjour [GUEST:FIRST_NAME], Votre séjour approche et nous sommes ravis de vous …"
click at [793, 680] on button "Mettre à jour" at bounding box center [820, 691] width 98 height 27
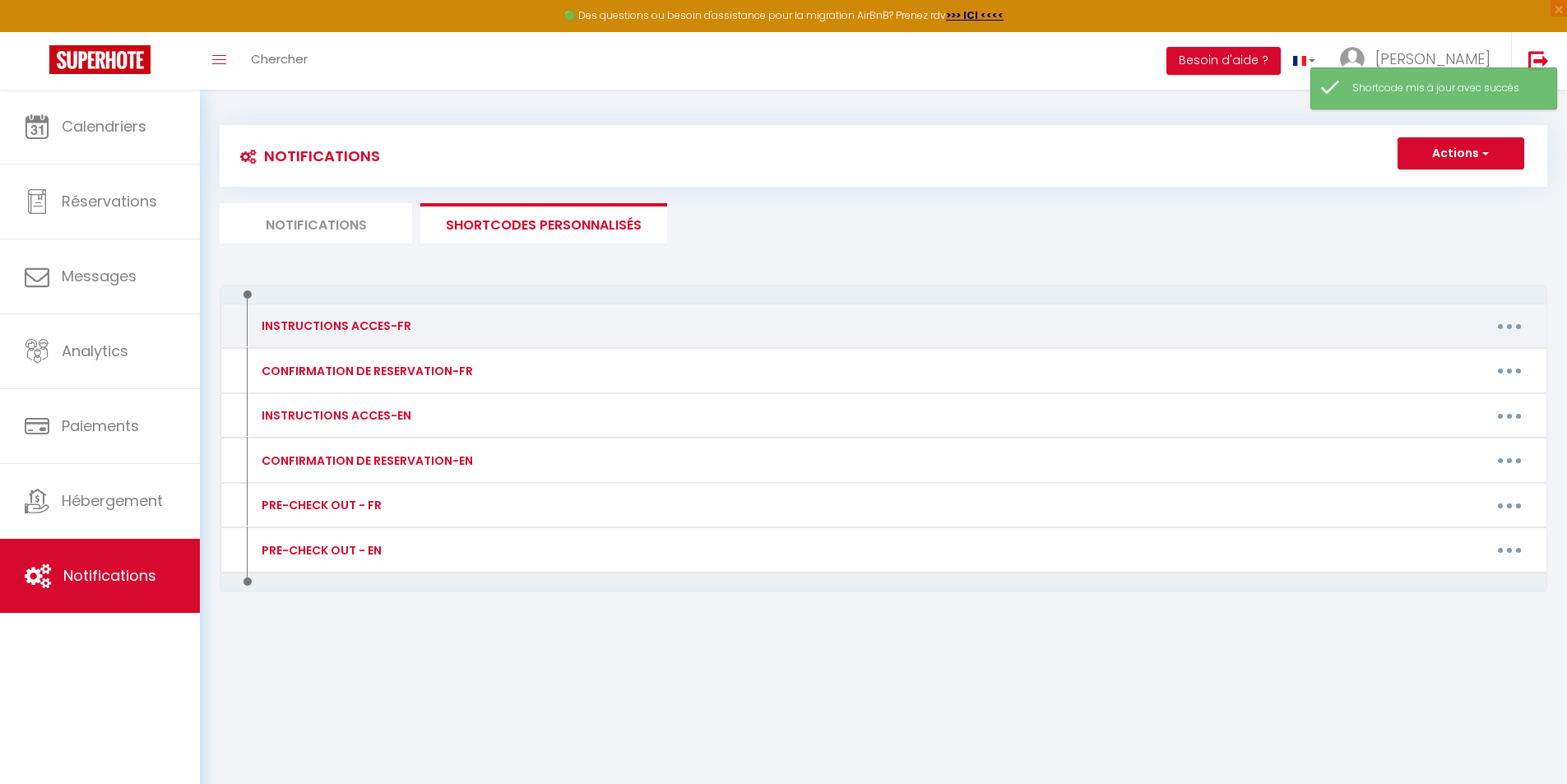
click at [1526, 328] on button "button" at bounding box center [1509, 325] width 46 height 27
click at [1453, 361] on link "Editer" at bounding box center [1466, 363] width 122 height 28
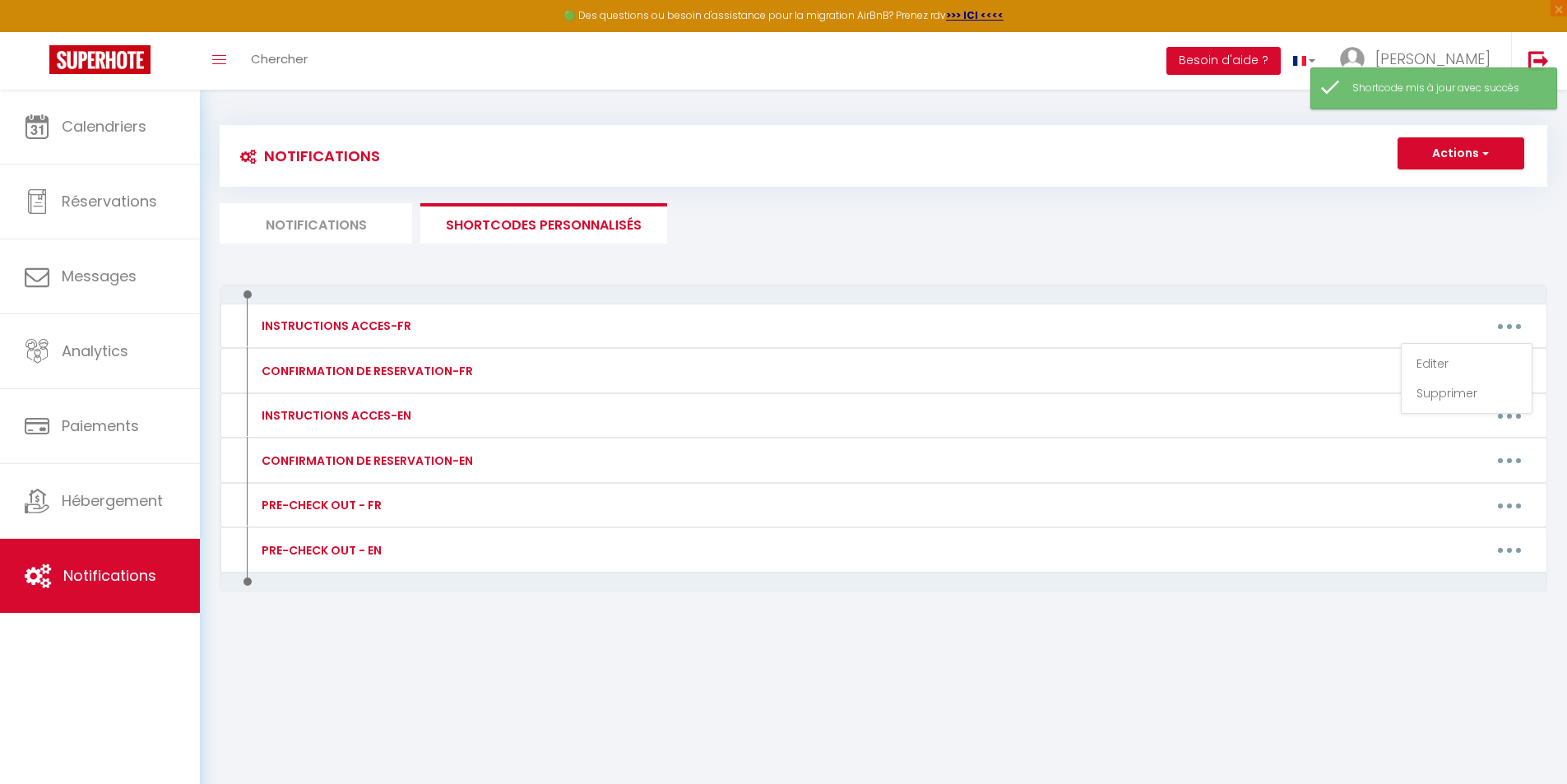
type input "INSTRUCTIONS ACCES-FR"
type textarea "INSTRUCTIONS ACCES-FR"
type textarea "Loremip [DOLOR:SITAM_CONS], Adipi elitse doeiusmo te inci utlabo etdol ma aliq …"
type textarea "Bonjour [GUEST:FIRST_NAME], Votre séjour approche et nous sommes ravis de vous …"
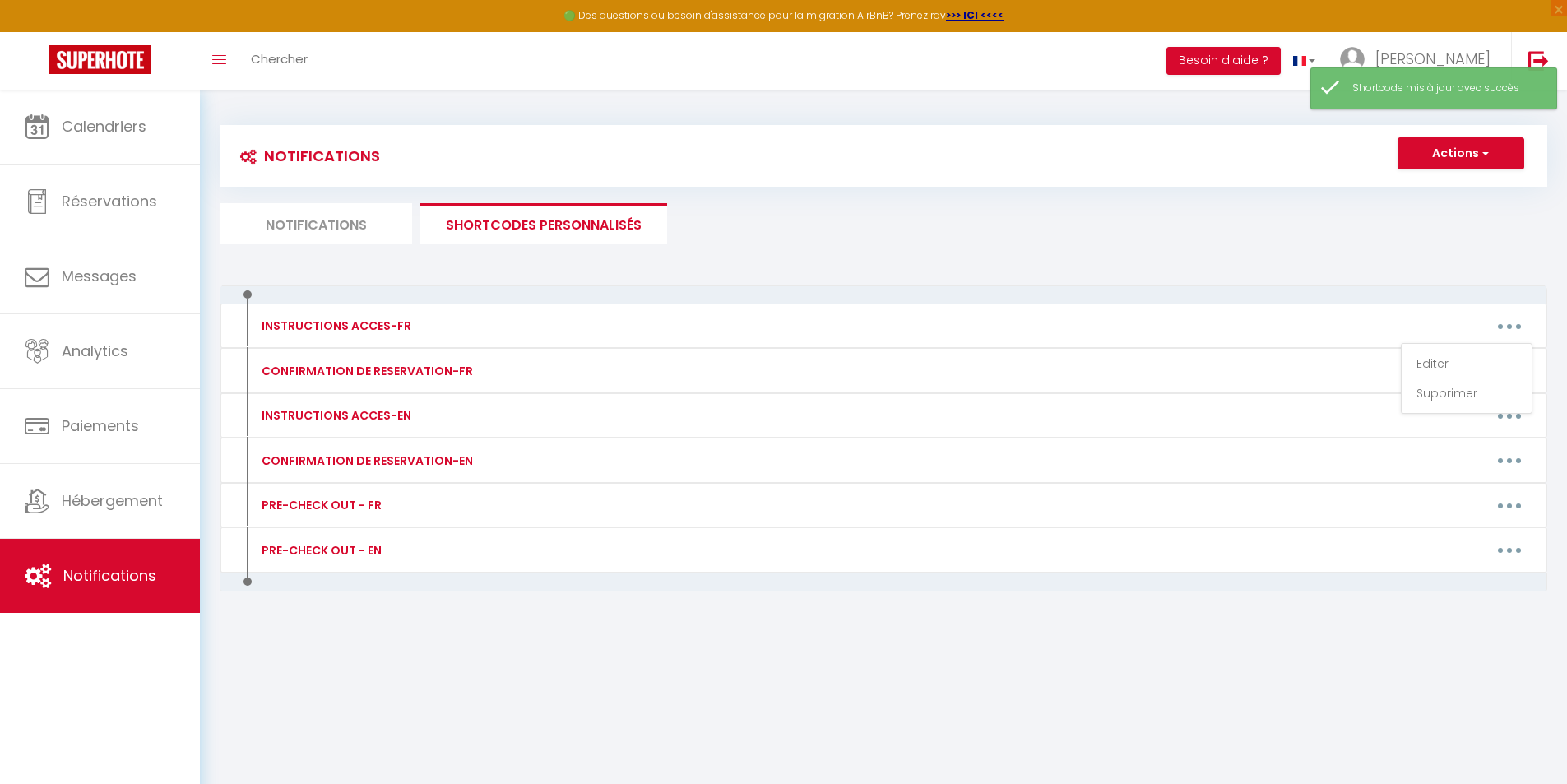
type textarea "Bonjour [GUEST:FIRST_NAME], Votre séjour approche et nous sommes ravis de vous …"
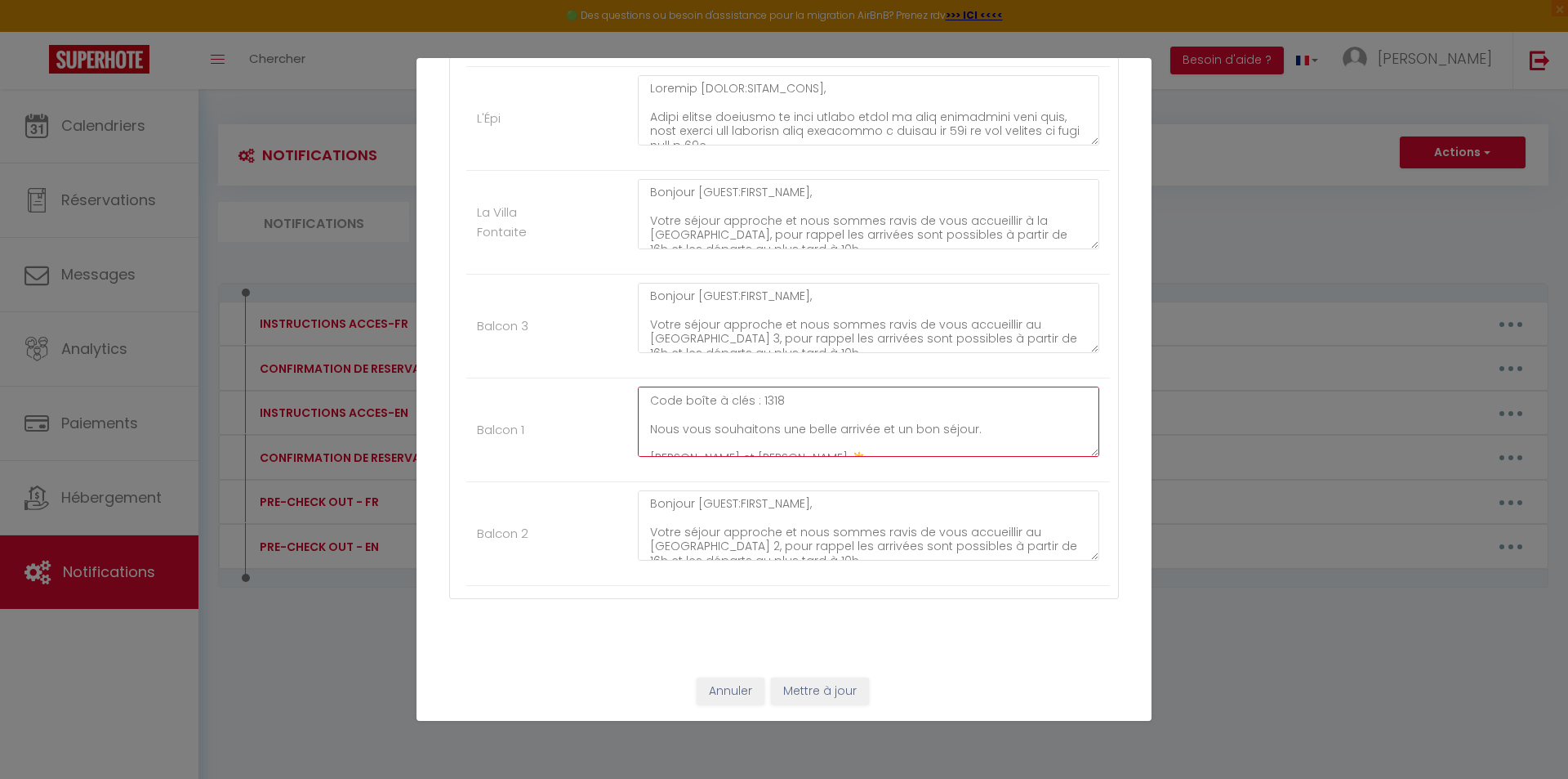
scroll to position [218, 0]
drag, startPoint x: 644, startPoint y: 404, endPoint x: 823, endPoint y: 416, distance: 179.4
click at [823, 416] on textarea "Bonjour [GUEST:FIRST_NAME], Votre séjour approche et nous sommes ravis de vous …" at bounding box center [869, 422] width 462 height 70
click at [808, 687] on button "Mettre à jour" at bounding box center [820, 691] width 98 height 27
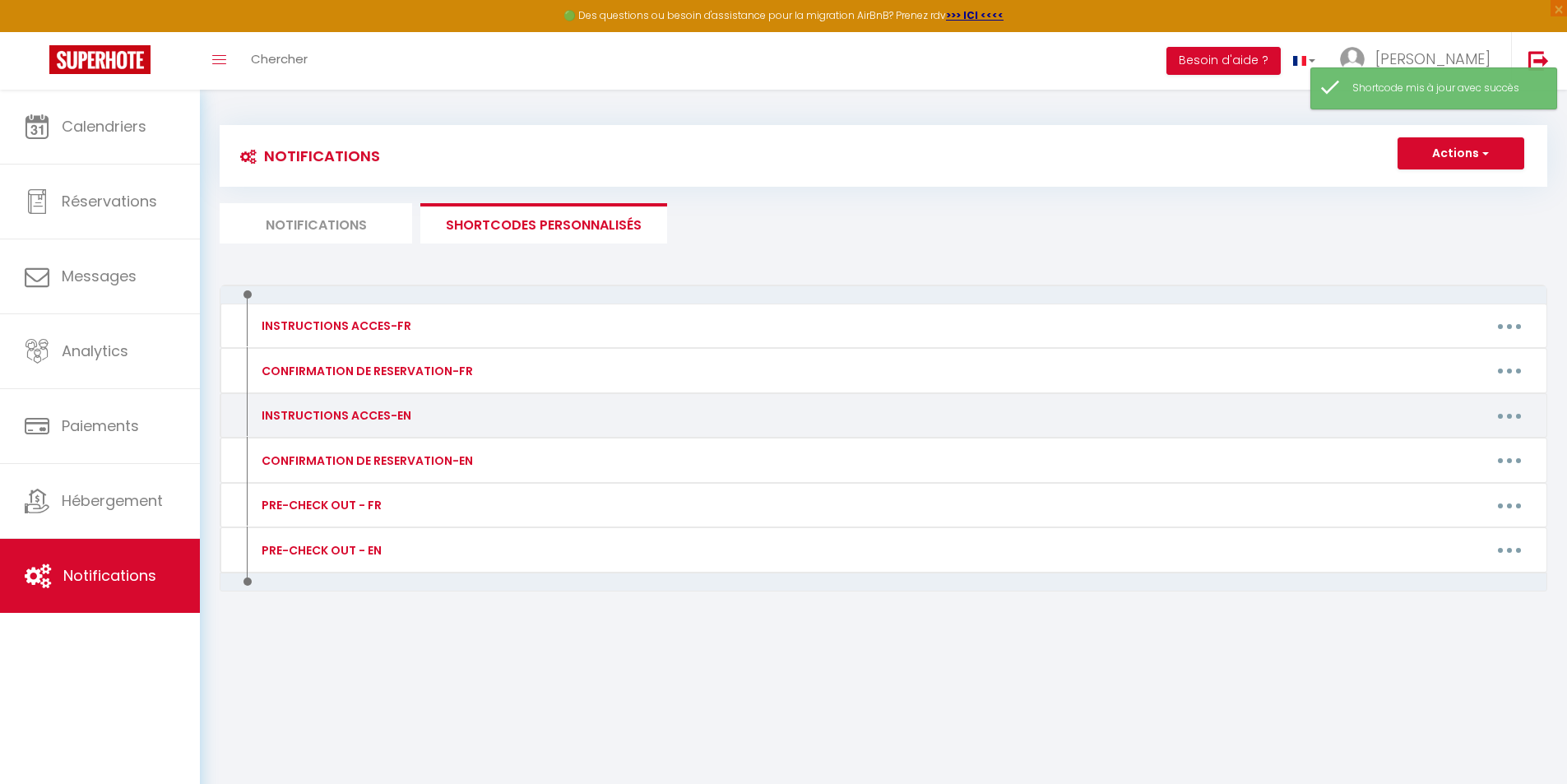
click at [1510, 409] on button "button" at bounding box center [1509, 415] width 46 height 27
click at [1422, 452] on link "Editer" at bounding box center [1466, 453] width 122 height 28
type input "INSTRUCTIONS ACCES-EN"
type textarea "INSTRUCTION ACCES-EN"
type textarea "Lorem [IPSUM:DOLOR_SITA], Cons adip el seddoe te, inc ut’la etdolor ma aliquae …"
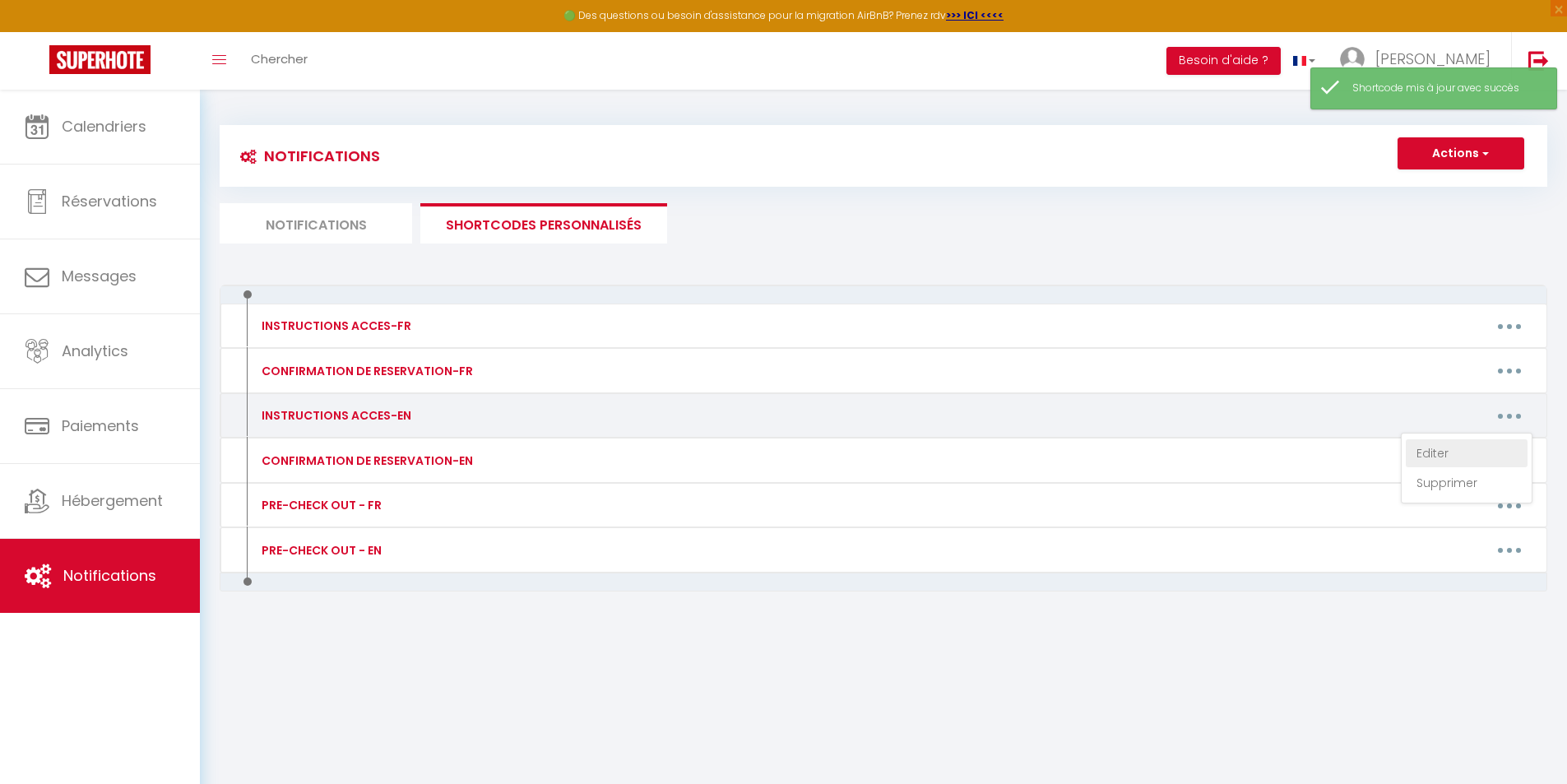
type textarea "Lorem [IPSUM:DOLOR_SITA], Cons adip el sedd eiusmodtemp, inc ut lab etdolor ma …"
type textarea "Hello [GUEST:FIRST_NAME], Your stay is coming up soon, and we’re delighted to w…"
type textarea "Hello [GUEST:FIRST_NAME], Your stay is approaching, and we are excited to welco…"
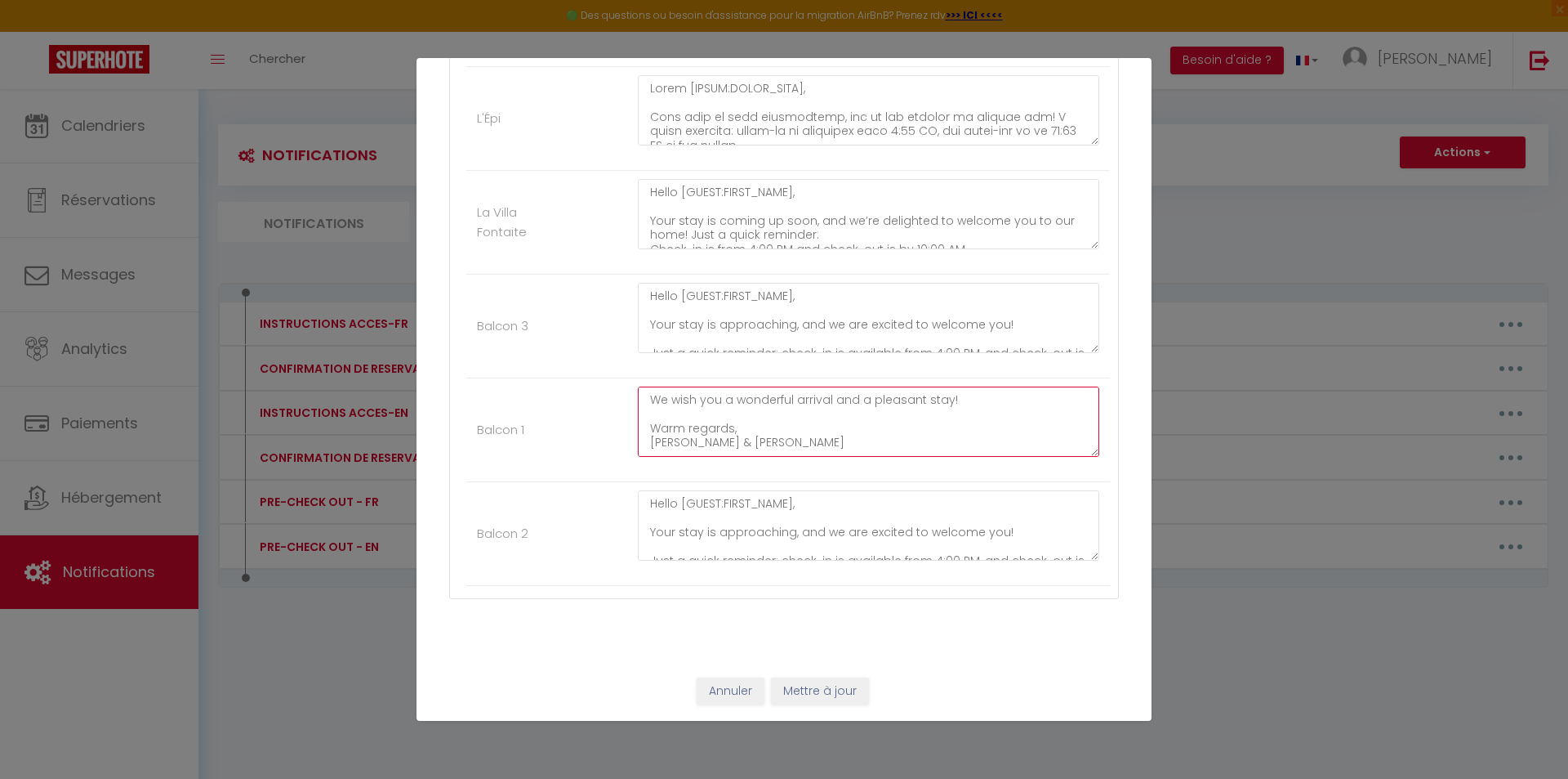
scroll to position [296, 0]
click at [766, 396] on textarea "Hello [GUEST:FIRST_NAME], Your stay is approaching, and we are excited to welco…" at bounding box center [869, 422] width 462 height 70
click at [769, 396] on textarea "Hello [GUEST:FIRST_NAME], Your stay is approaching, and we are excited to welco…" at bounding box center [869, 422] width 462 height 70
click at [765, 398] on textarea "Hello [GUEST:FIRST_NAME], Your stay is approaching, and we are excited to welco…" at bounding box center [869, 422] width 462 height 70
type textarea "Hello [GUEST:FIRST_NAME], Your stay is approaching, and we are excited to welco…"
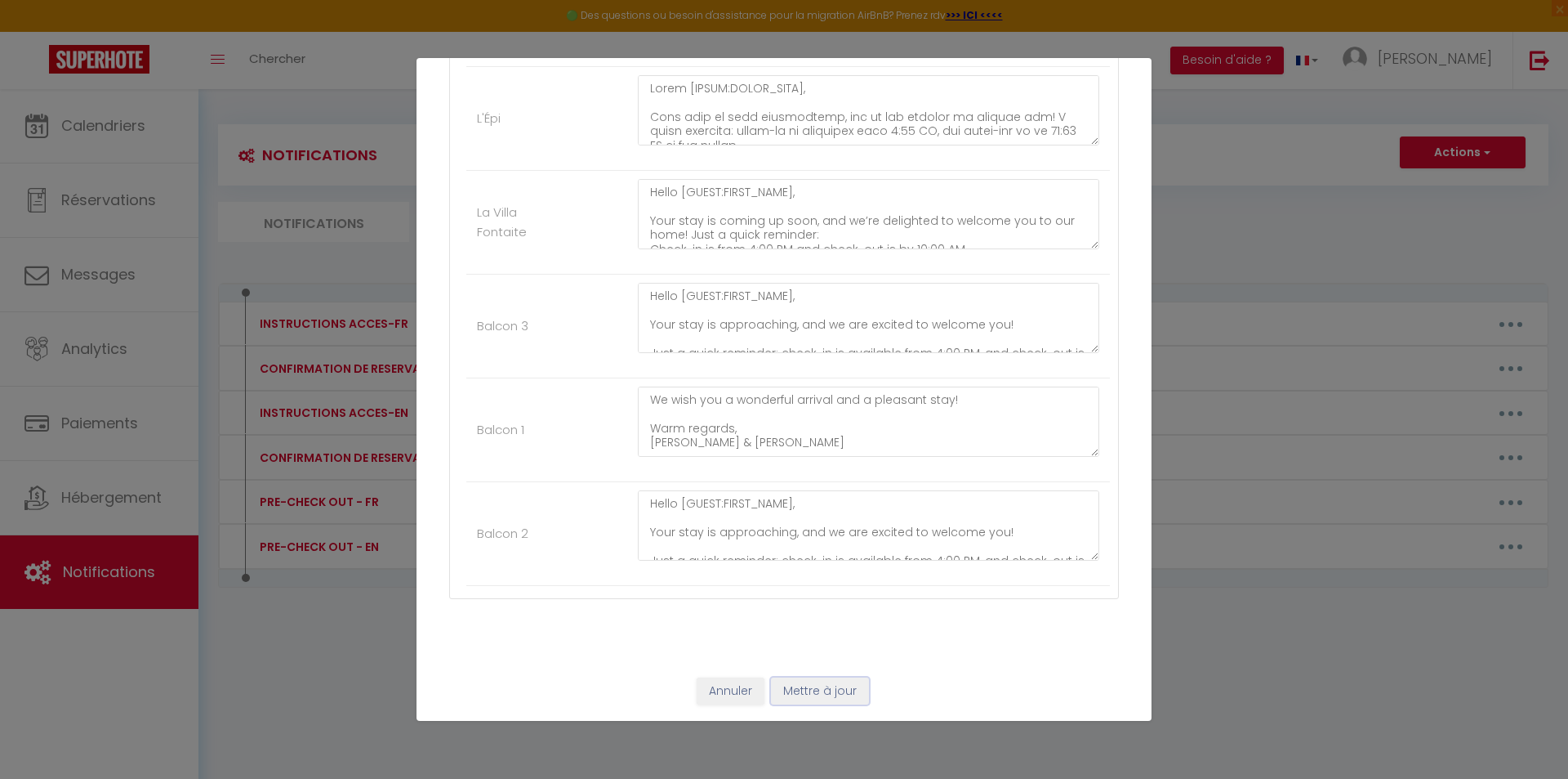
click at [819, 685] on button "Mettre à jour" at bounding box center [820, 691] width 98 height 27
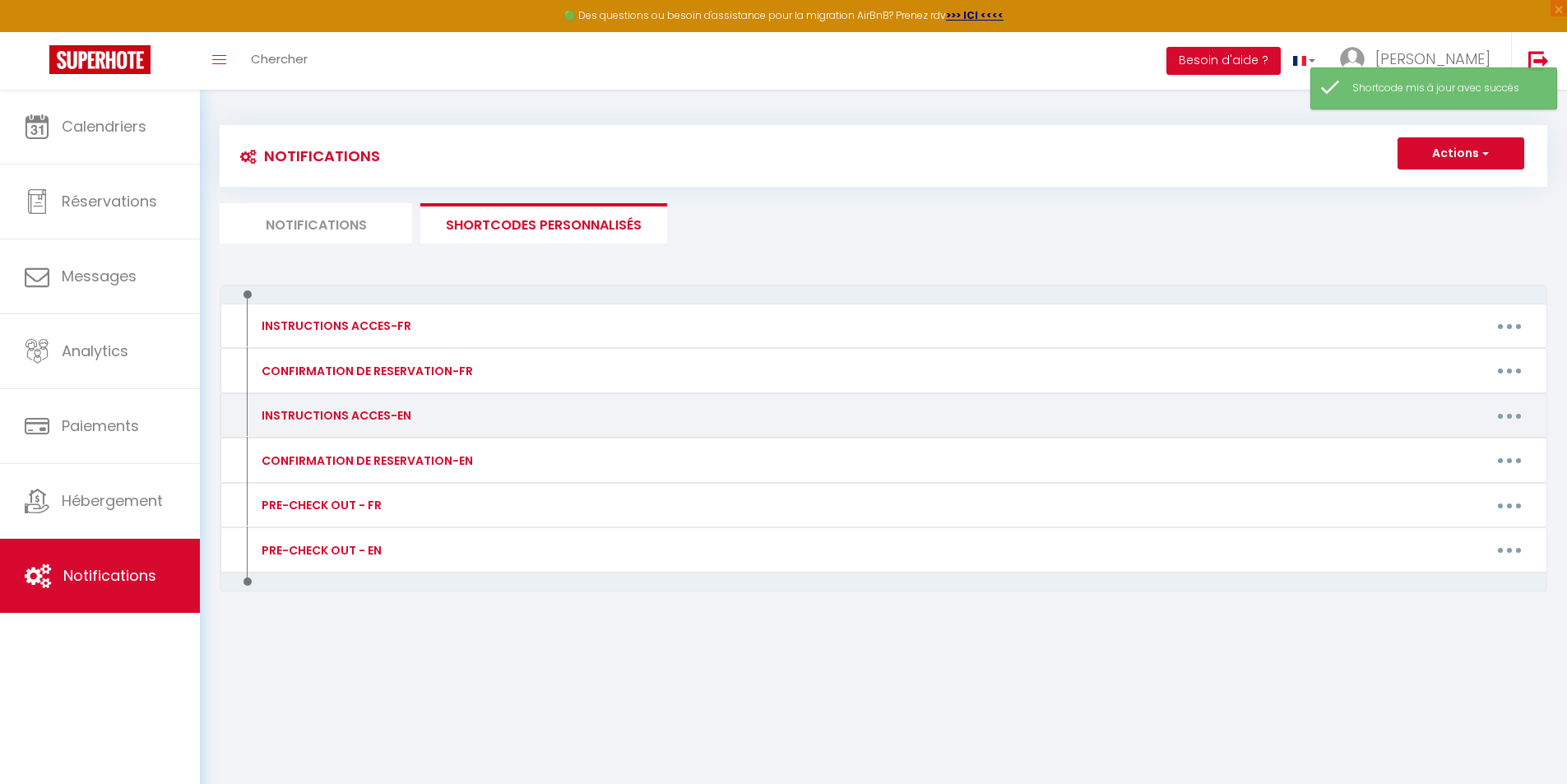
click at [1512, 411] on button "button" at bounding box center [1509, 415] width 46 height 27
click at [1446, 449] on link "Editer" at bounding box center [1466, 453] width 122 height 28
type input "INSTRUCTIONS ACCES-EN"
type textarea "INSTRUCTION ACCES-EN"
type textarea "Lorem [IPSUM:DOLOR_SITA], Cons adip el seddoe te, inc ut’la etdolor ma aliquae …"
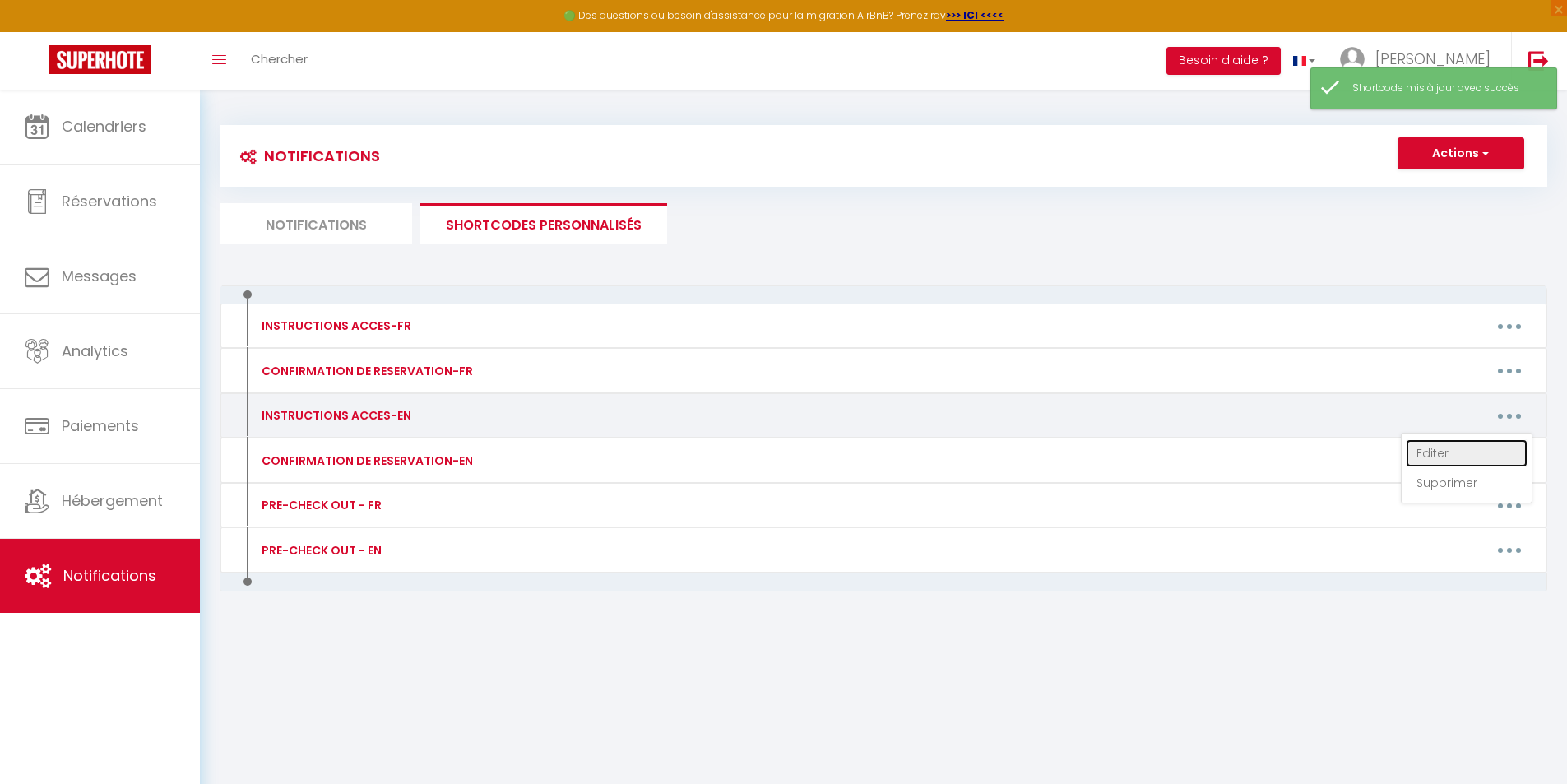
type textarea "Lorem [IPSUM:DOLOR_SITA], Cons adip el sedd eiusmodtemp, inc ut lab etdolor ma …"
type textarea "Hello [GUEST:FIRST_NAME], Your stay is coming up soon, and we’re delighted to w…"
type textarea "Hello [GUEST:FIRST_NAME], Your stay is approaching, and we are excited to welco…"
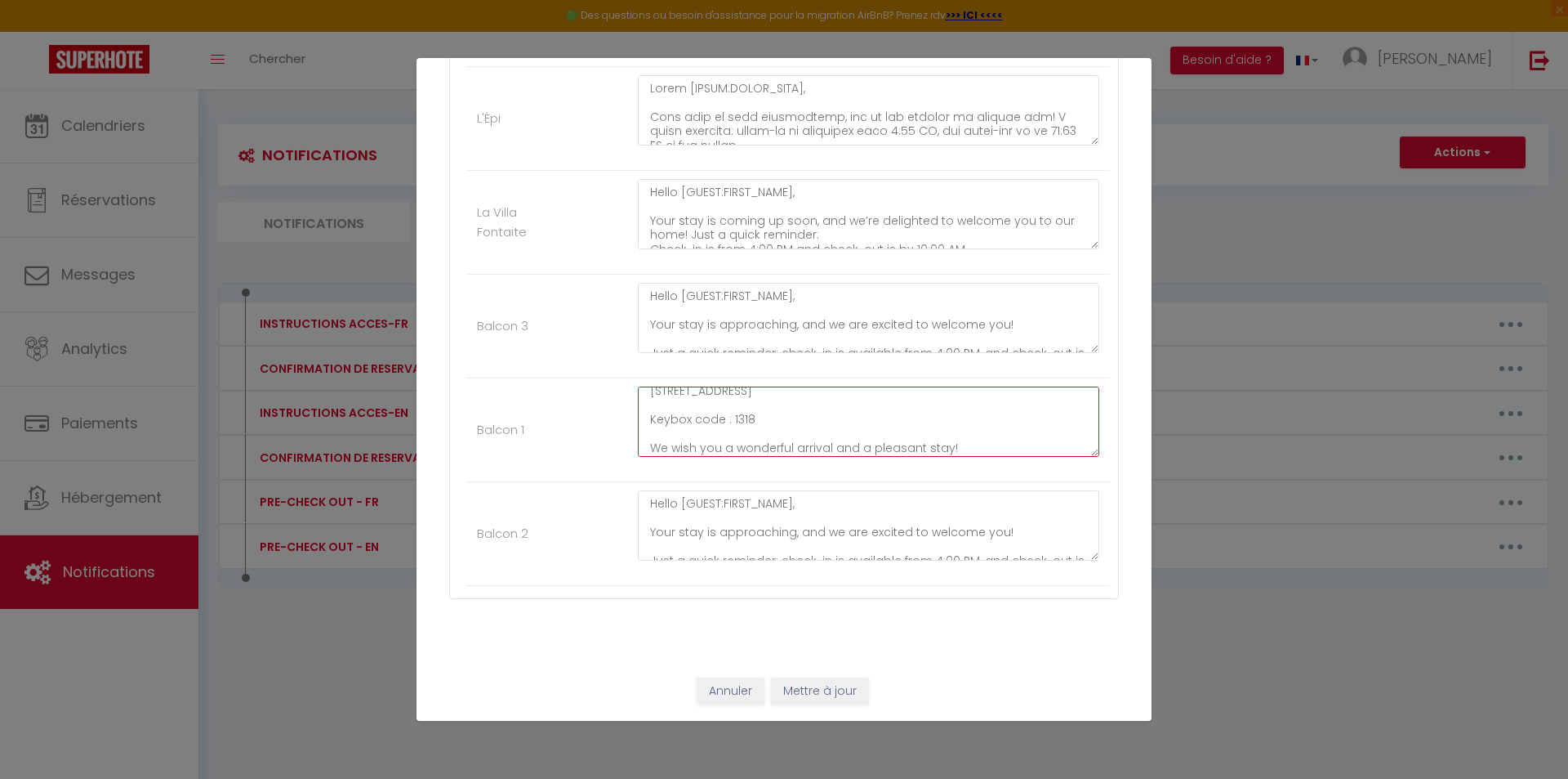
scroll to position [225, 0]
drag, startPoint x: 643, startPoint y: 410, endPoint x: 841, endPoint y: 402, distance: 198.2
click at [841, 402] on textarea "Hello [GUEST:FIRST_NAME], Your stay is approaching, and we are excited to welco…" at bounding box center [869, 422] width 462 height 70
click at [808, 699] on button "Mettre à jour" at bounding box center [820, 691] width 98 height 27
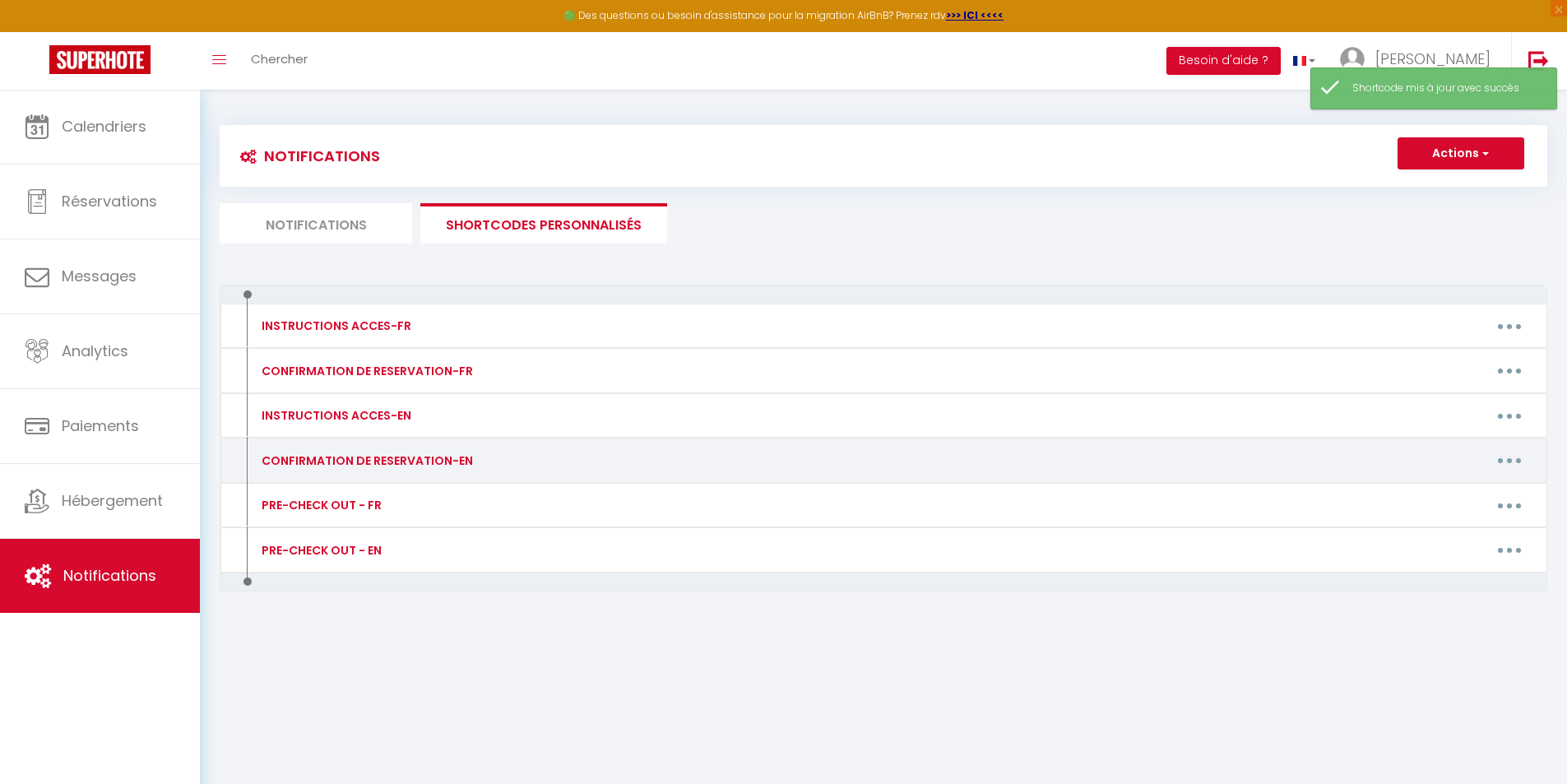
click at [1520, 455] on button "button" at bounding box center [1509, 461] width 46 height 27
click at [1472, 495] on link "Editer" at bounding box center [1466, 498] width 122 height 28
type input "CONFIRMATION DE RESERVATION-EN"
type textarea "CONFIRMATION DE RESERVATION-EN"
type textarea "Hello [GUEST:FIRST_NAME], Your reservation is confirmed! 🎉 We are [PERSON_NAME]…"
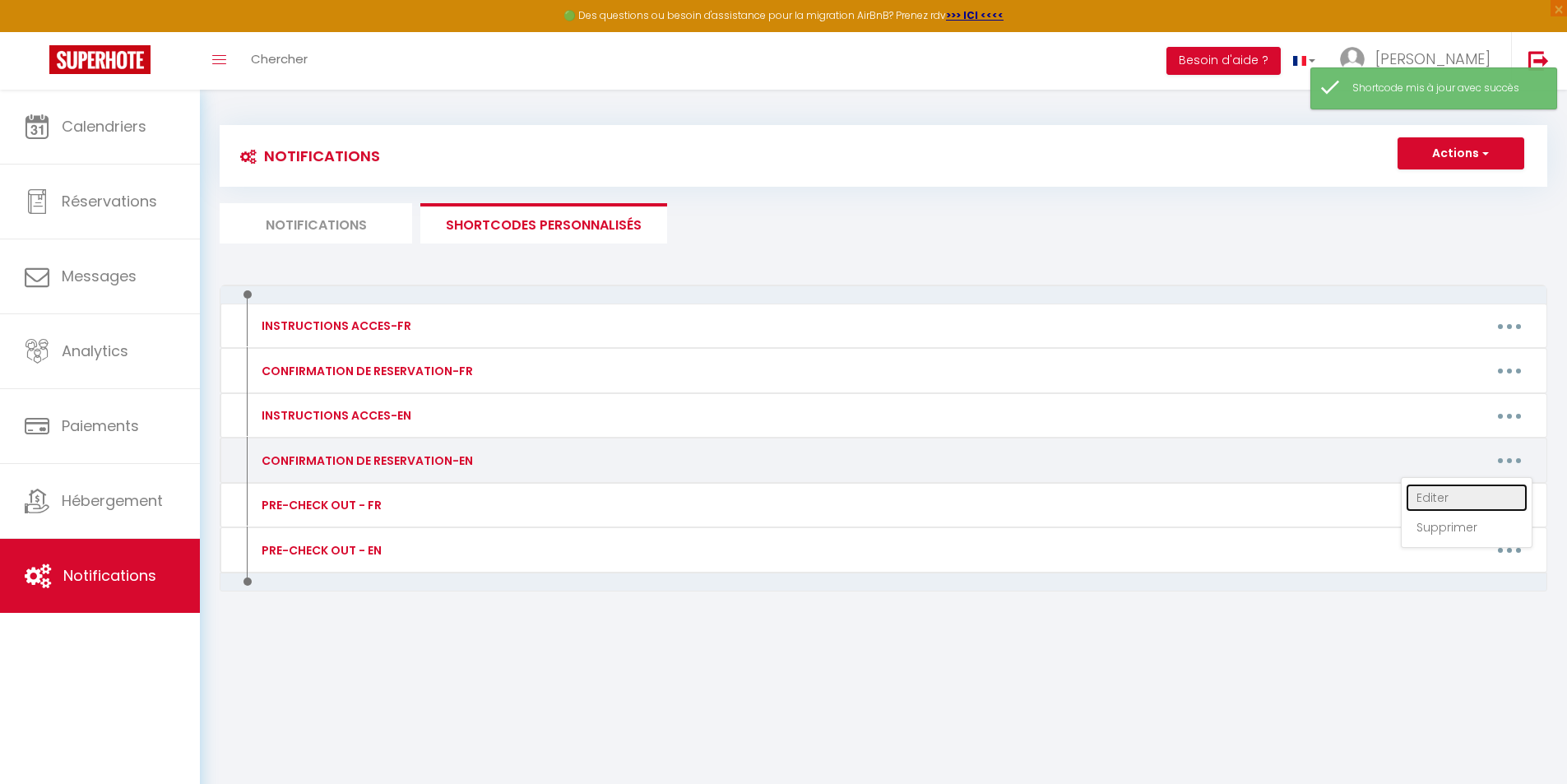
type textarea "Lorem [IPSUM:DOLOR_SITA], Cons adipiscinge se doeiusmod! 🎉 Te inc Utla etd Magn…"
type textarea "Lorem [IPSUM:DOLOR_SITA], Cons adipiscinge se doeiusmod! 🎉 -Te inc Utla etd Mag…"
type textarea "Lorem [IPSUM:DOLOR_SITA], Cons adipisc el seddoeius! 🎉 Te inc Utla etd Magna, a…"
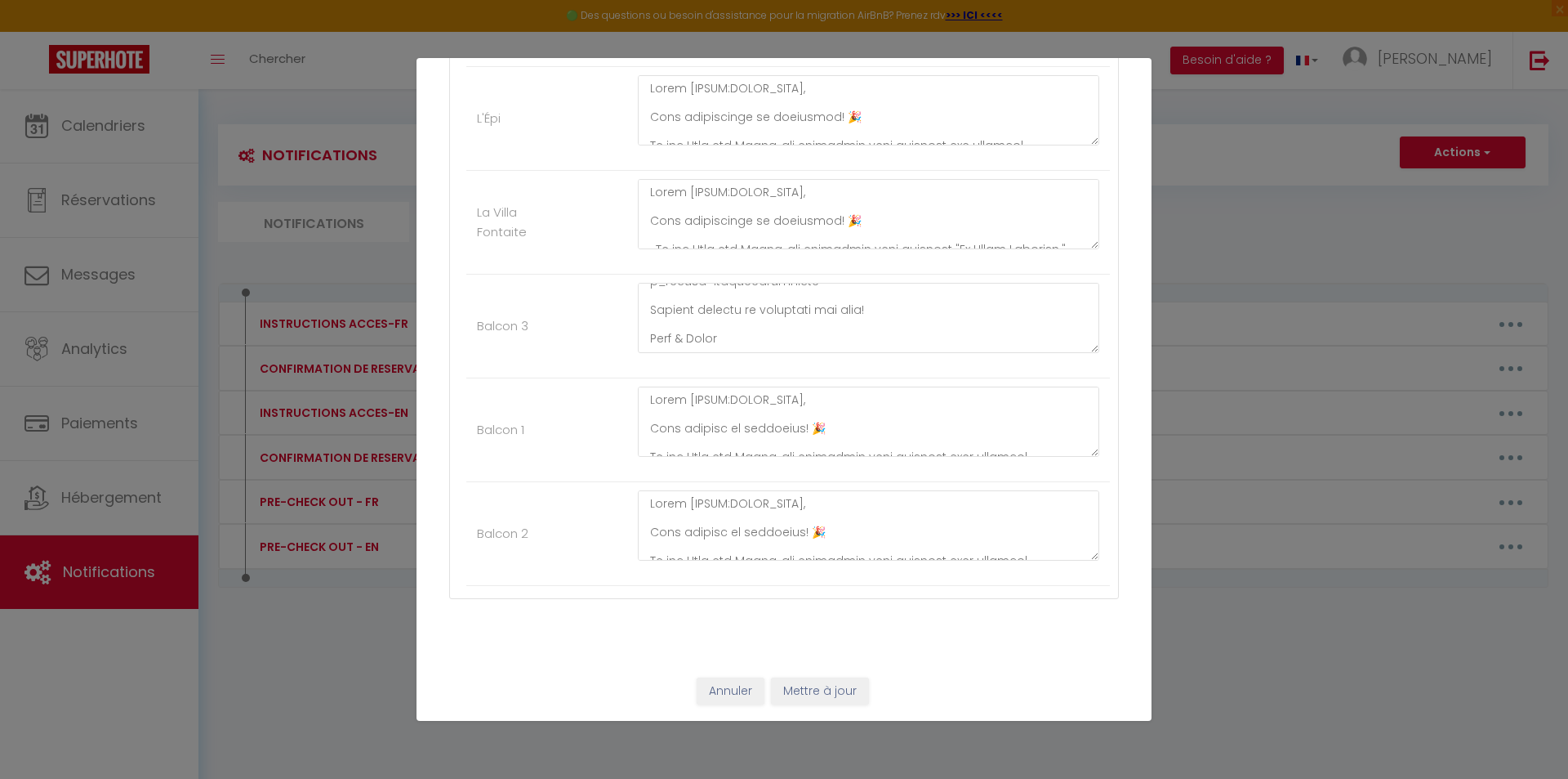
scroll to position [830, 0]
click at [741, 691] on button "Annuler" at bounding box center [730, 691] width 68 height 27
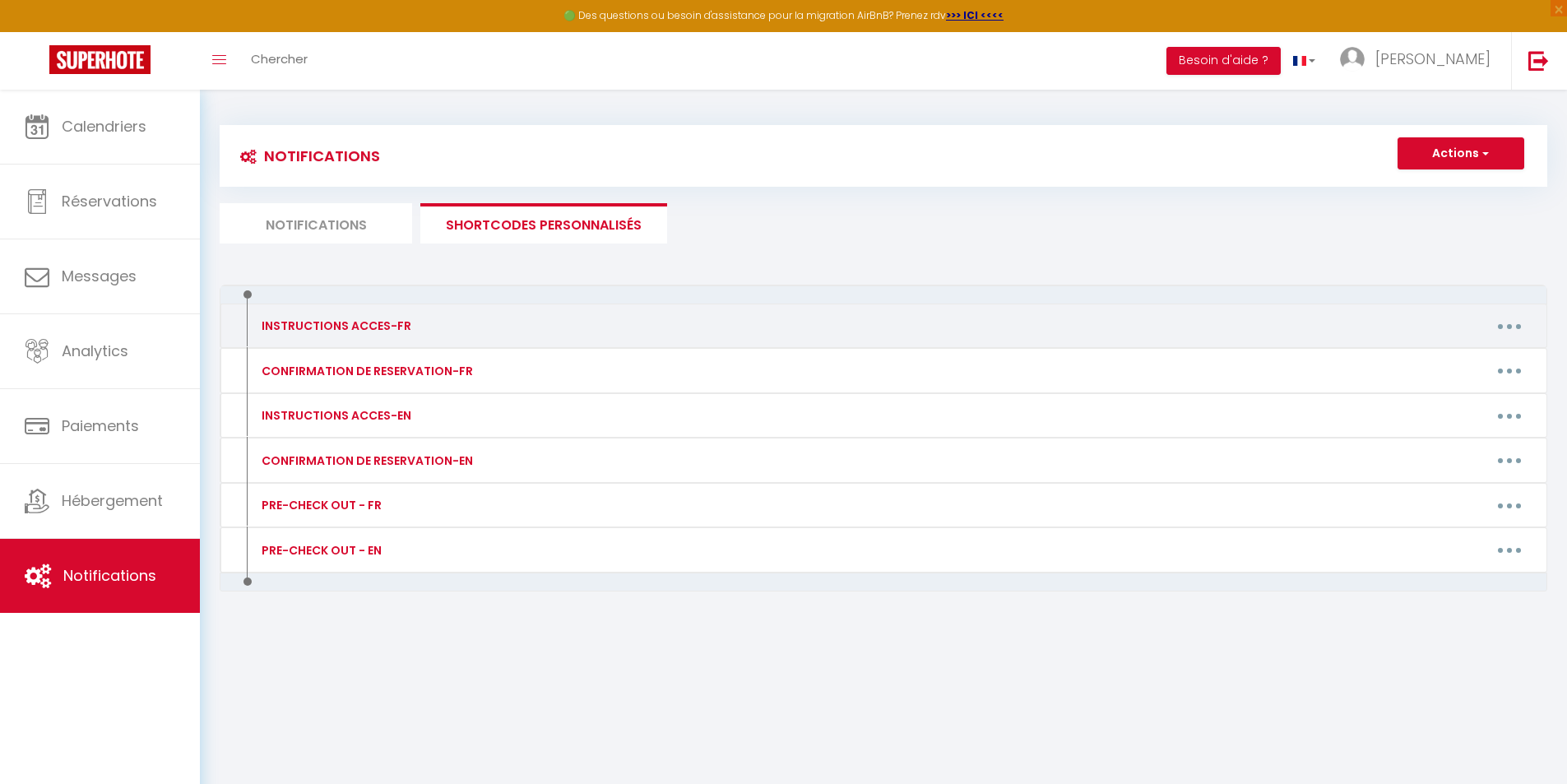
click at [1526, 321] on button "button" at bounding box center [1509, 325] width 46 height 27
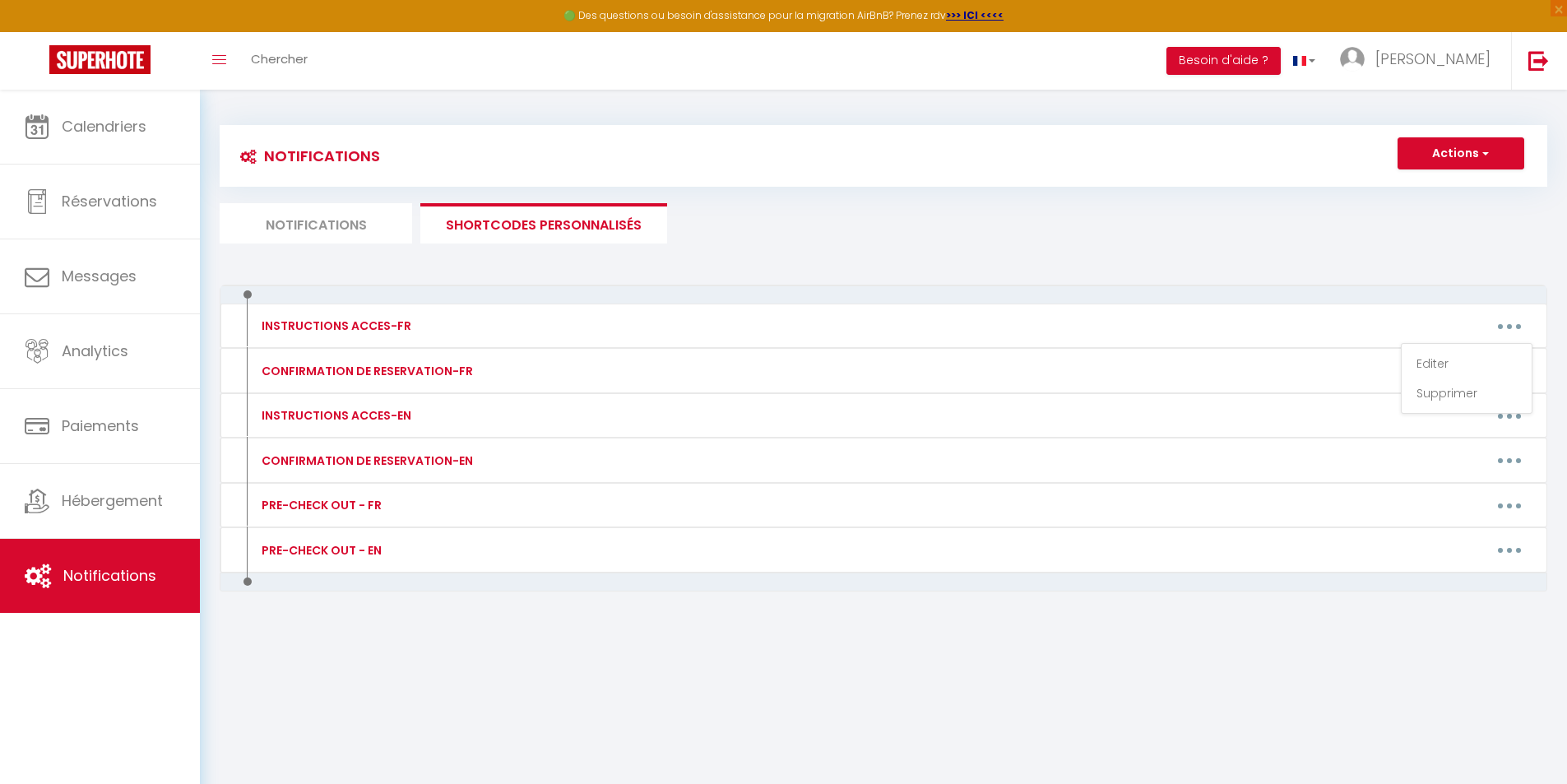
click at [683, 637] on div "INSTRUCTIONS ACCES-FR Editer Supprimer CONFIRMATION DE RESERVATION-FR Editer Su…" at bounding box center [884, 473] width 1328 height 376
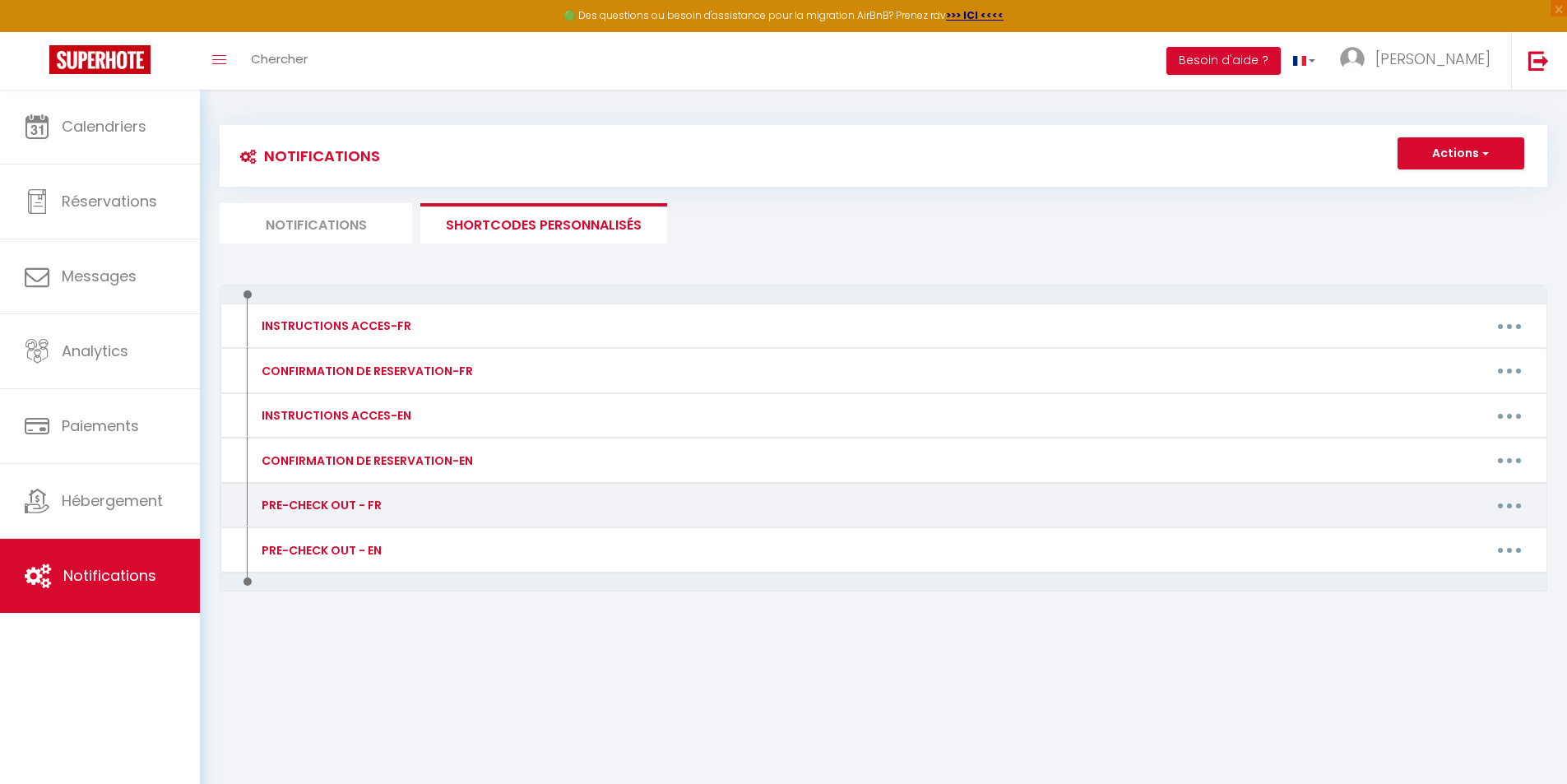
click at [1509, 509] on button "button" at bounding box center [1509, 505] width 46 height 27
click at [1451, 536] on link "Editer" at bounding box center [1466, 543] width 122 height 28
type input "PRE-CHECK OUT - FR"
type textarea "PRE-CHECK OUT - FR"
type textarea "Loremip [DOLOR:SITAM_CONS], Adip elitsedd eiu temp inci utlab et doloremag aliq…"
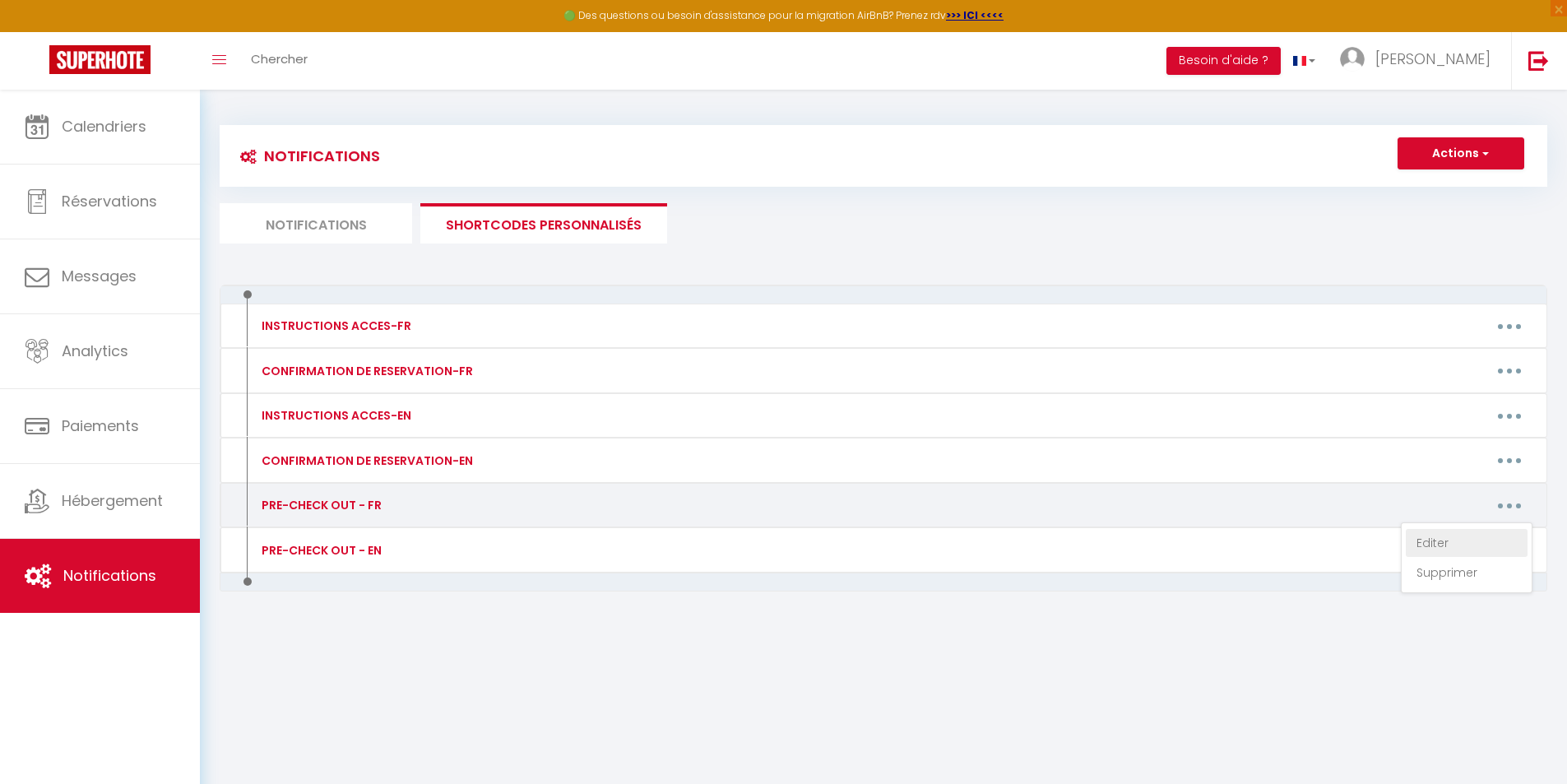
type textarea "Bonjour [GUEST:FIRST_NAME], Nous espérons que vous avez passé un excellent séjo…"
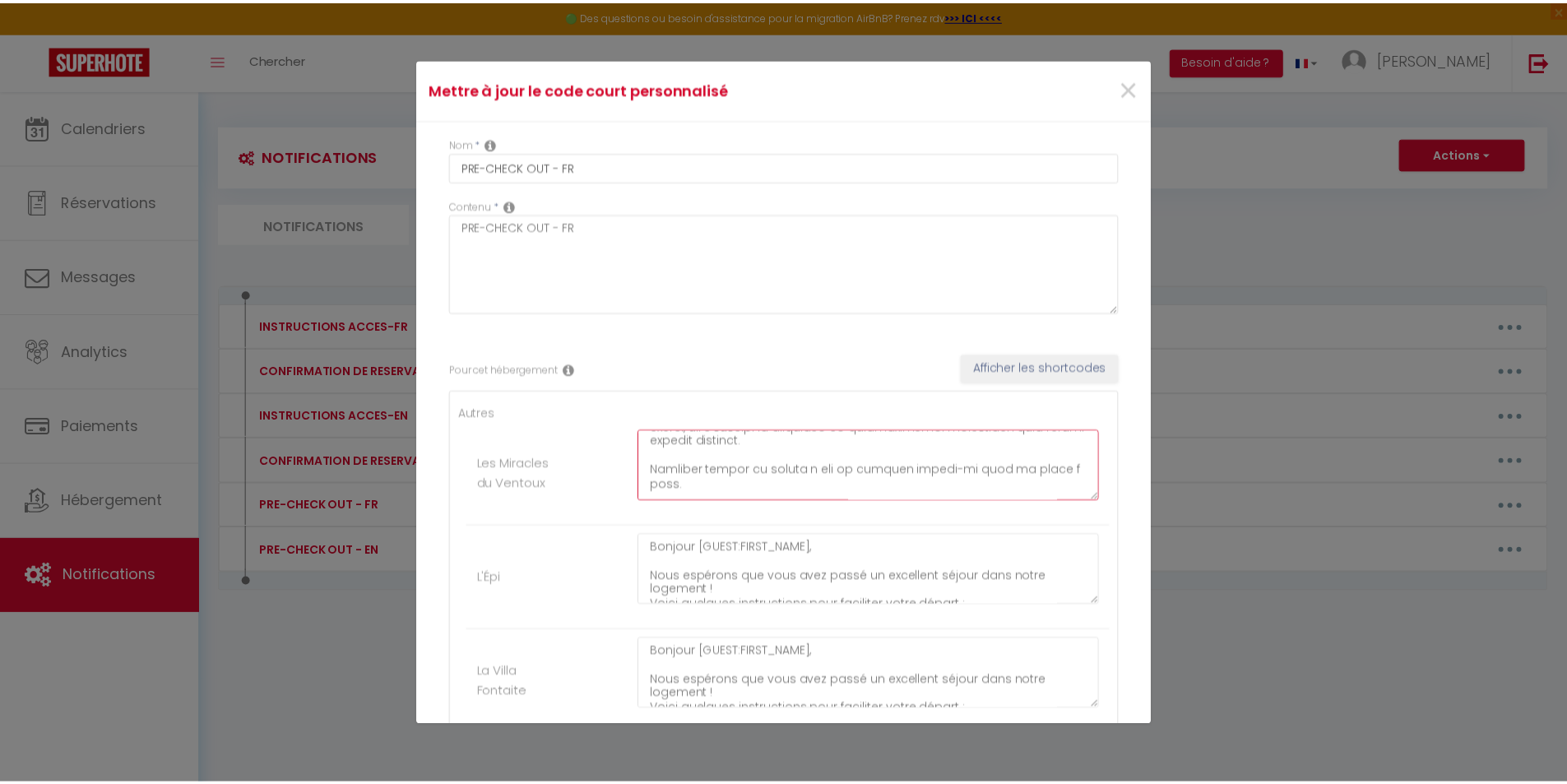
scroll to position [403, 0]
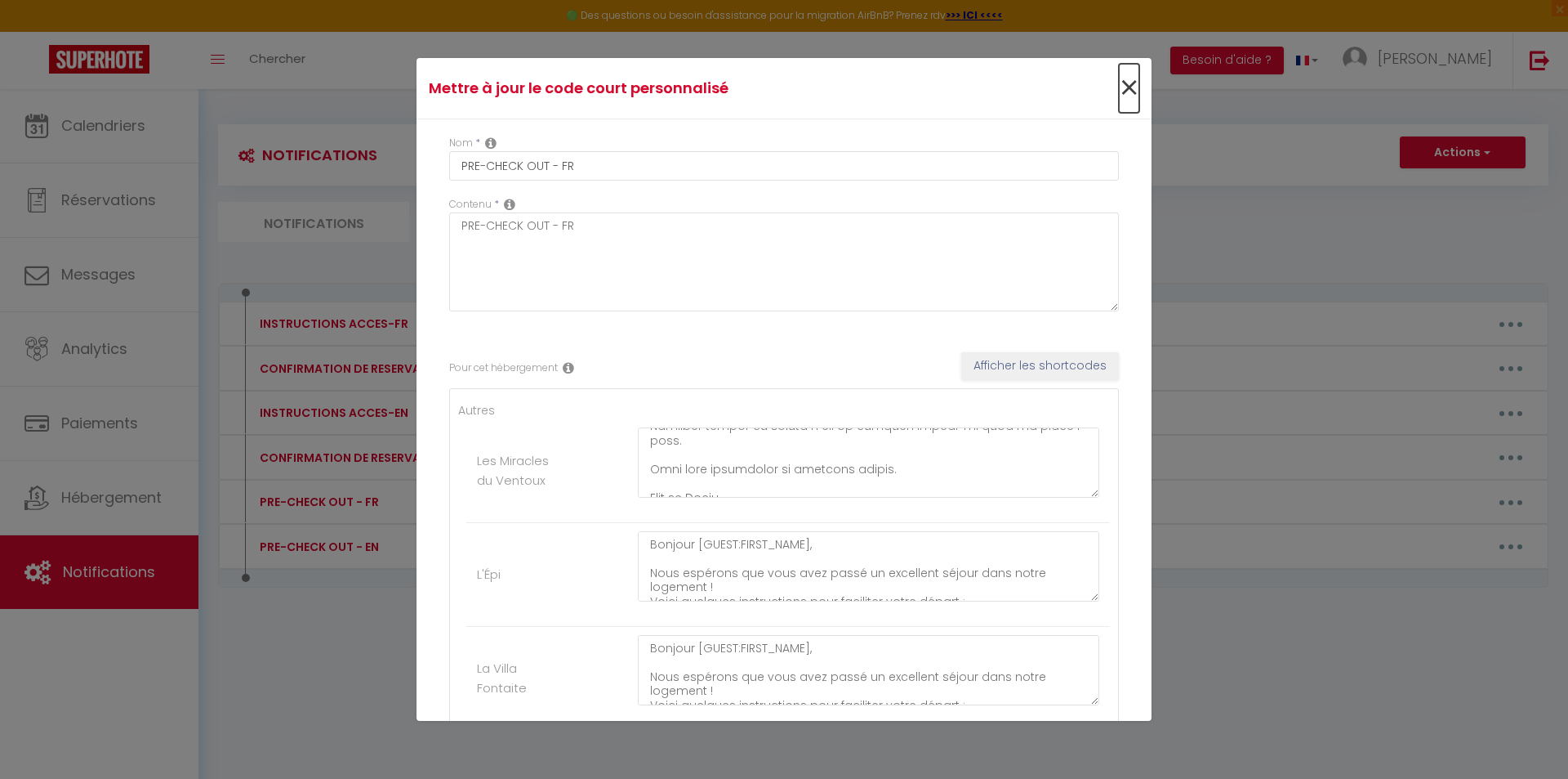
click at [1121, 90] on span "×" at bounding box center [1129, 87] width 21 height 49
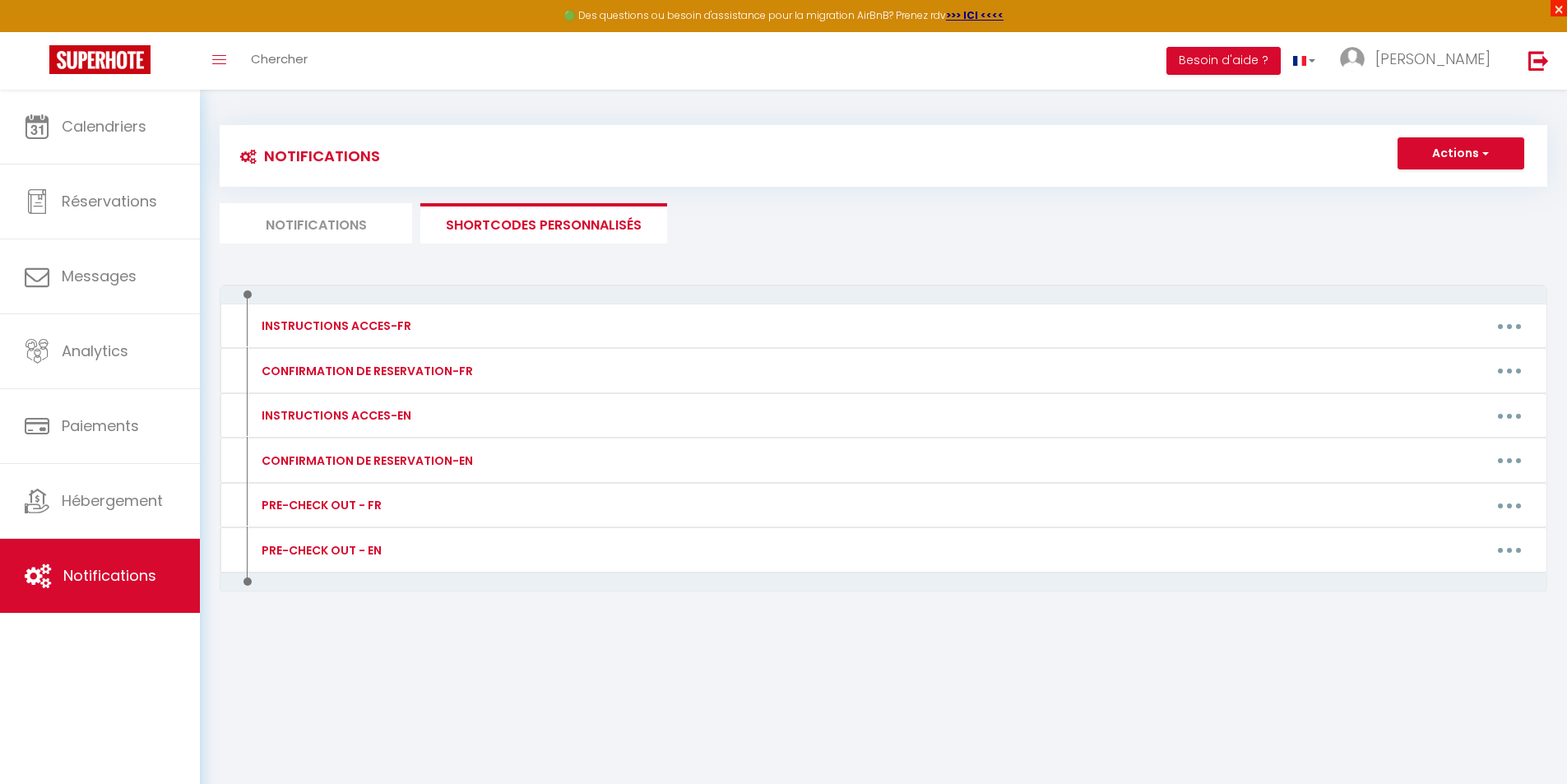
click at [1562, 10] on span "×" at bounding box center [1558, 8] width 16 height 16
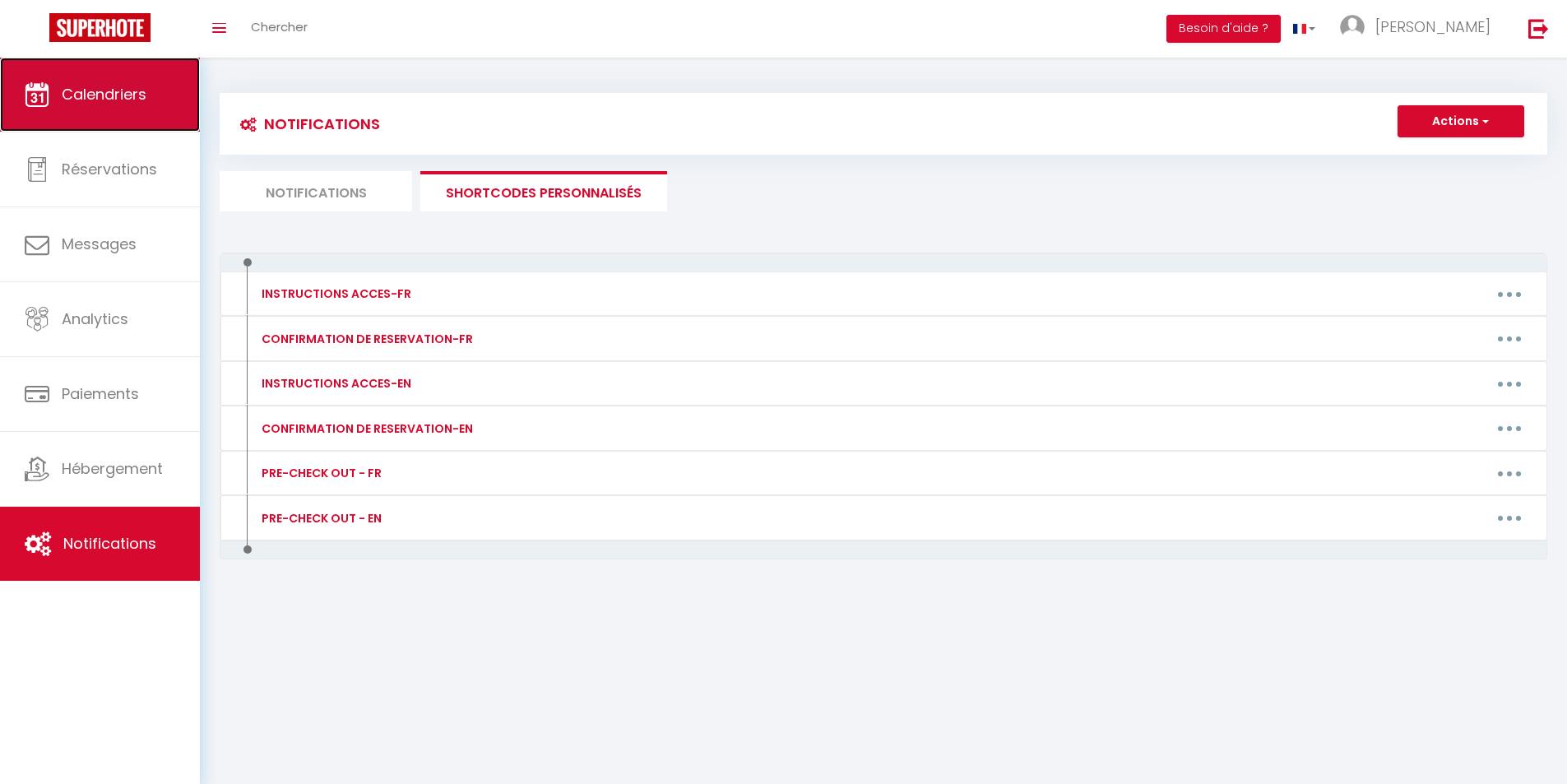
click at [79, 84] on span "Calendriers" at bounding box center [104, 94] width 85 height 21
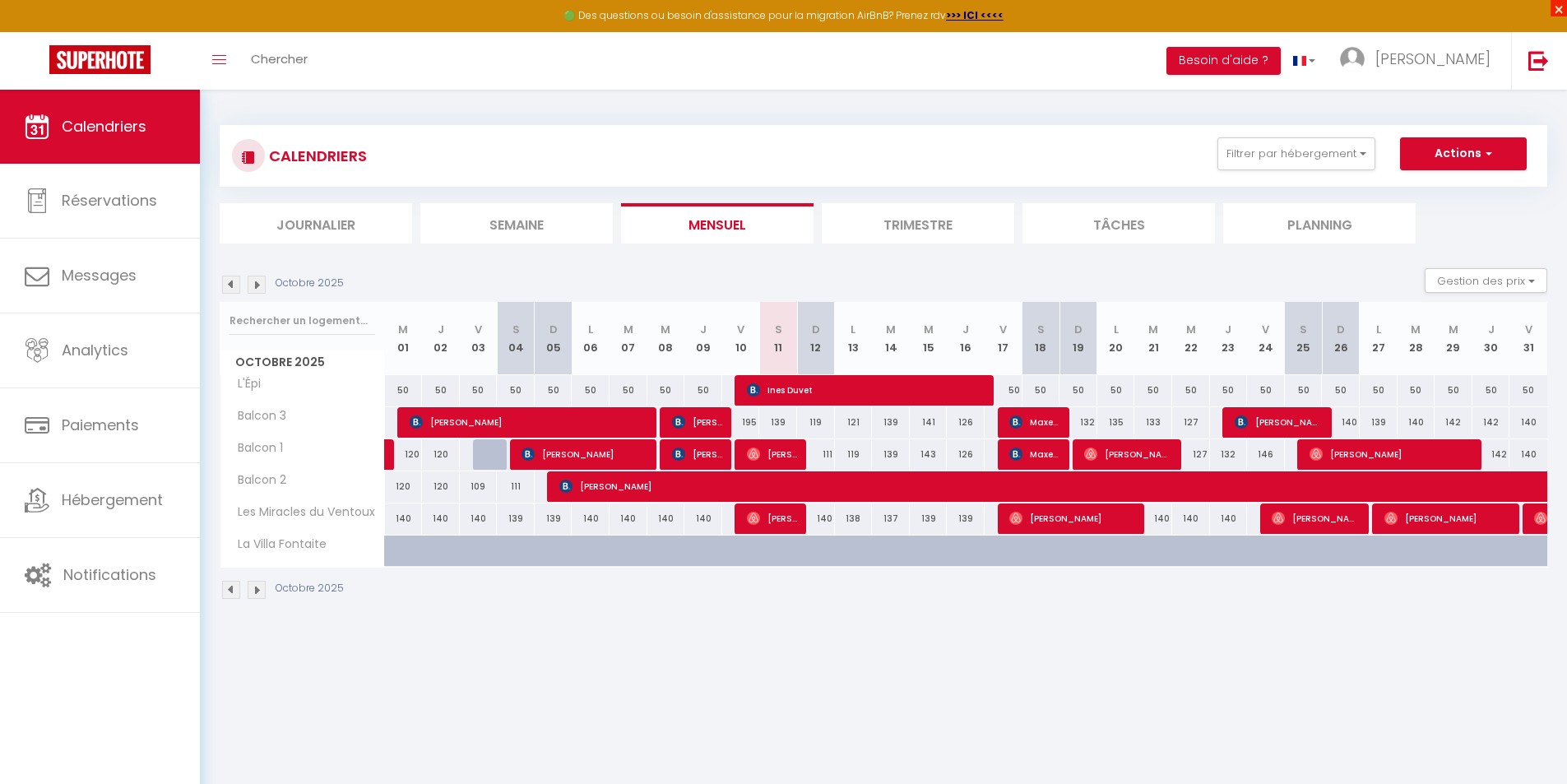
click at [1564, 9] on span "×" at bounding box center [1558, 8] width 16 height 16
